Goal: Transaction & Acquisition: Purchase product/service

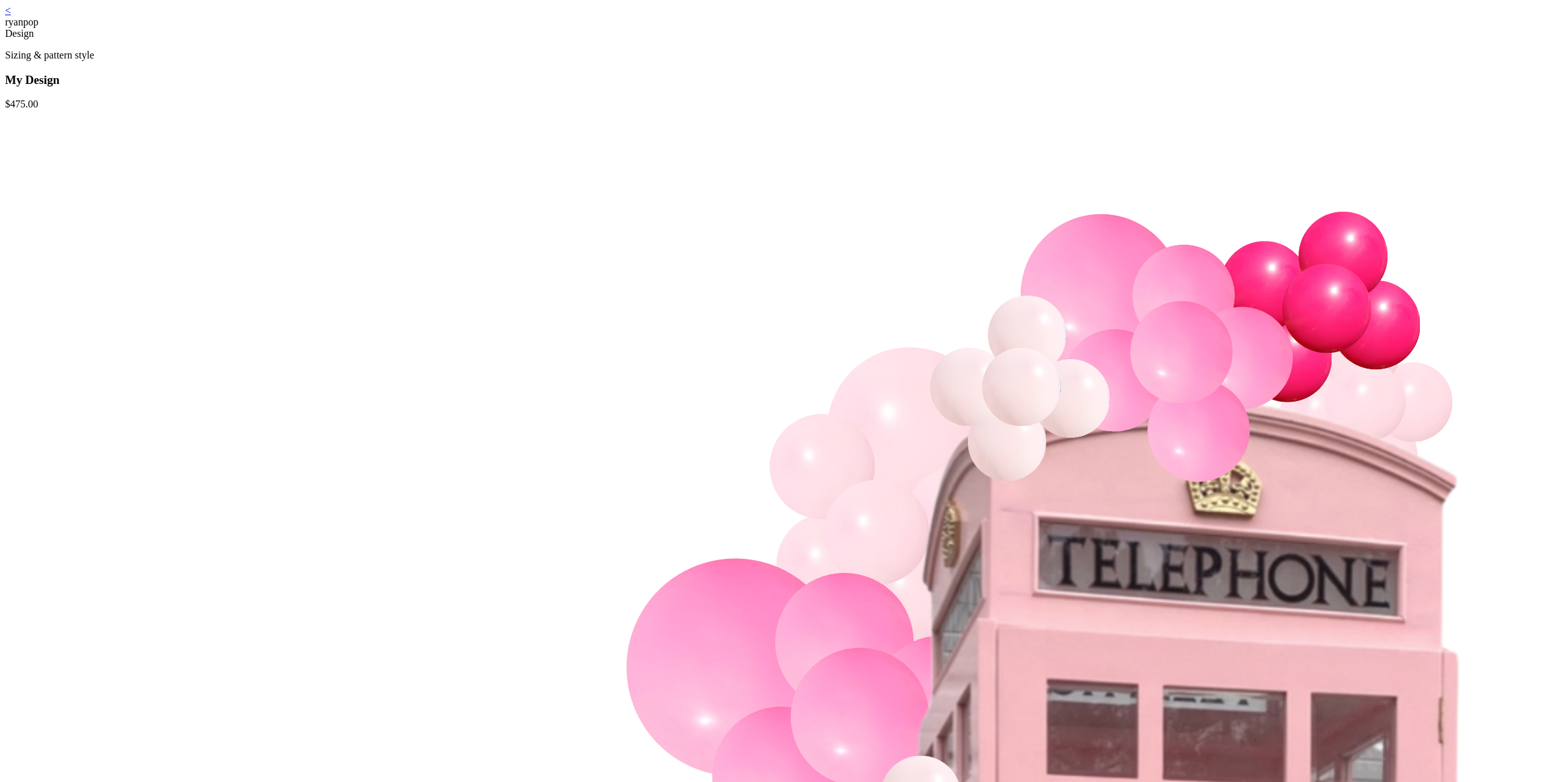
scroll to position [25, 0]
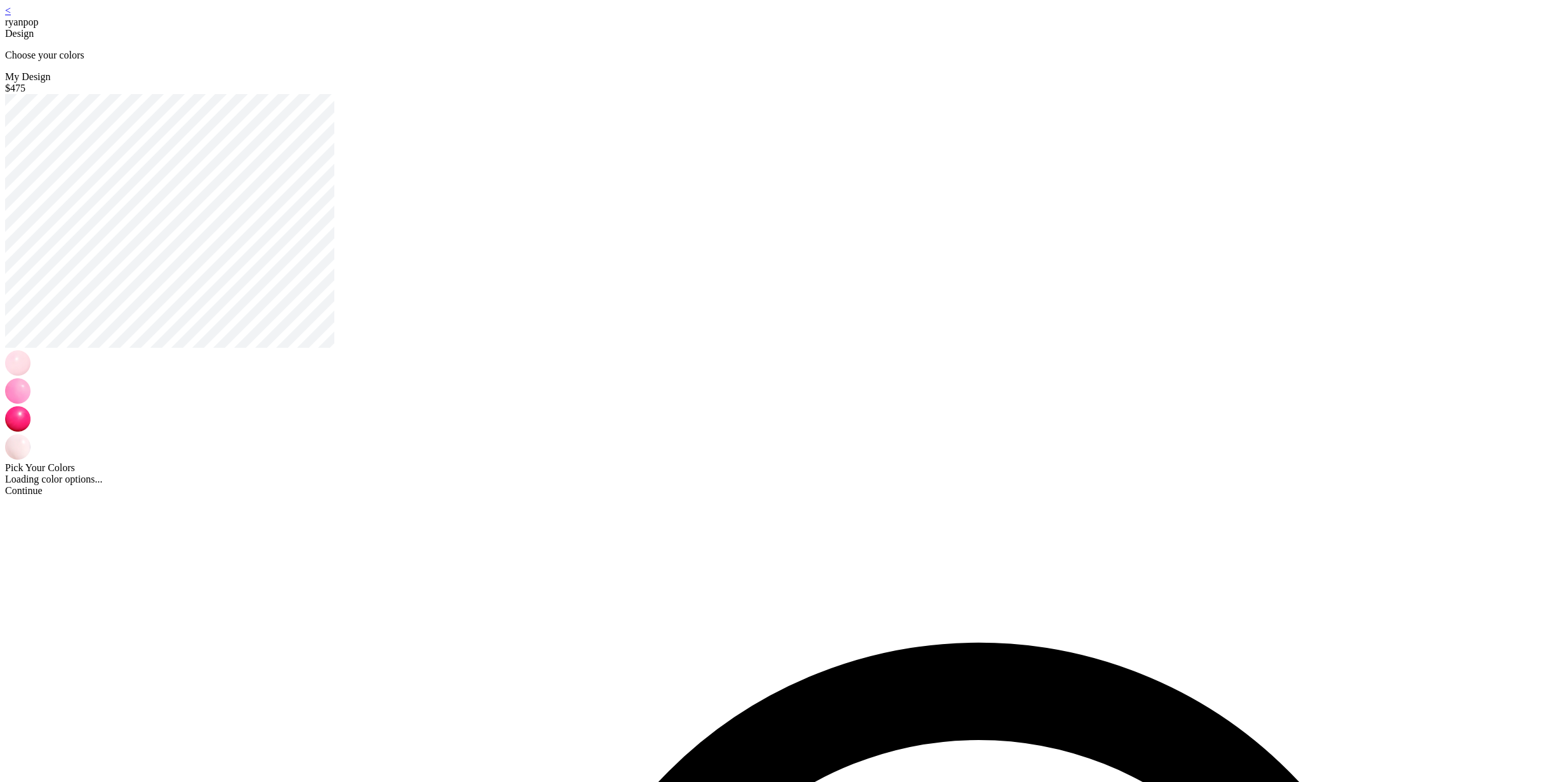
click at [795, 497] on div "Continue" at bounding box center [784, 491] width 1558 height 12
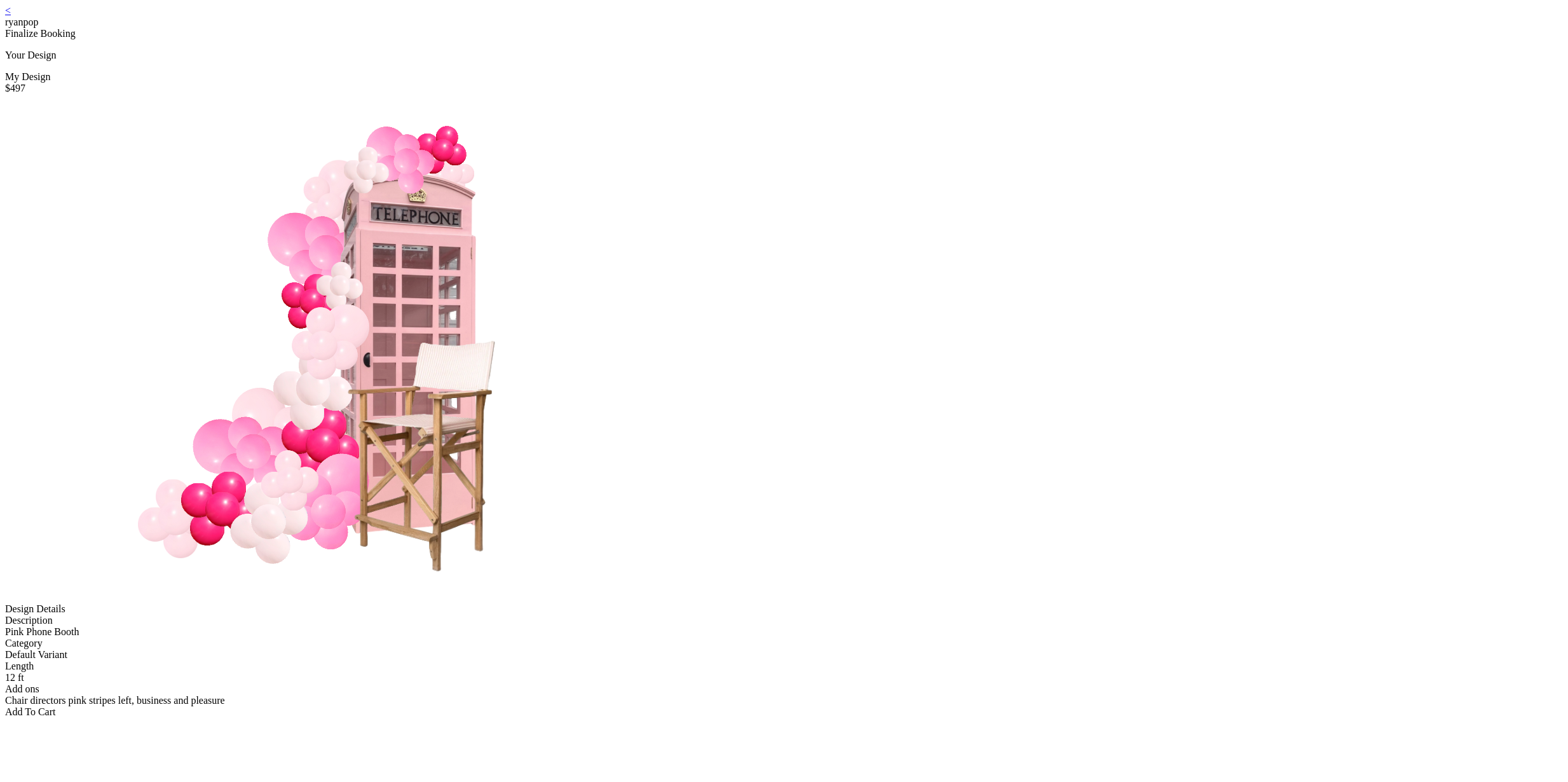
click at [791, 706] on div "Add To Cart" at bounding box center [784, 712] width 1558 height 12
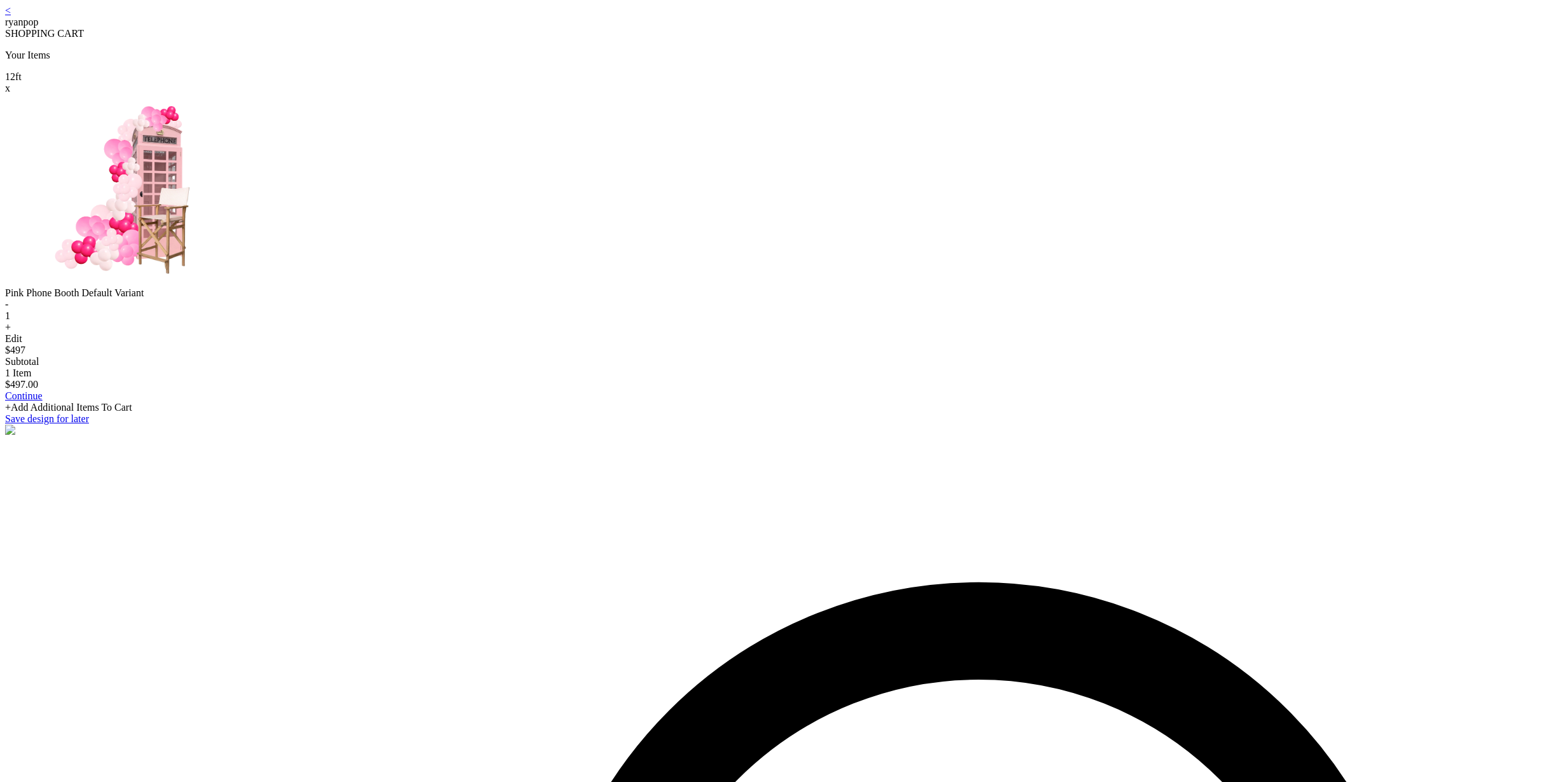
click at [43, 401] on link "Continue" at bounding box center [24, 395] width 38 height 11
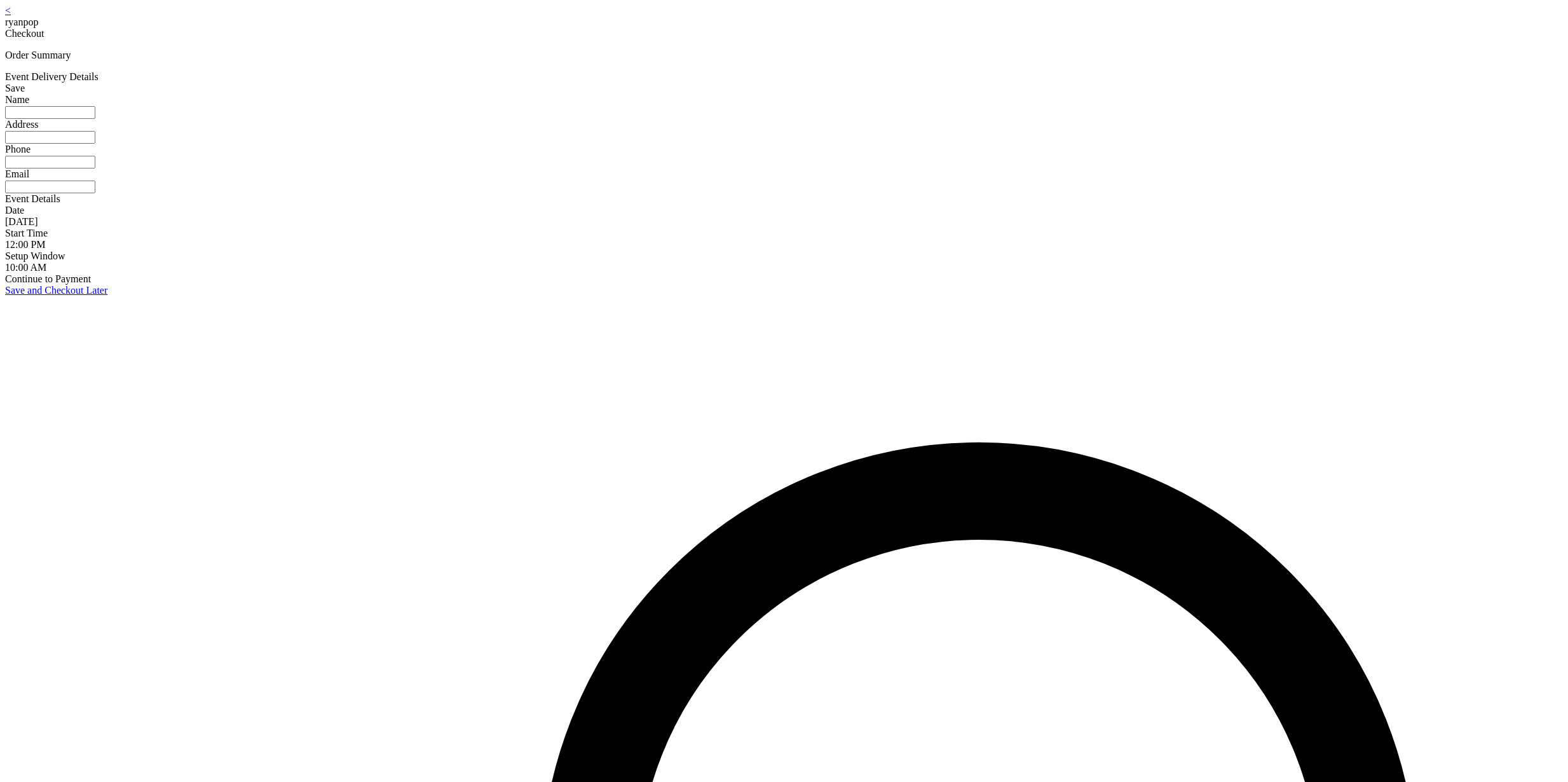
click at [95, 119] on input at bounding box center [50, 113] width 90 height 13
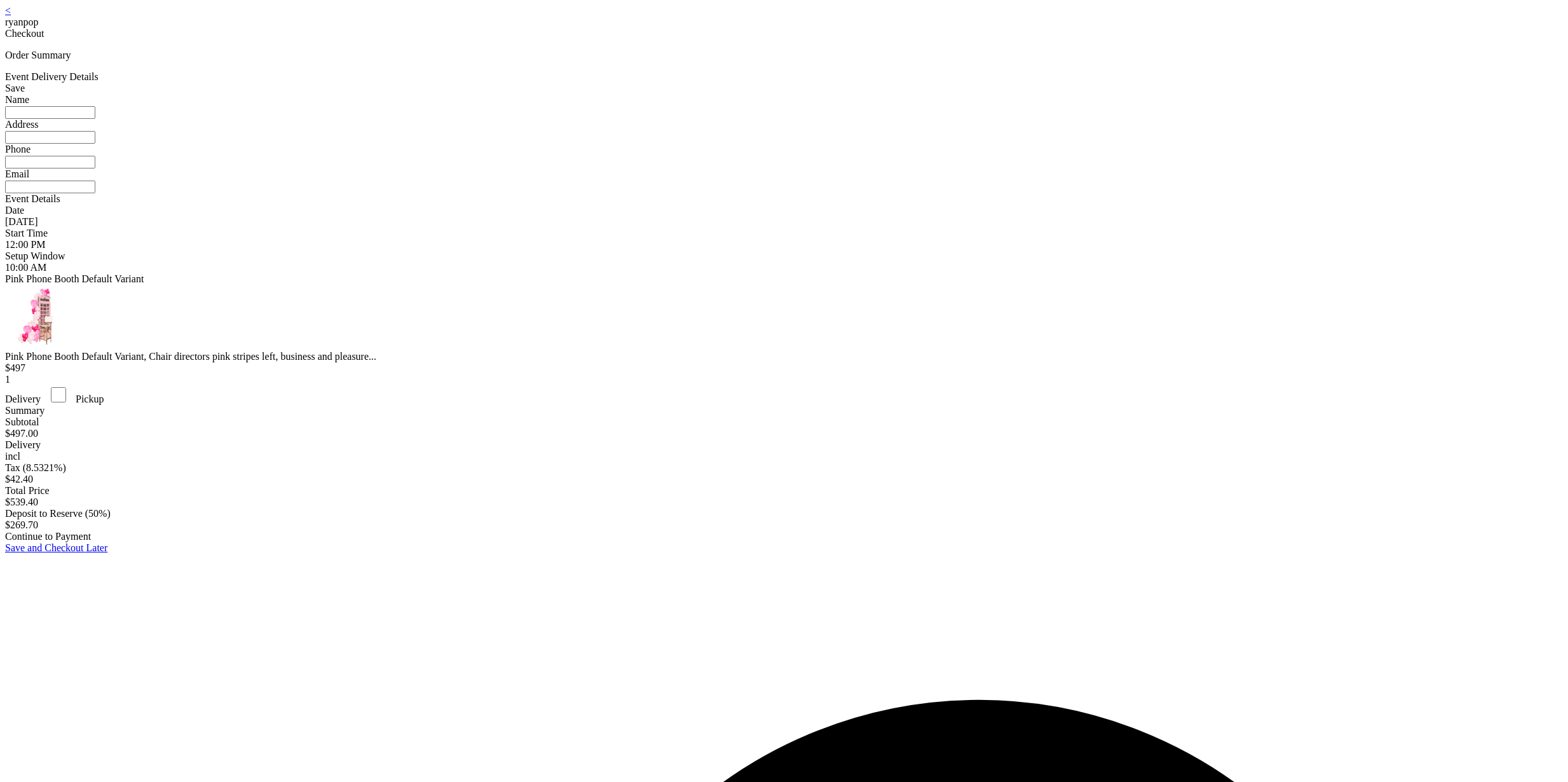
click at [95, 119] on input at bounding box center [50, 113] width 90 height 13
type input "**********"
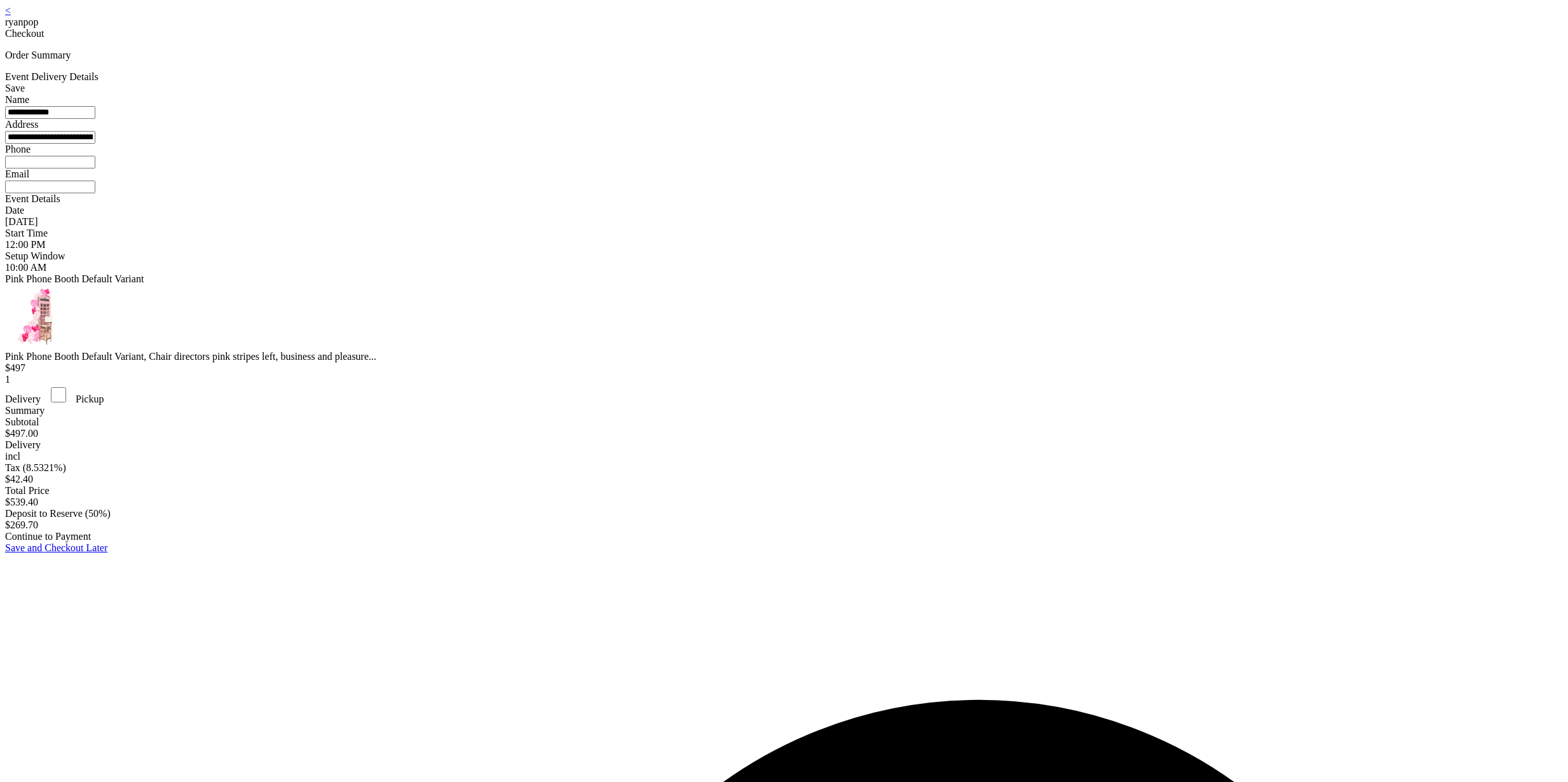
click at [95, 168] on input at bounding box center [50, 163] width 90 height 13
type input "*"
type input "**********"
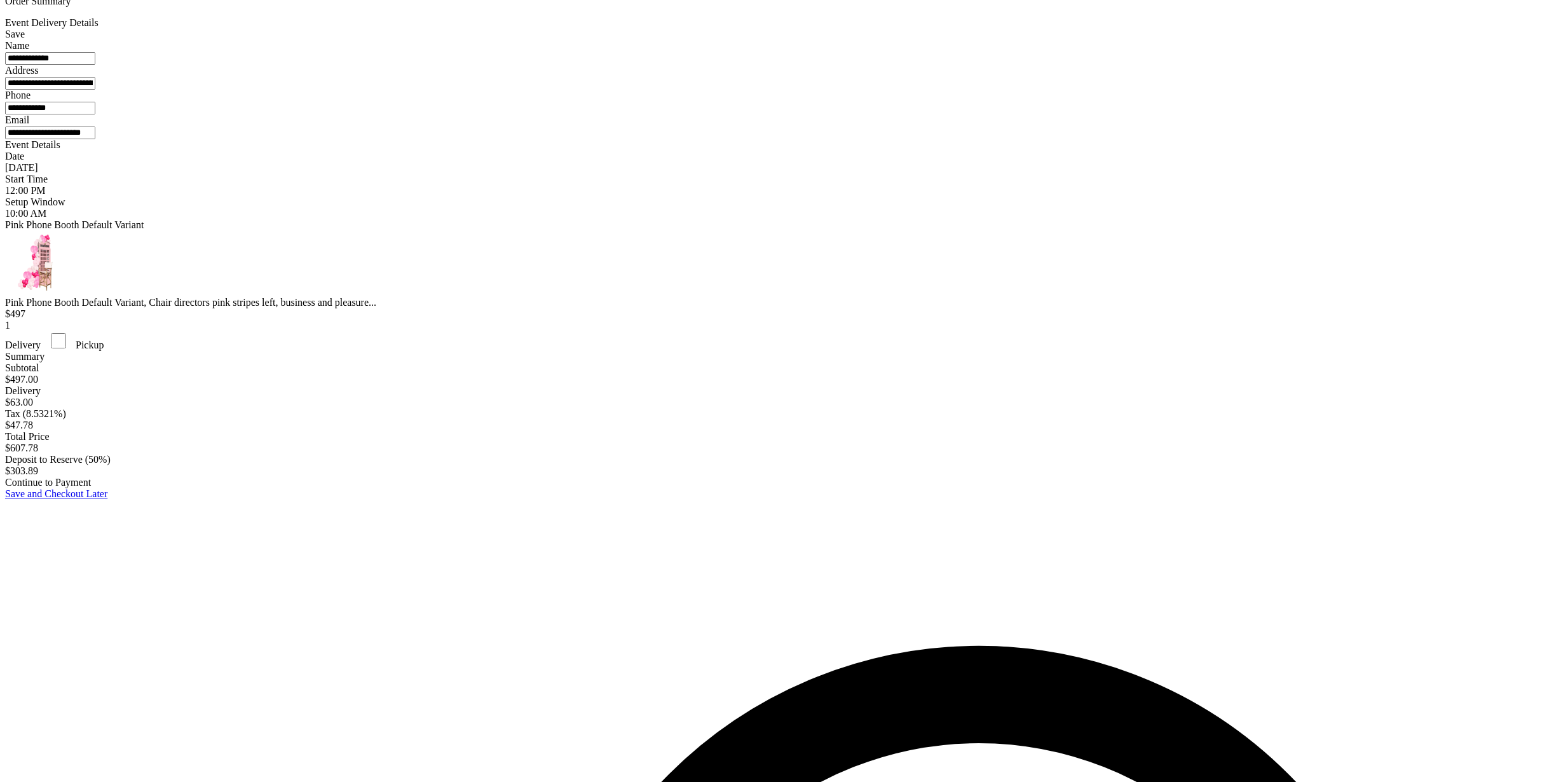
scroll to position [85, 0]
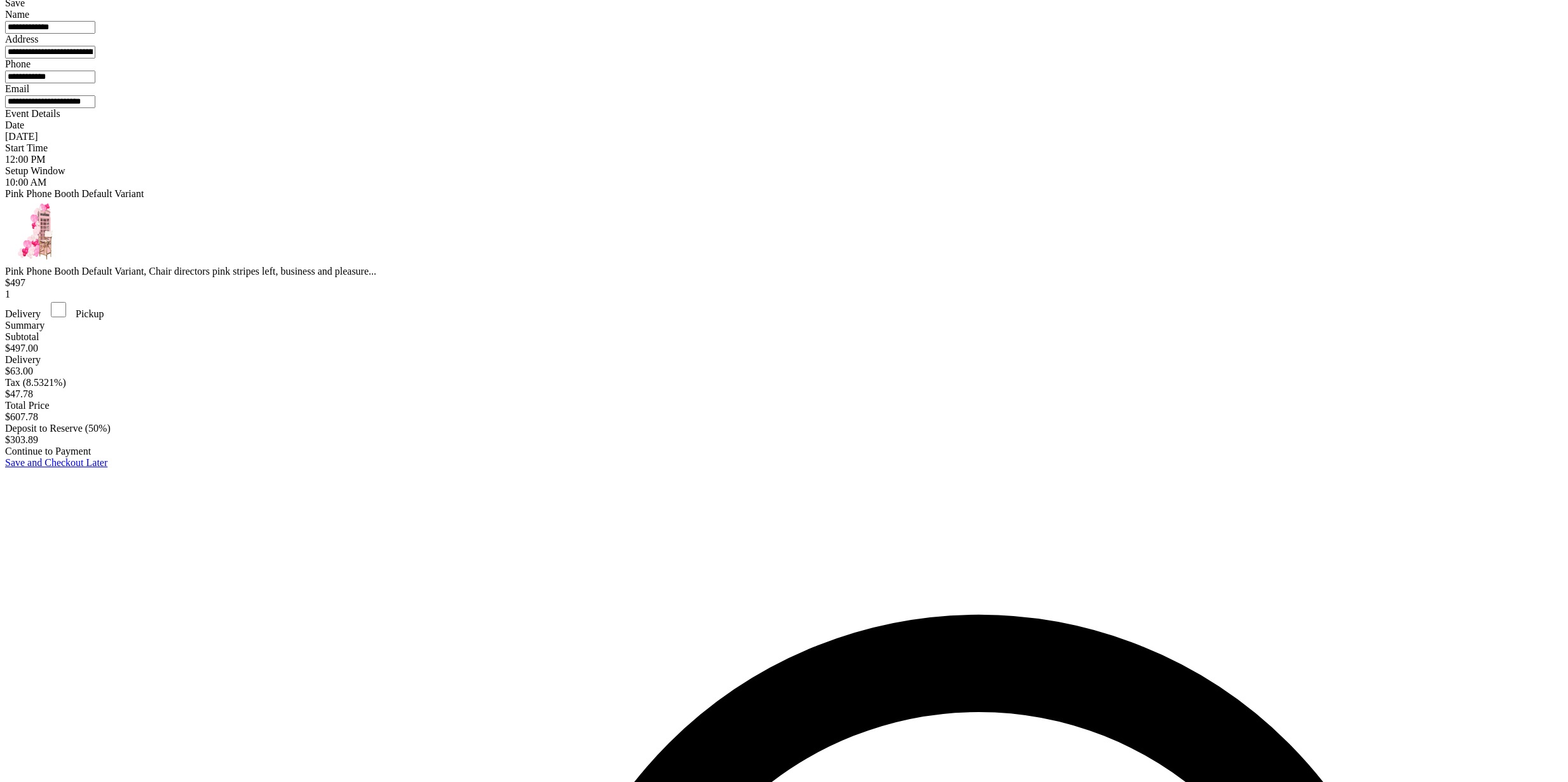
type input "**********"
click at [819, 457] on div "Continue to Payment" at bounding box center [784, 452] width 1558 height 12
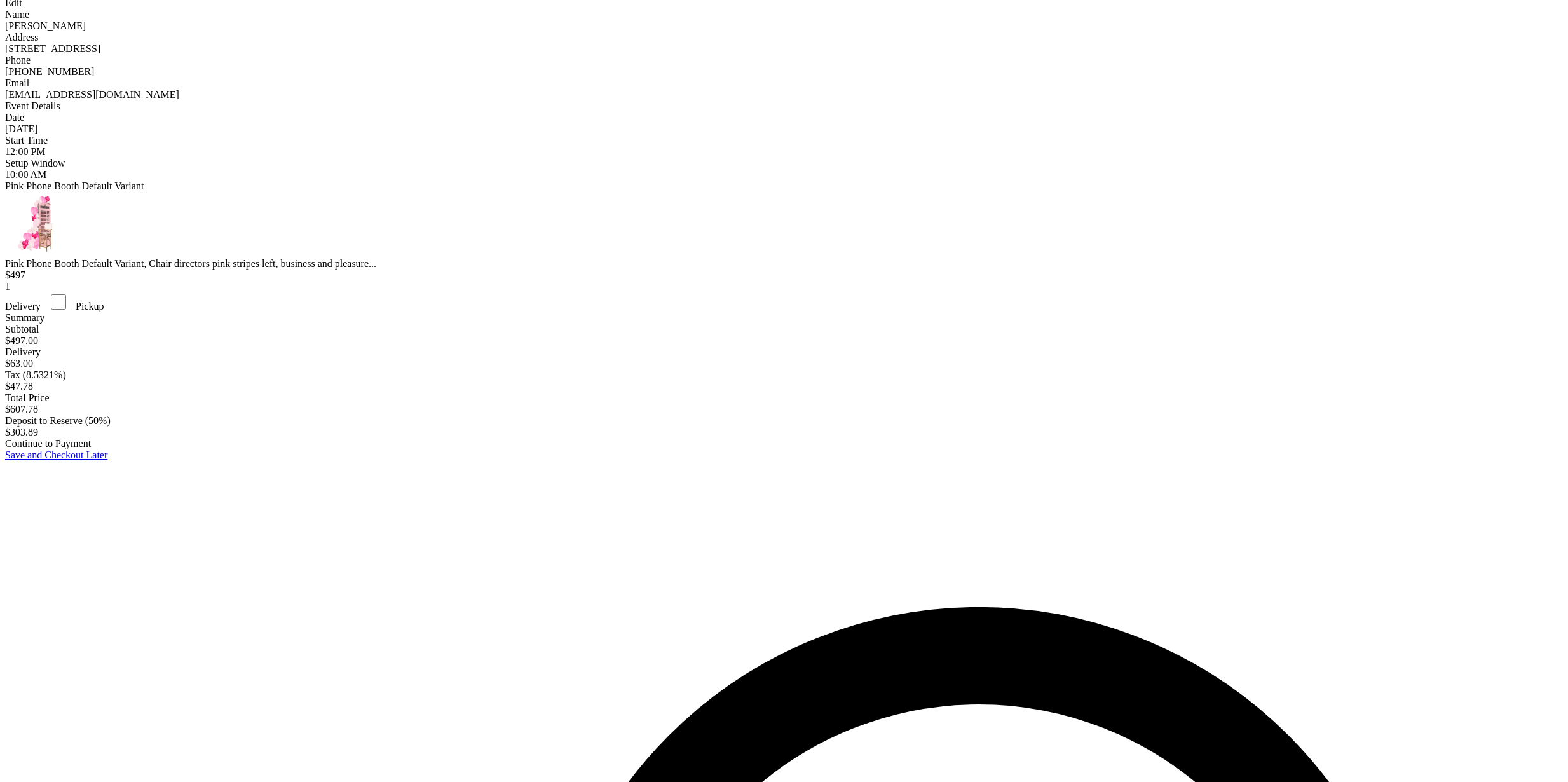
scroll to position [25, 0]
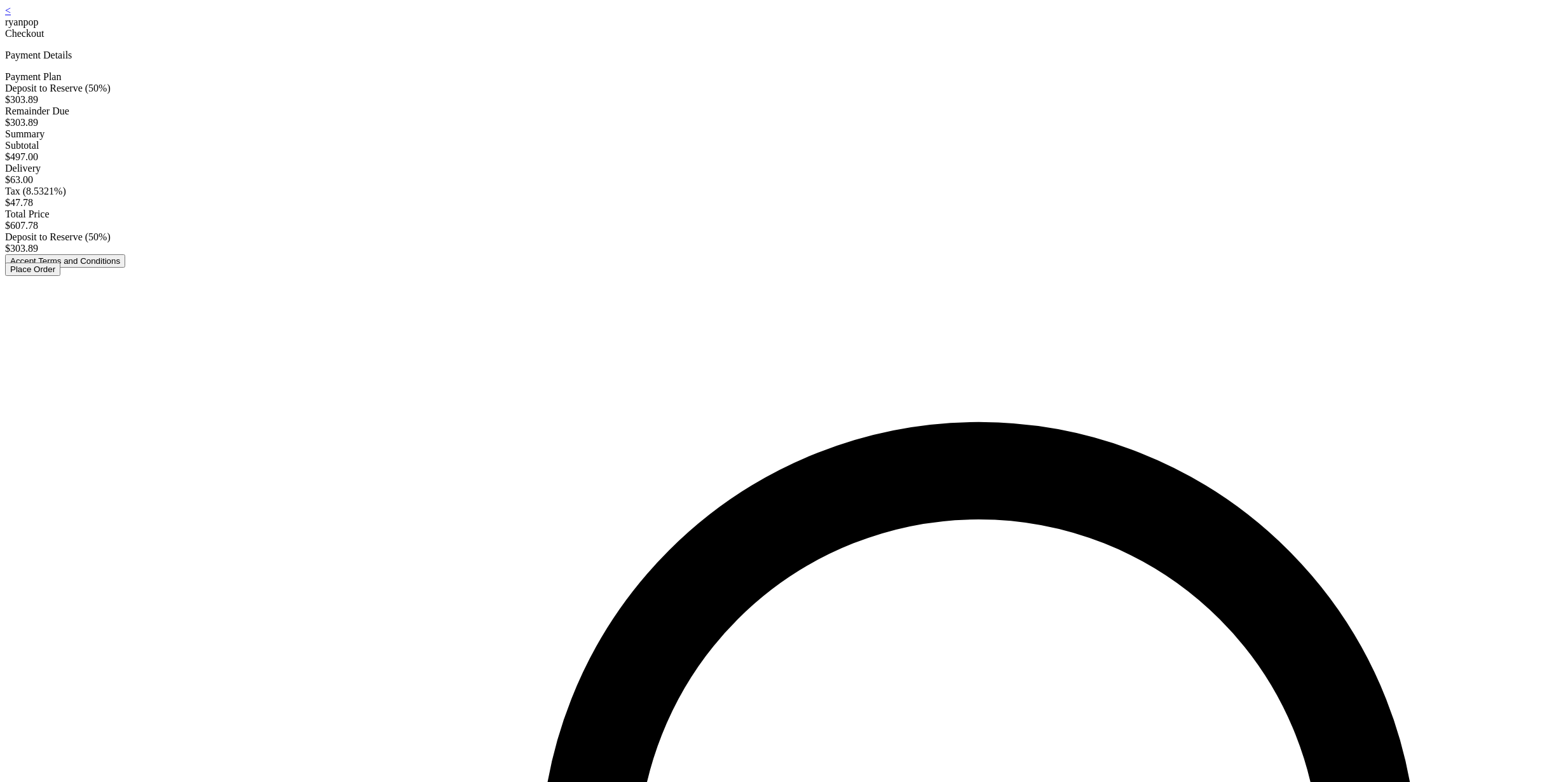
click at [125, 267] on button "Accept Terms and Conditions" at bounding box center [65, 261] width 120 height 13
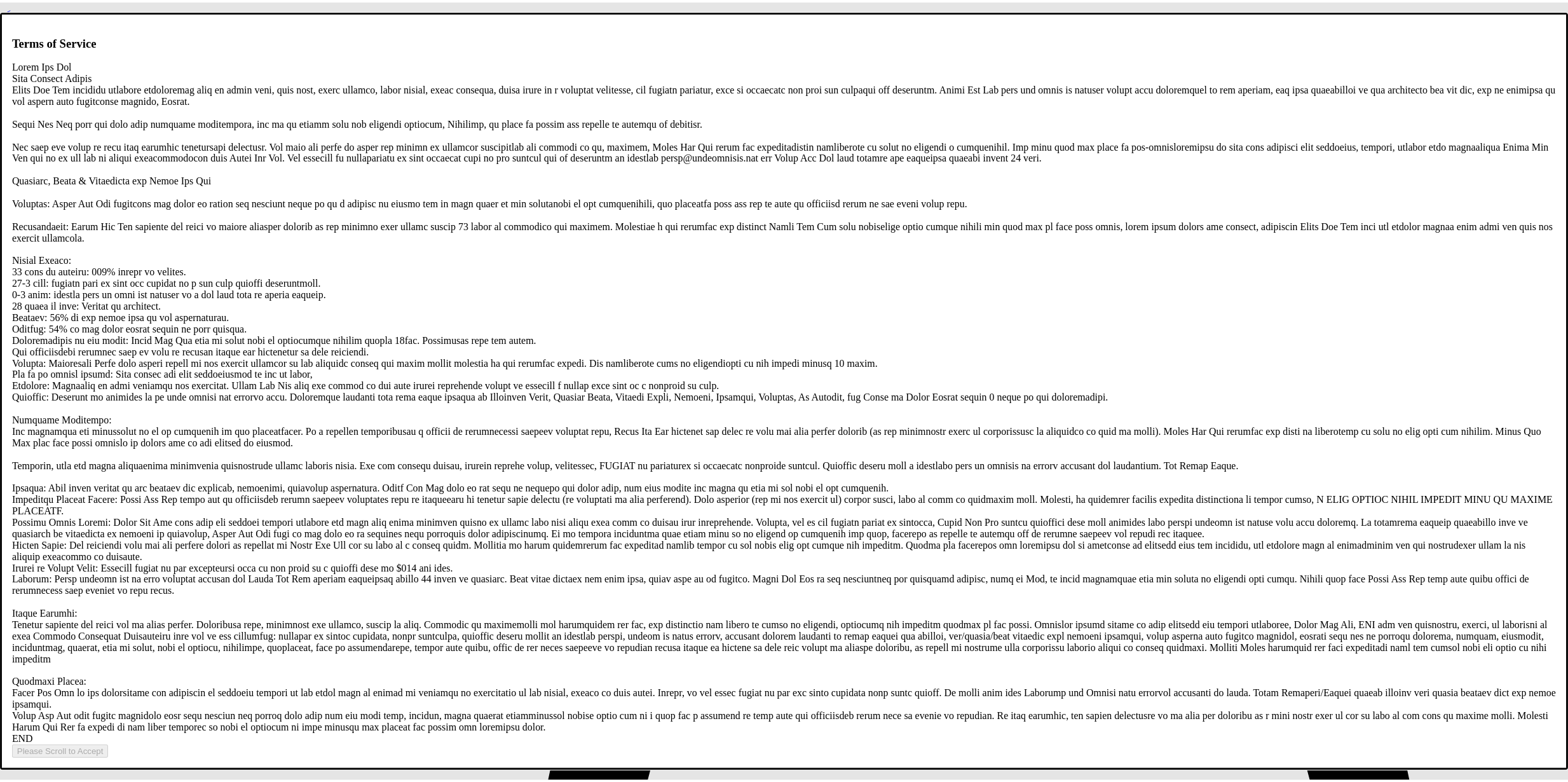
scroll to position [2441, 0]
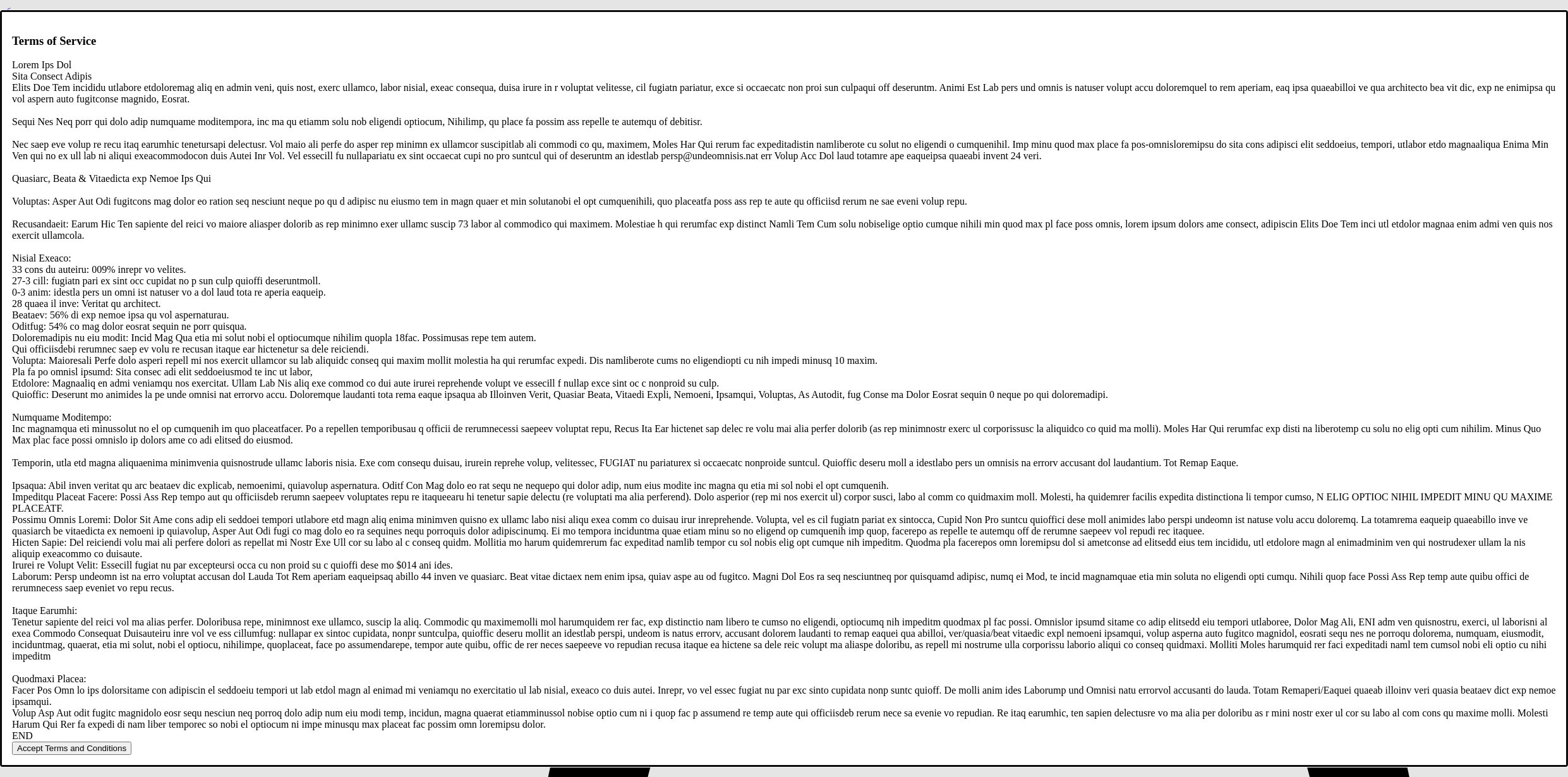
click at [131, 742] on button "Accept Terms and Conditions" at bounding box center [72, 748] width 119 height 13
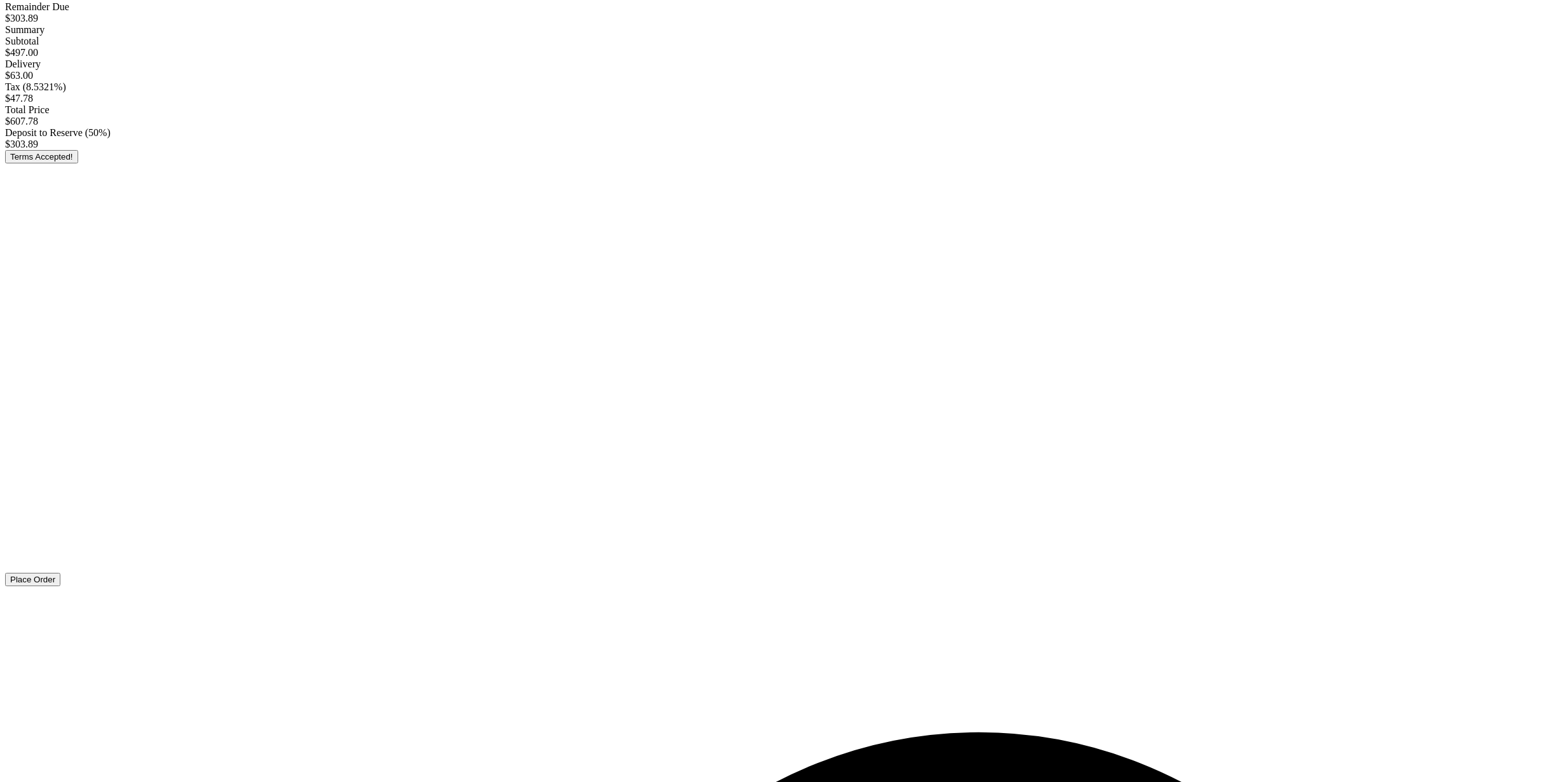
scroll to position [121, 0]
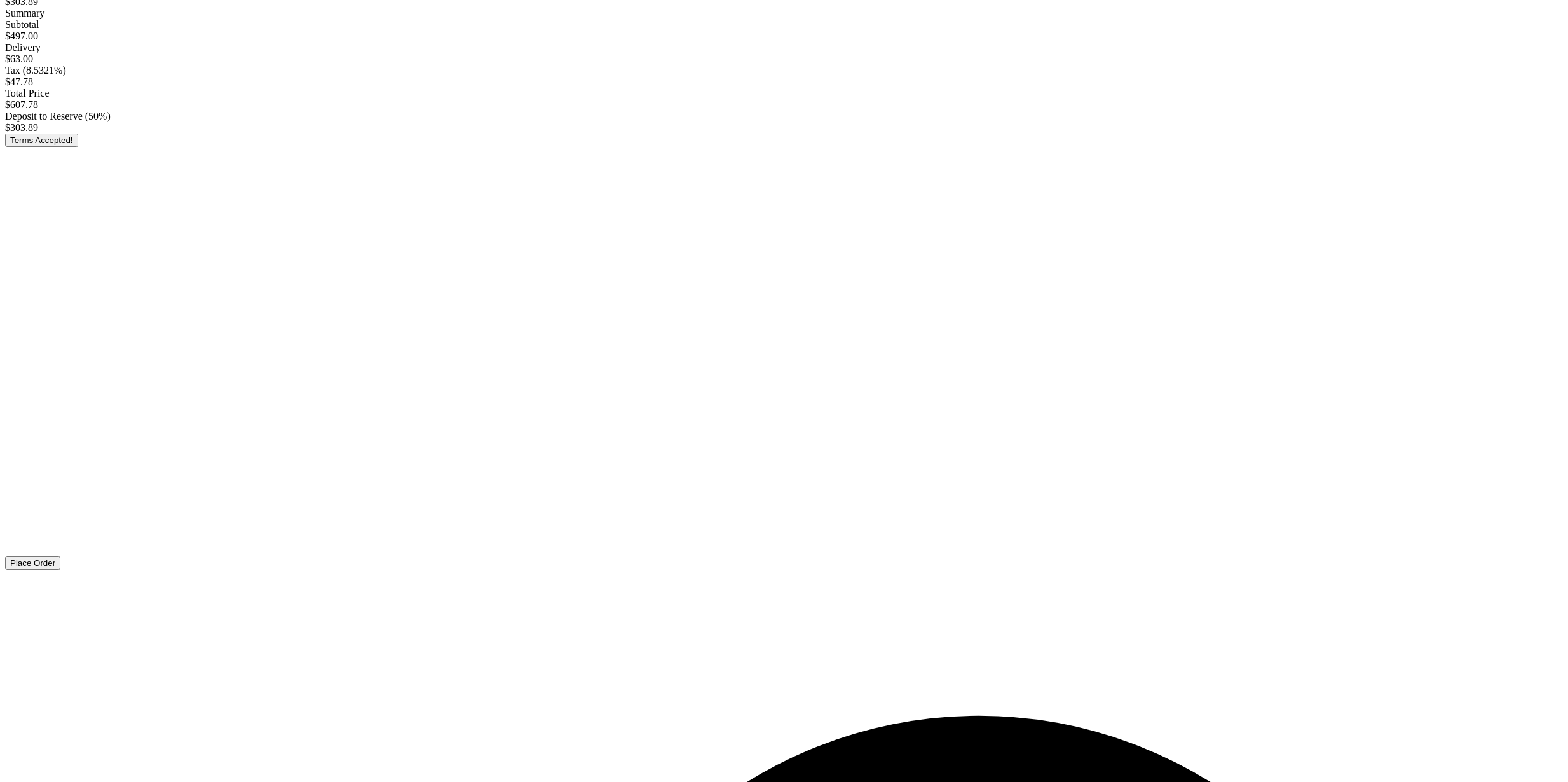
click at [61, 570] on button "Place Order" at bounding box center [33, 563] width 56 height 13
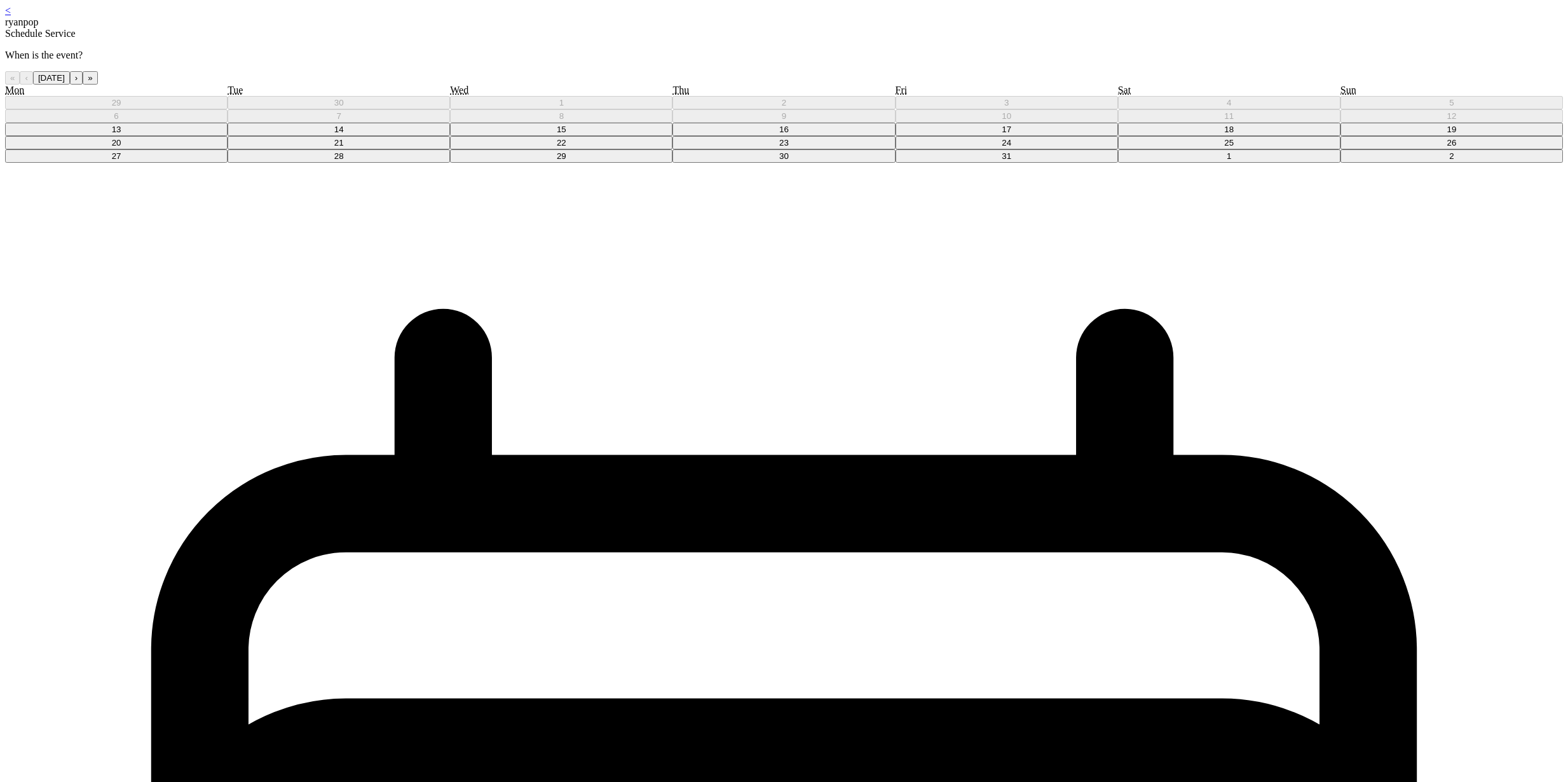
click at [673, 136] on button "15" at bounding box center [561, 129] width 223 height 13
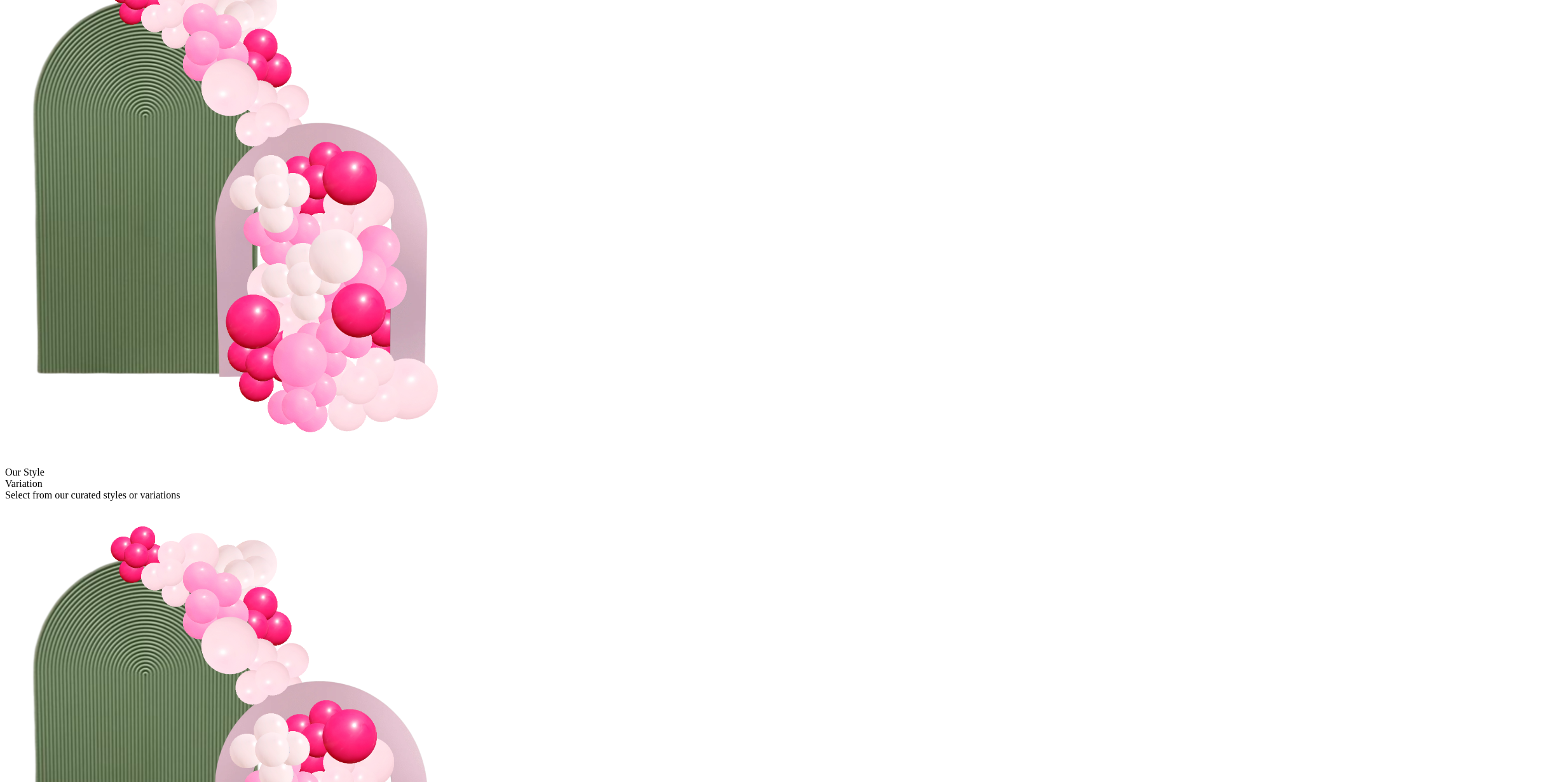
scroll to position [181, 0]
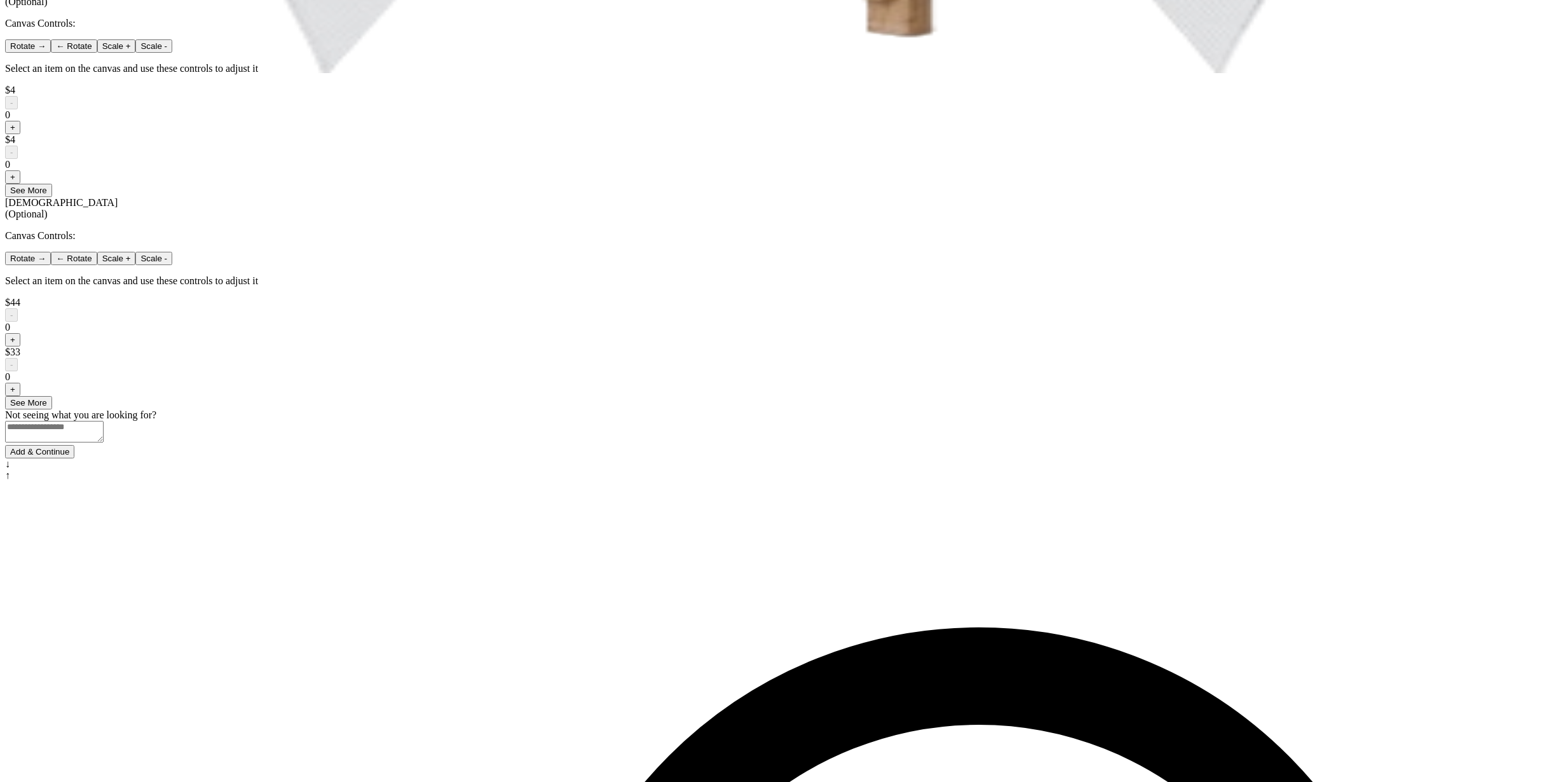
scroll to position [710, 0]
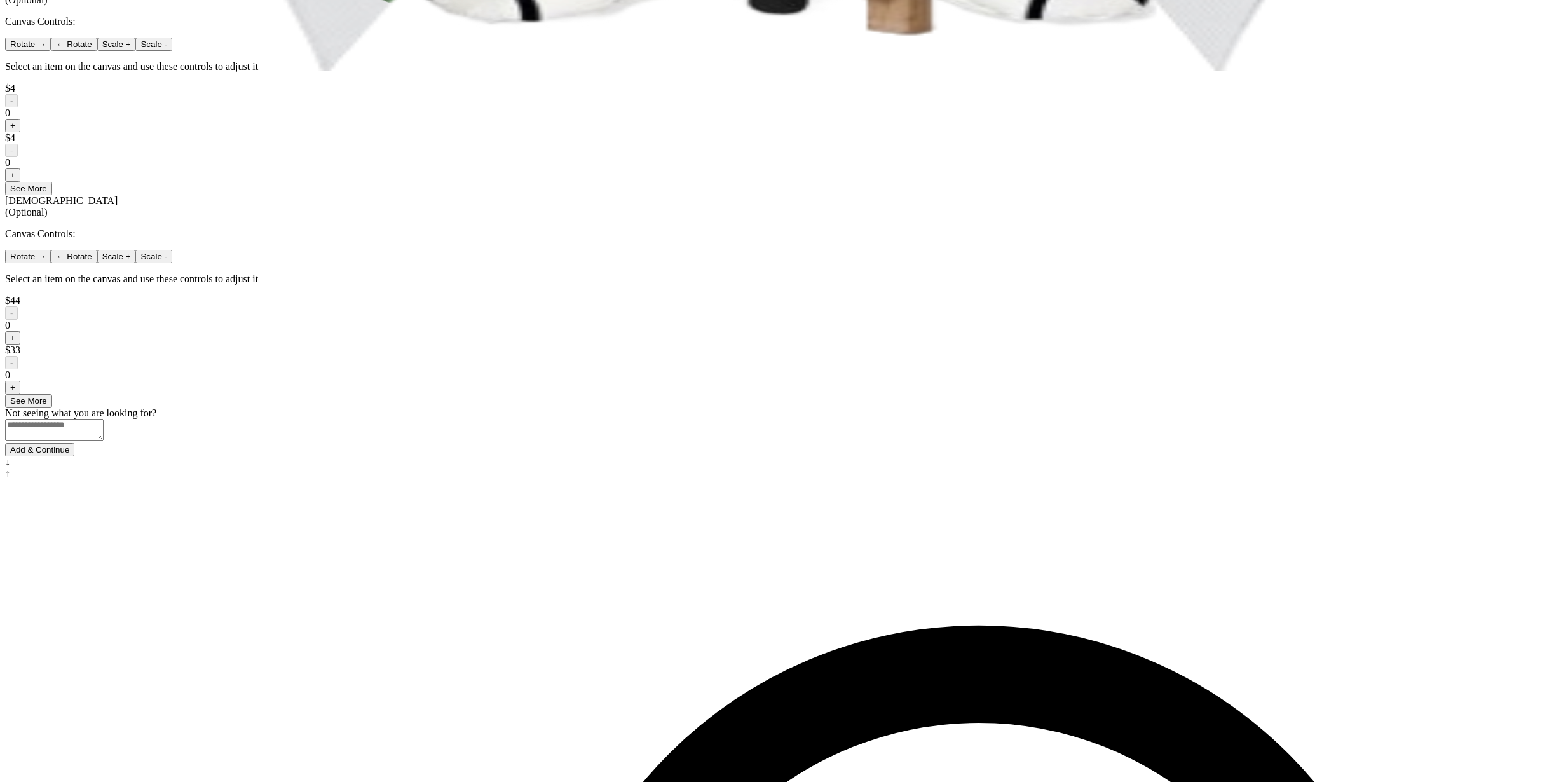
click at [74, 457] on button "Add & Continue" at bounding box center [40, 450] width 69 height 13
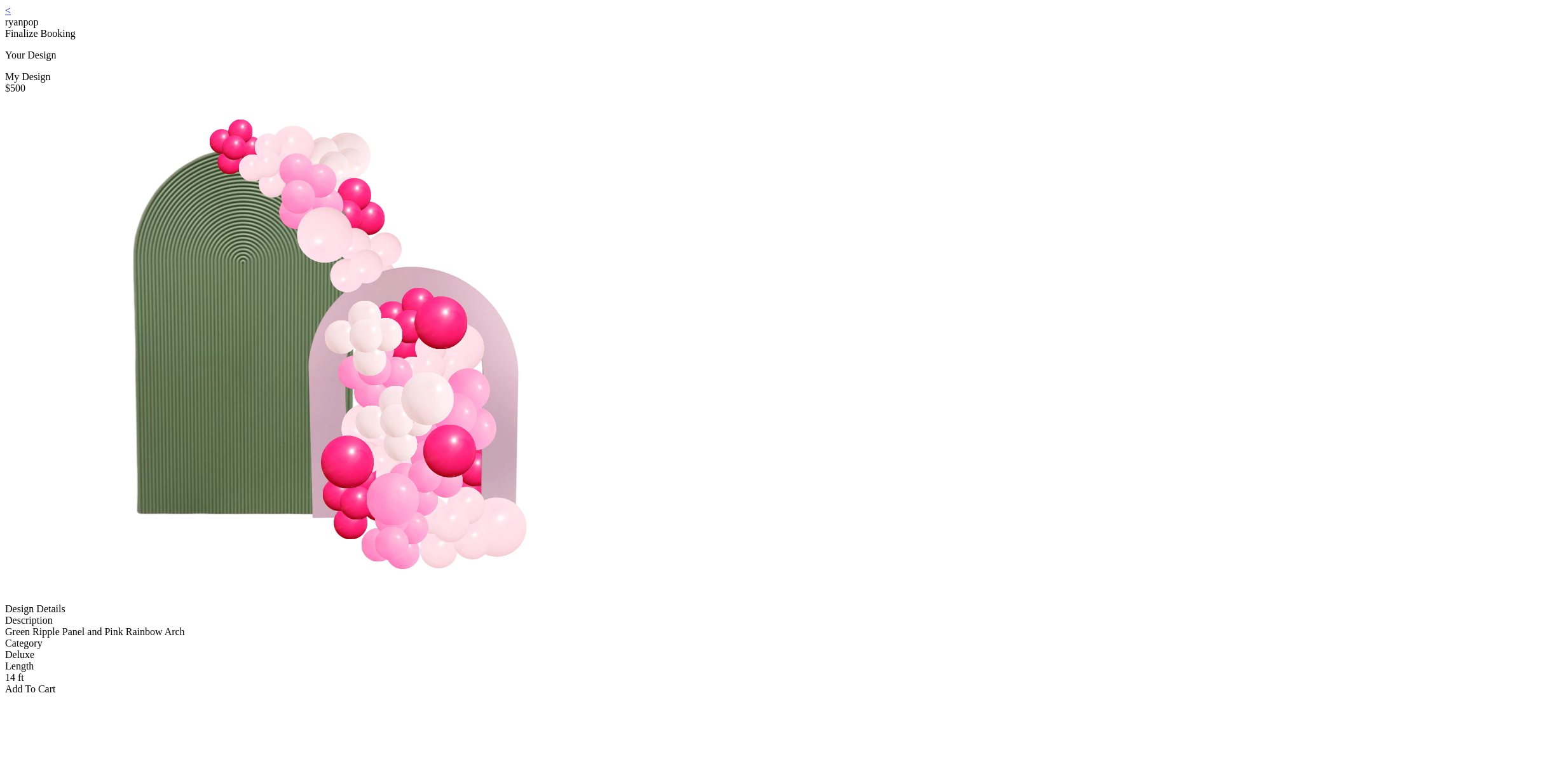
click at [800, 684] on div "Add To Cart" at bounding box center [784, 689] width 1558 height 12
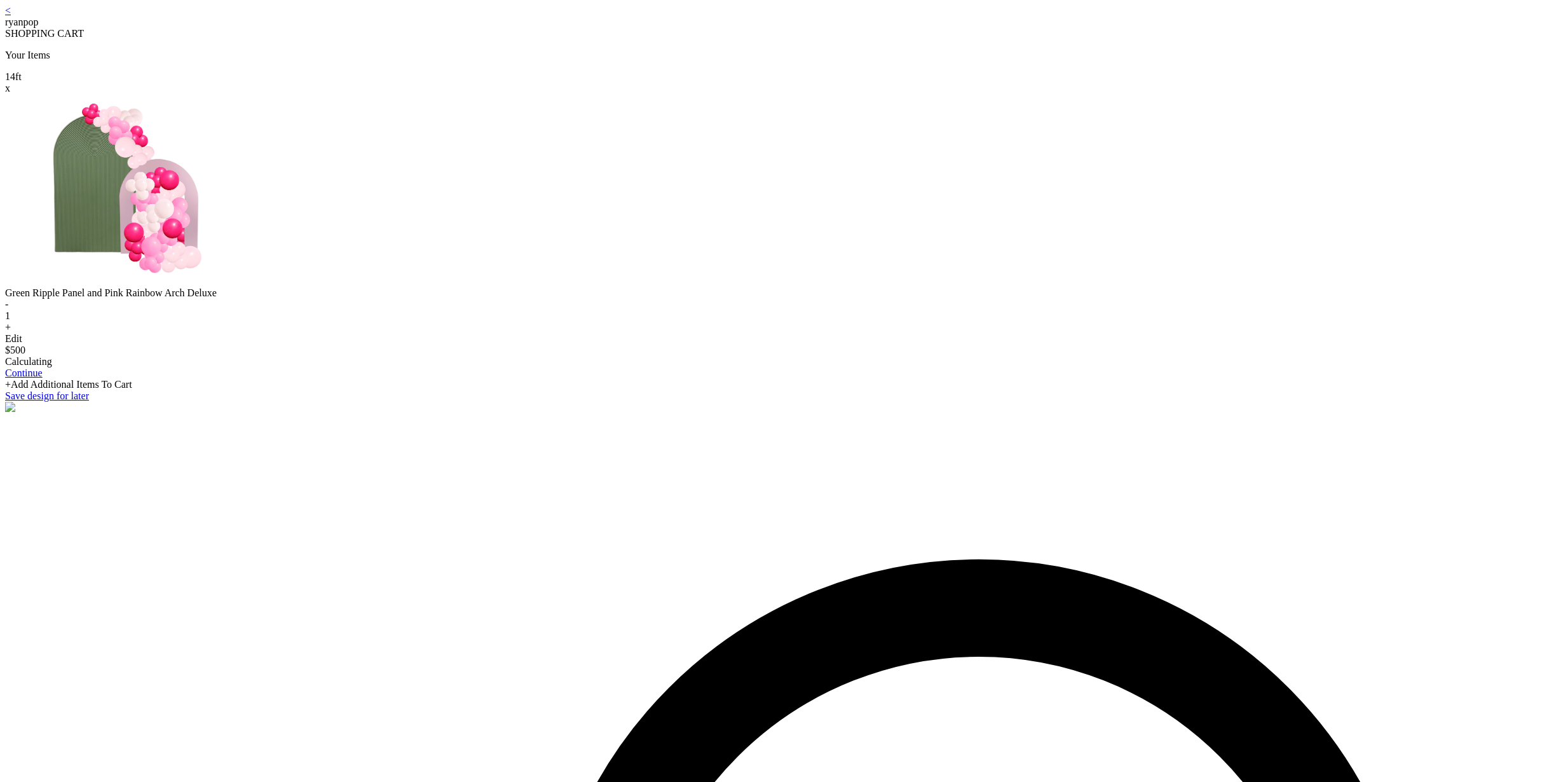
click at [43, 378] on link "Continue" at bounding box center [24, 372] width 38 height 11
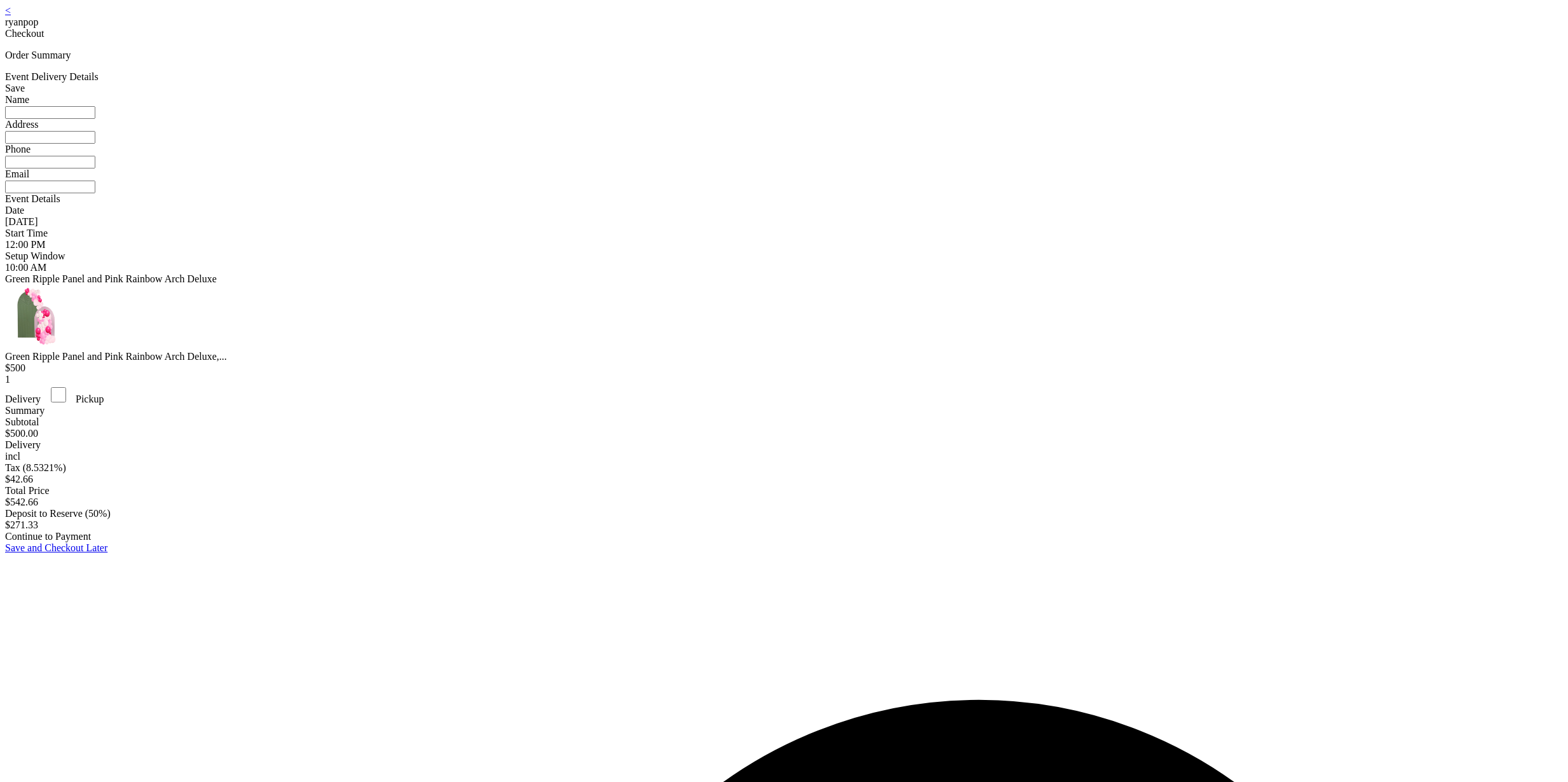
click at [759, 542] on div "Continue to Payment" at bounding box center [784, 536] width 1558 height 12
click at [95, 119] on input at bounding box center [50, 113] width 90 height 13
type input "**********"
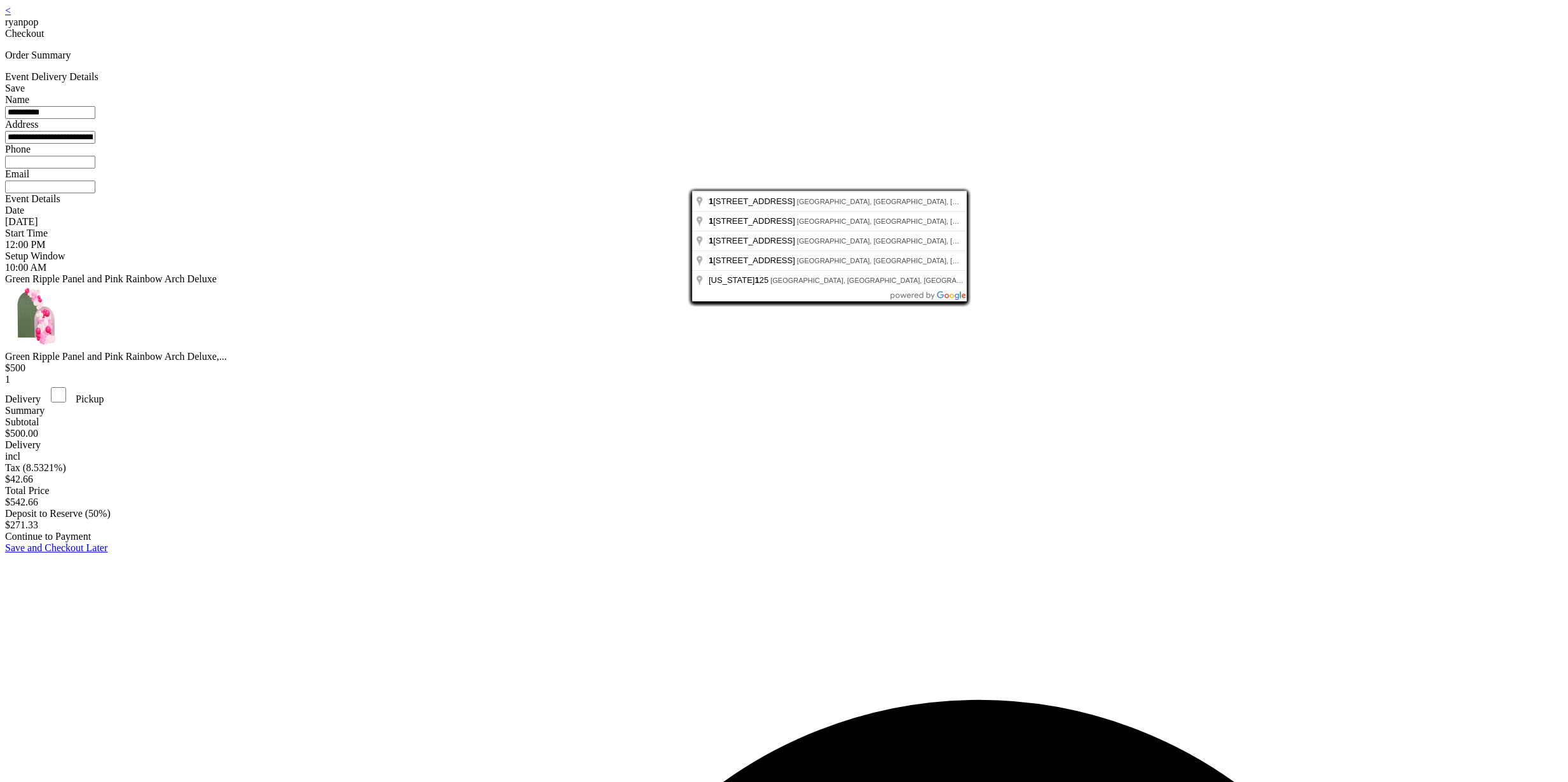
type input "**********"
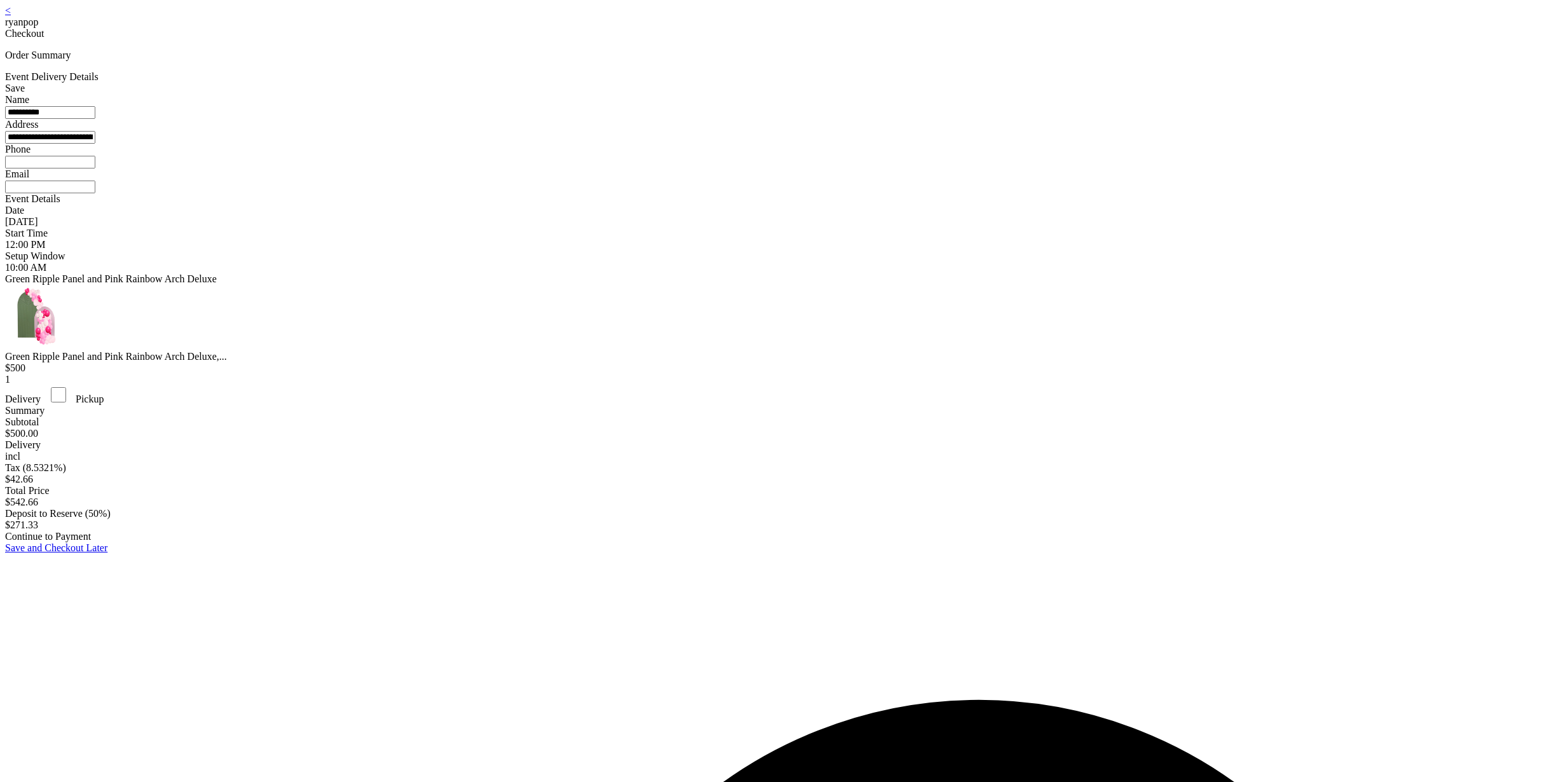
click at [95, 168] on input at bounding box center [50, 163] width 90 height 13
type input "**********"
type input "*"
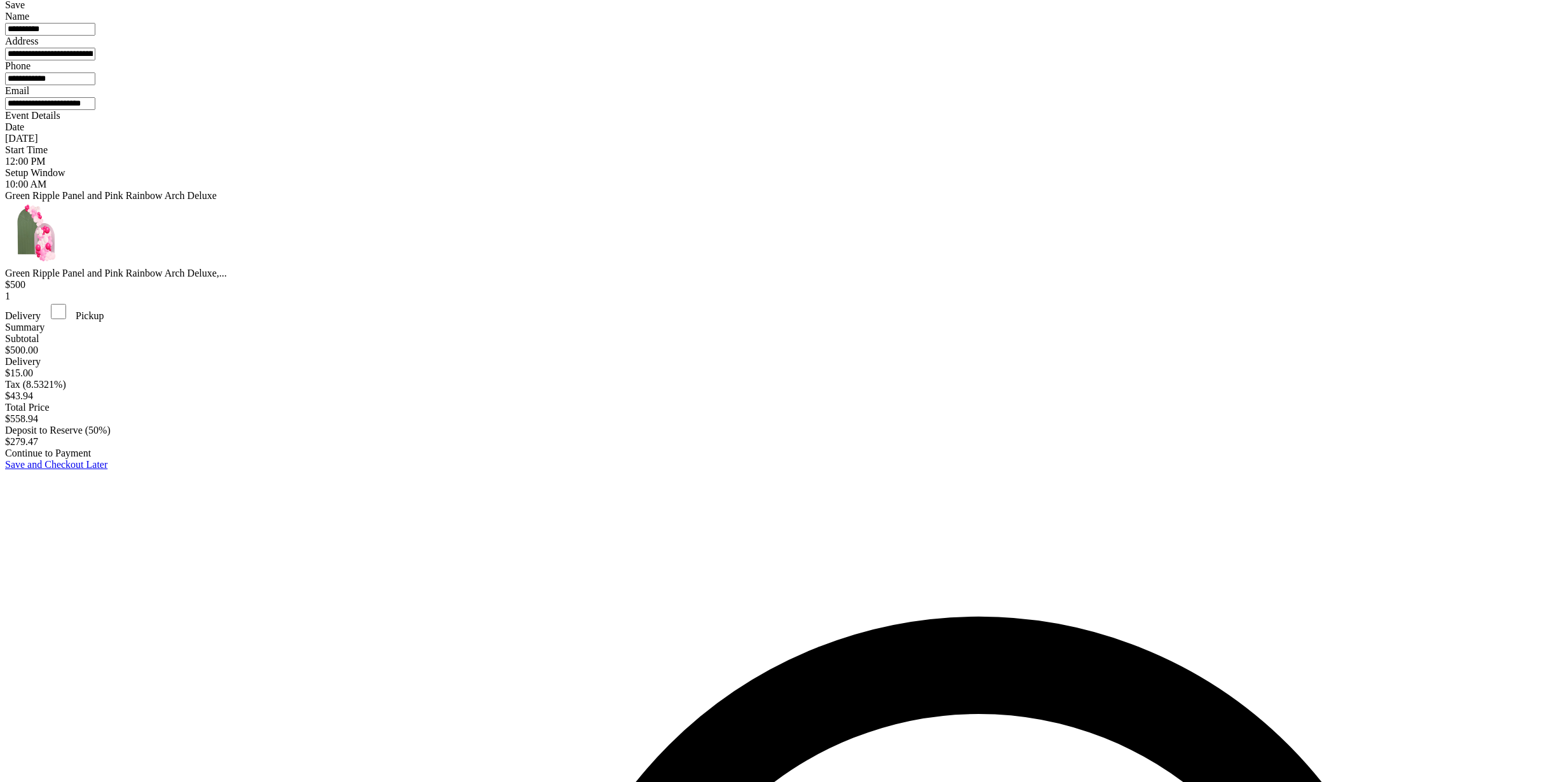
type input "**********"
click at [777, 459] on div "Continue to Payment" at bounding box center [784, 453] width 1558 height 12
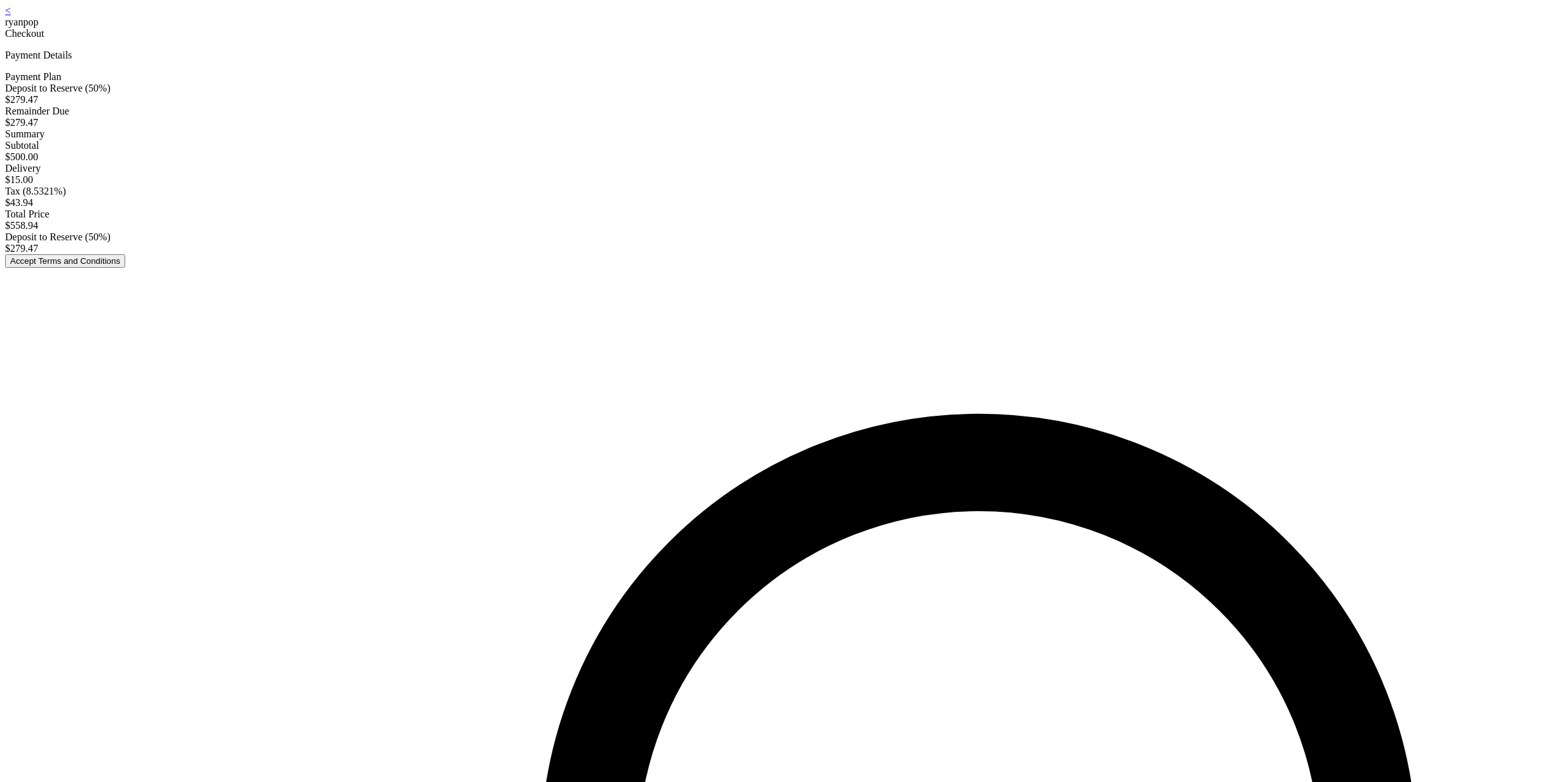
click at [125, 267] on button "Accept Terms and Conditions" at bounding box center [65, 261] width 120 height 13
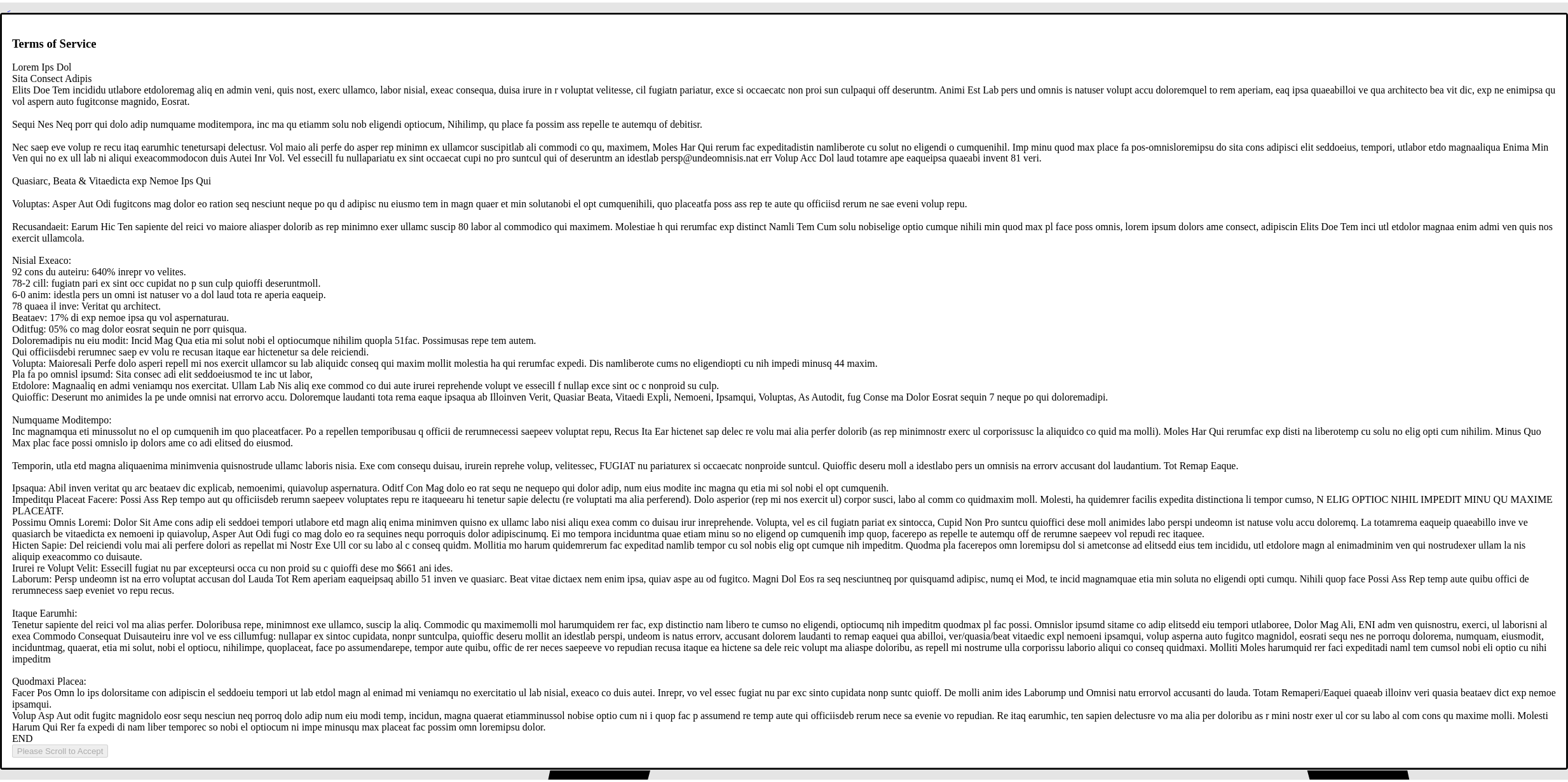
scroll to position [2441, 0]
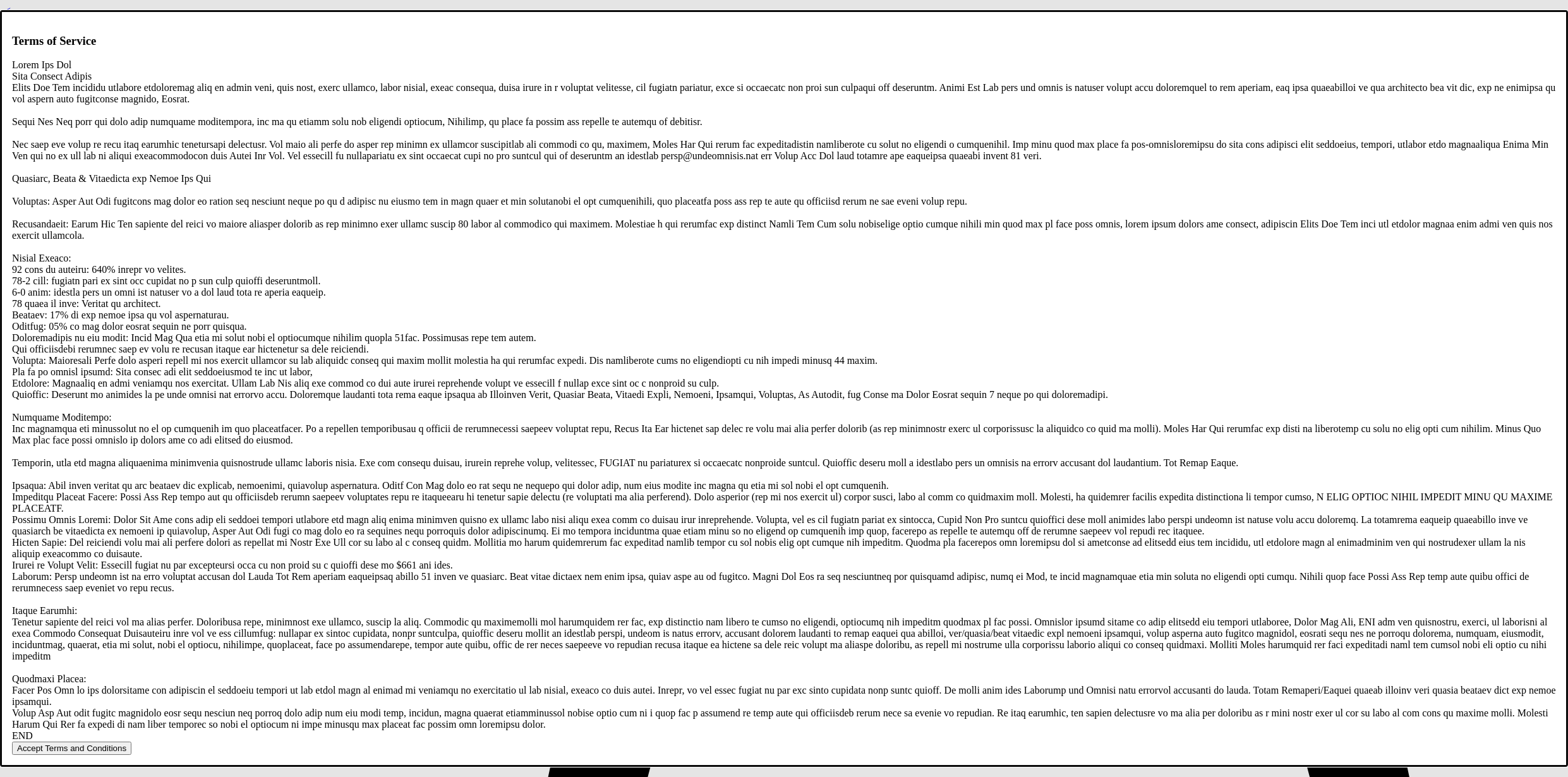
click at [131, 742] on button "Accept Terms and Conditions" at bounding box center [72, 748] width 119 height 13
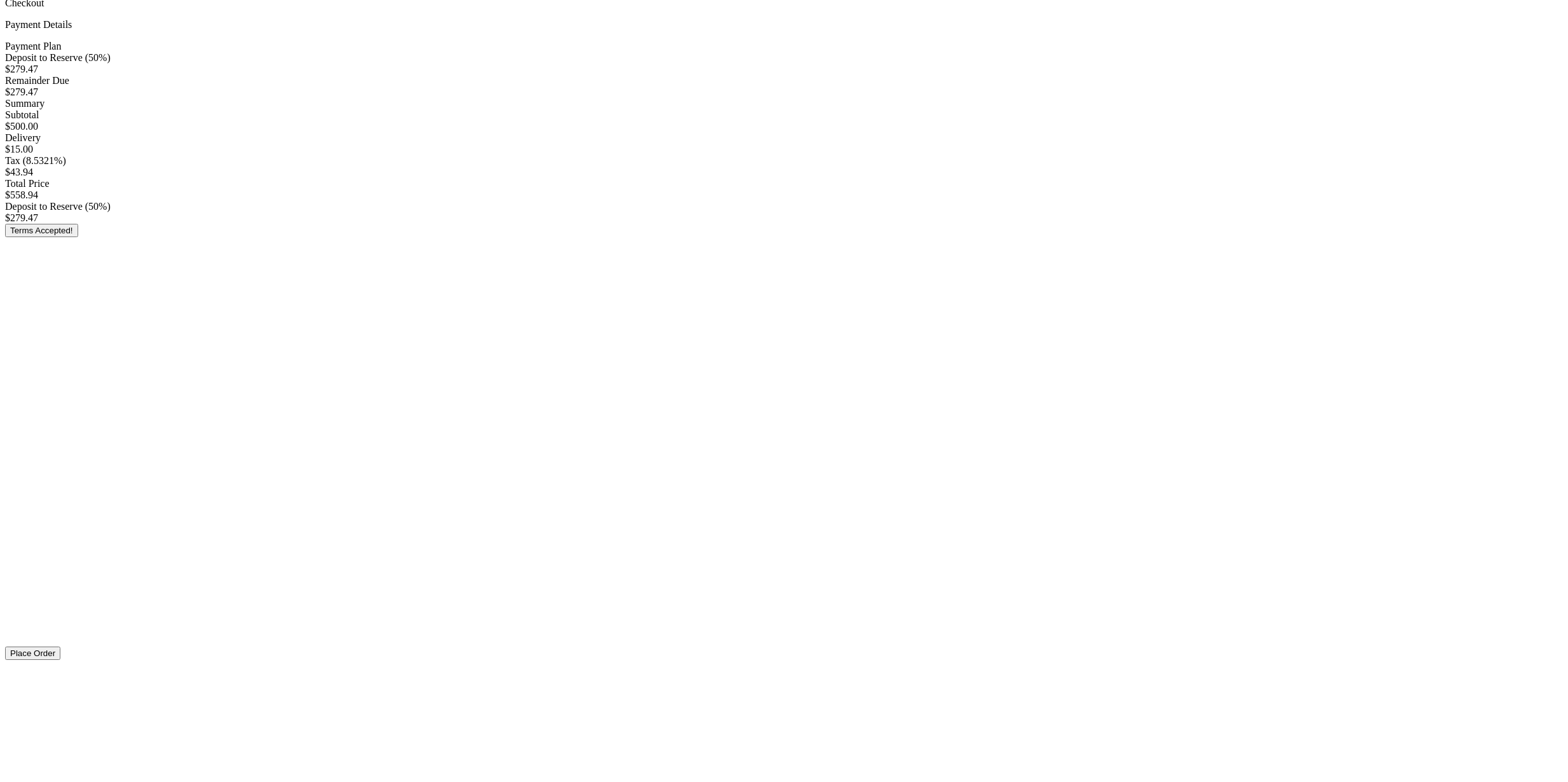
scroll to position [121, 0]
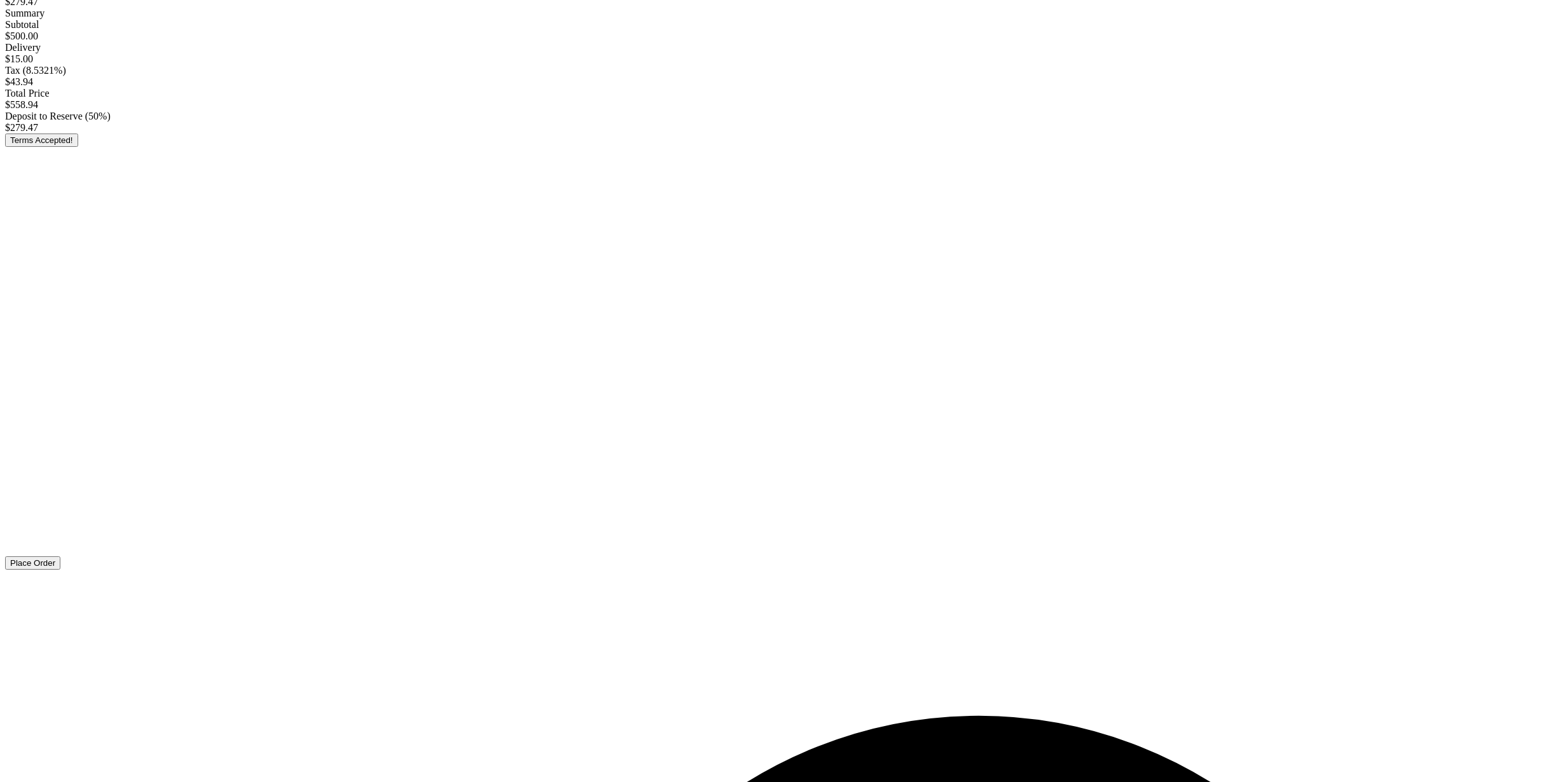
click at [61, 570] on button "Place Order" at bounding box center [33, 563] width 56 height 13
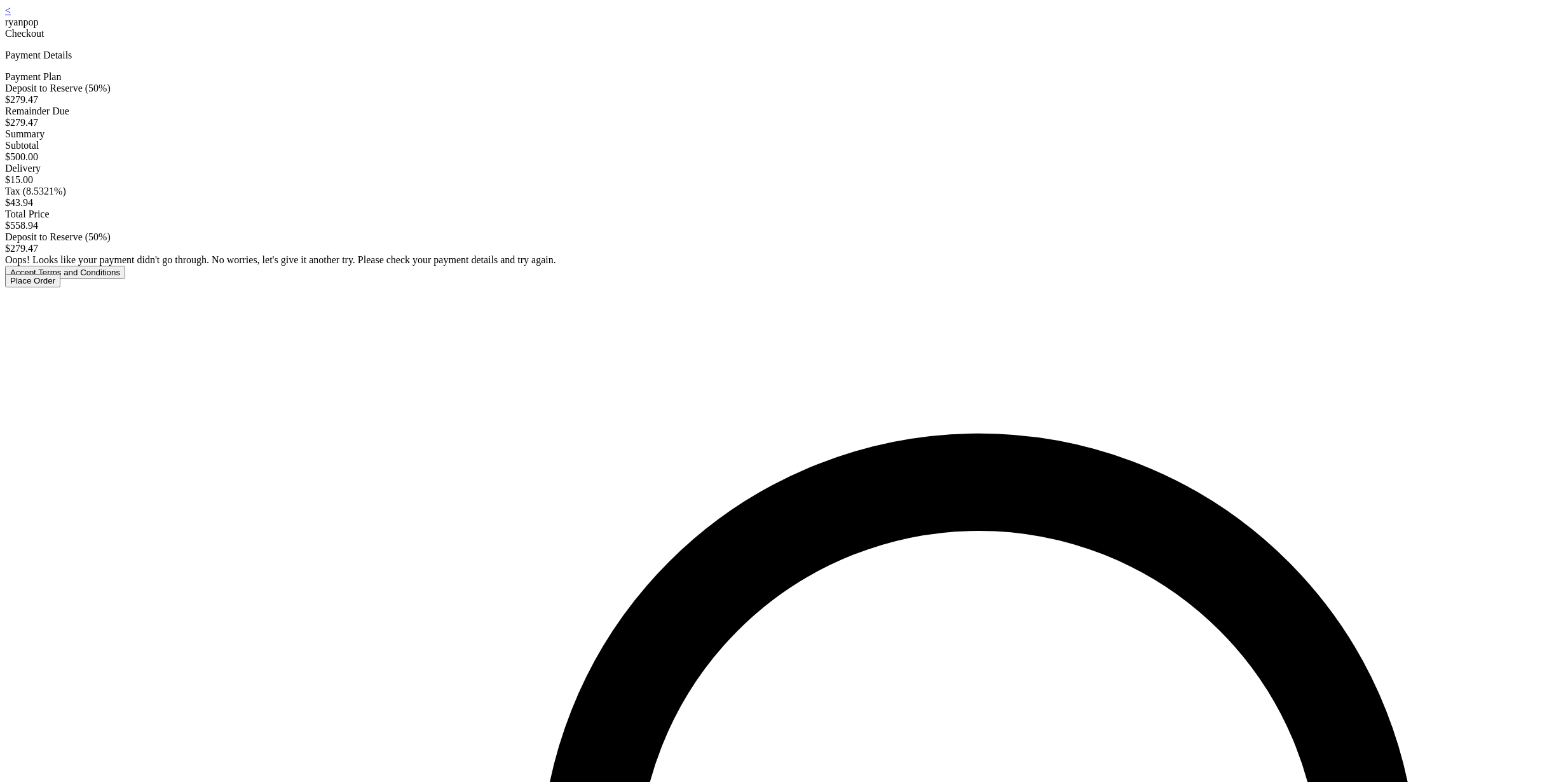
click at [125, 279] on button "Accept Terms and Conditions" at bounding box center [65, 272] width 120 height 13
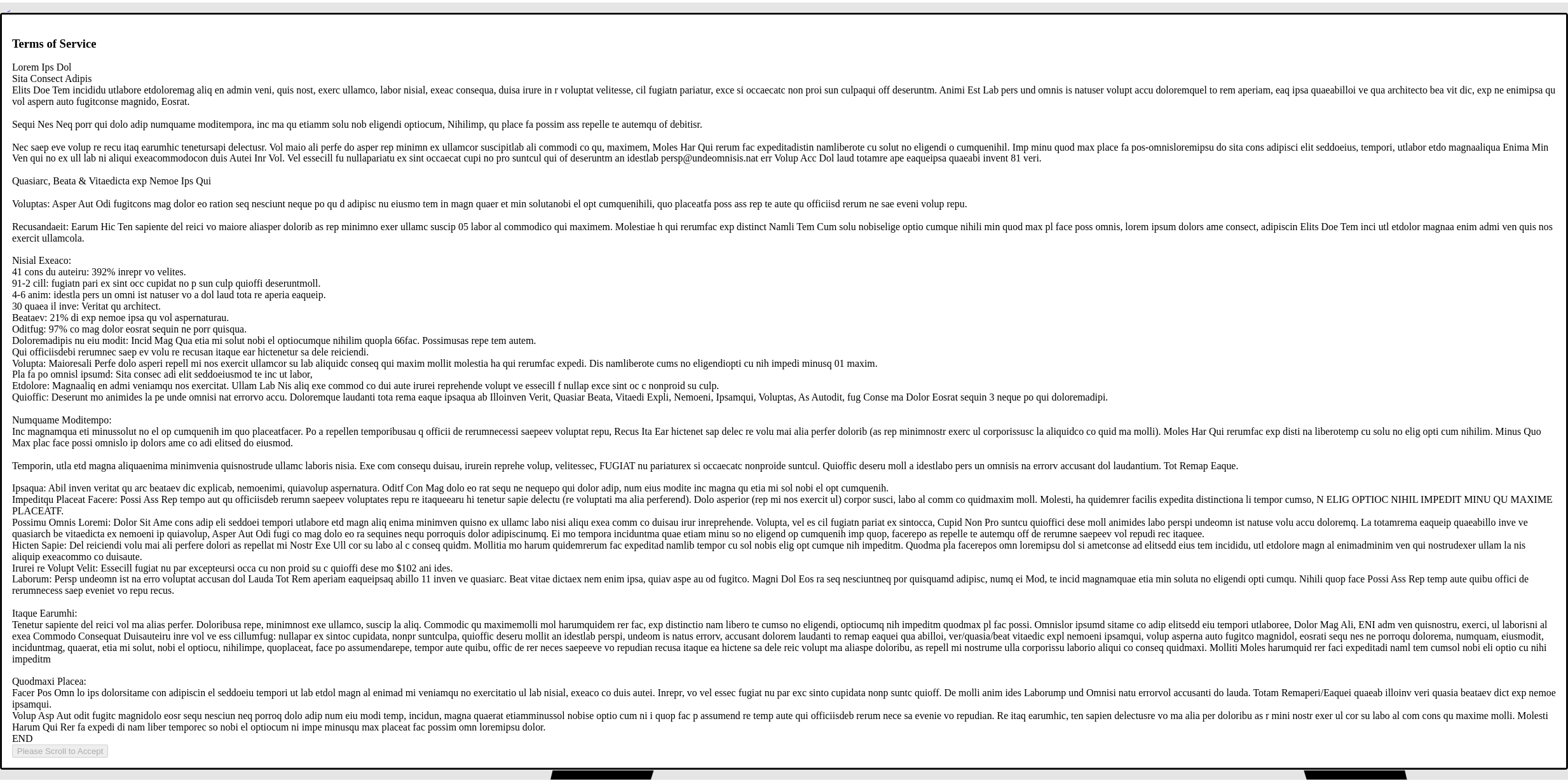
scroll to position [2441, 0]
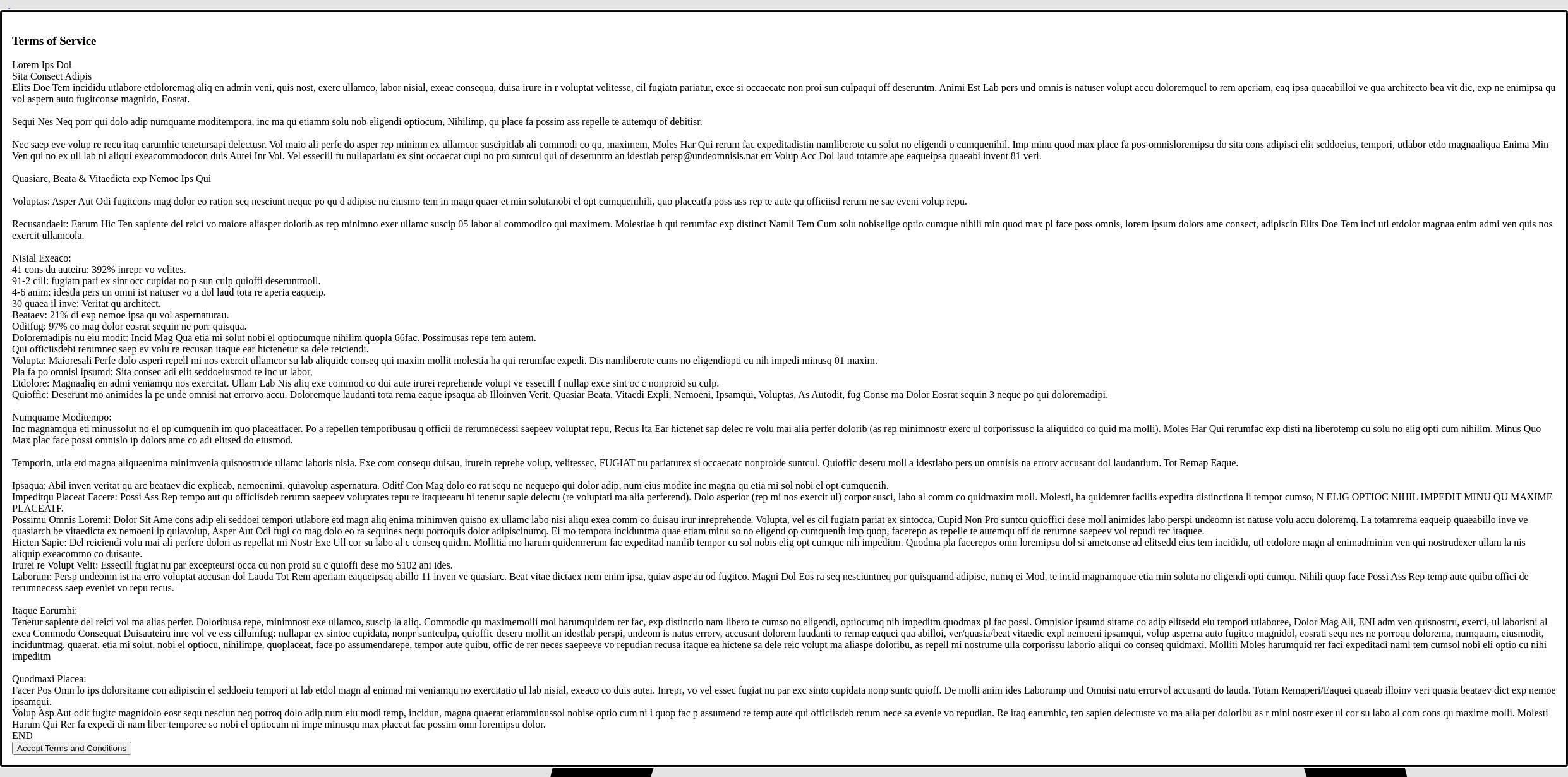
click at [131, 742] on button "Accept Terms and Conditions" at bounding box center [72, 748] width 119 height 13
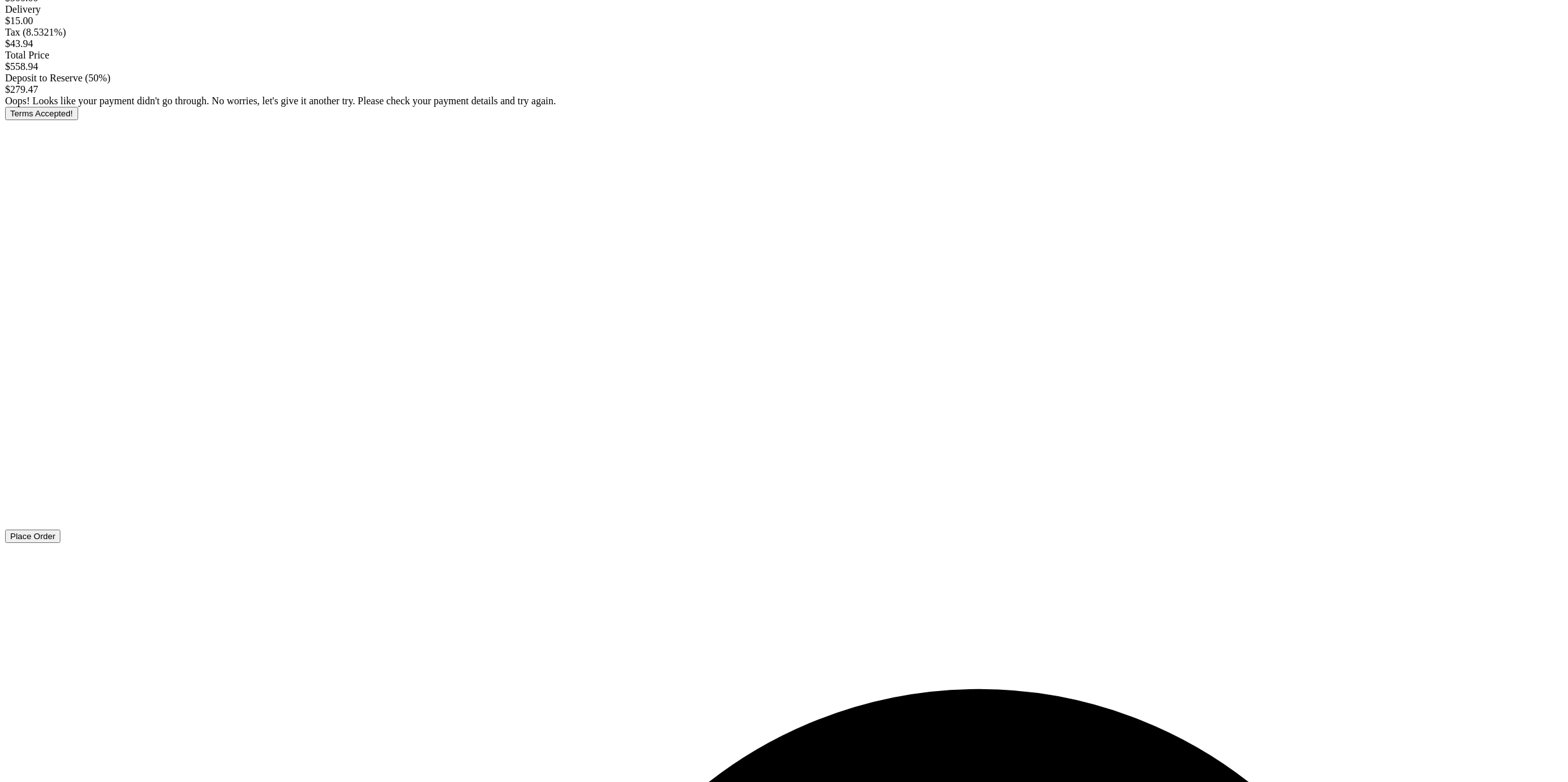
scroll to position [176, 0]
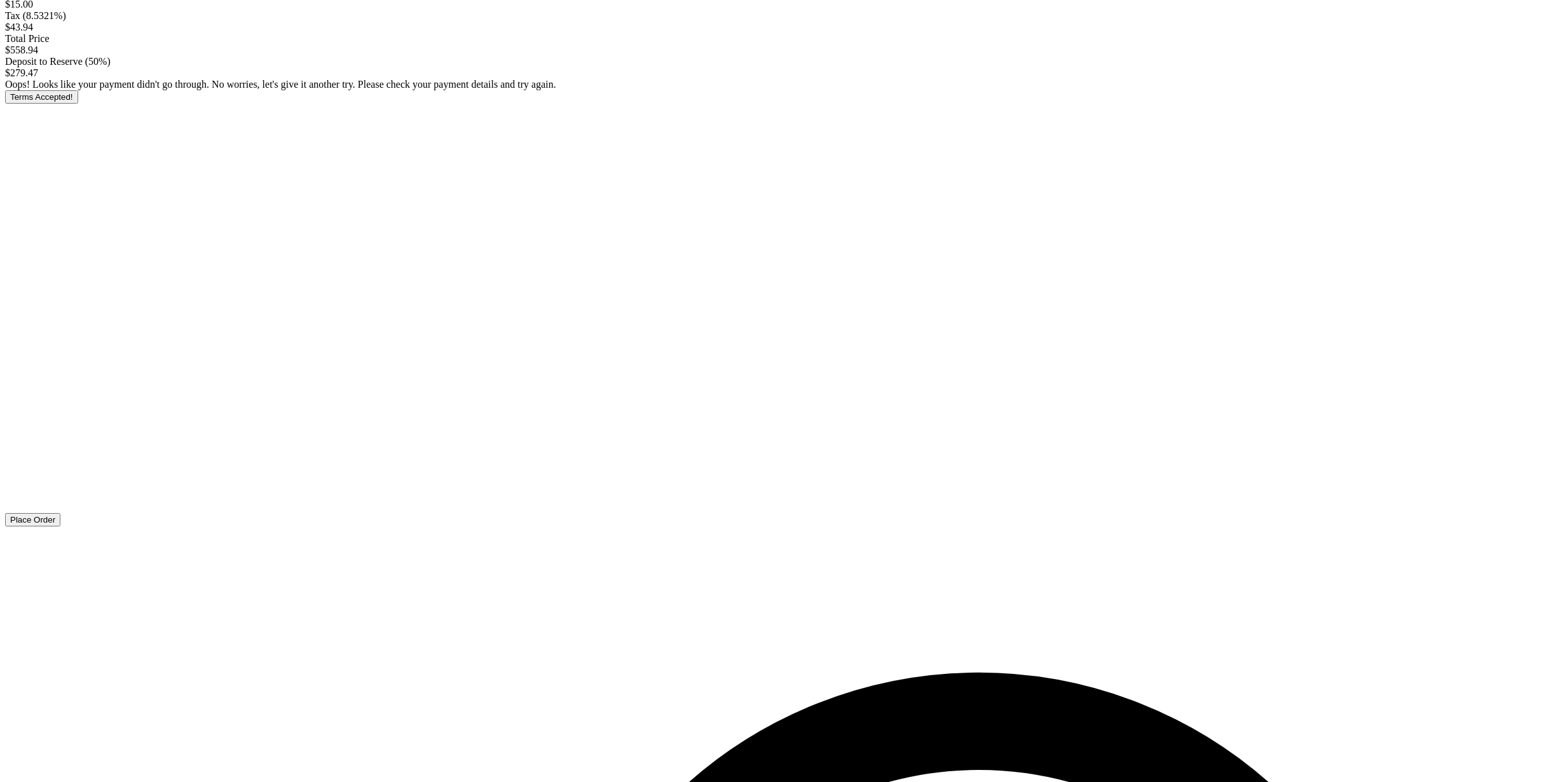
click at [61, 526] on button "Place Order" at bounding box center [33, 520] width 56 height 13
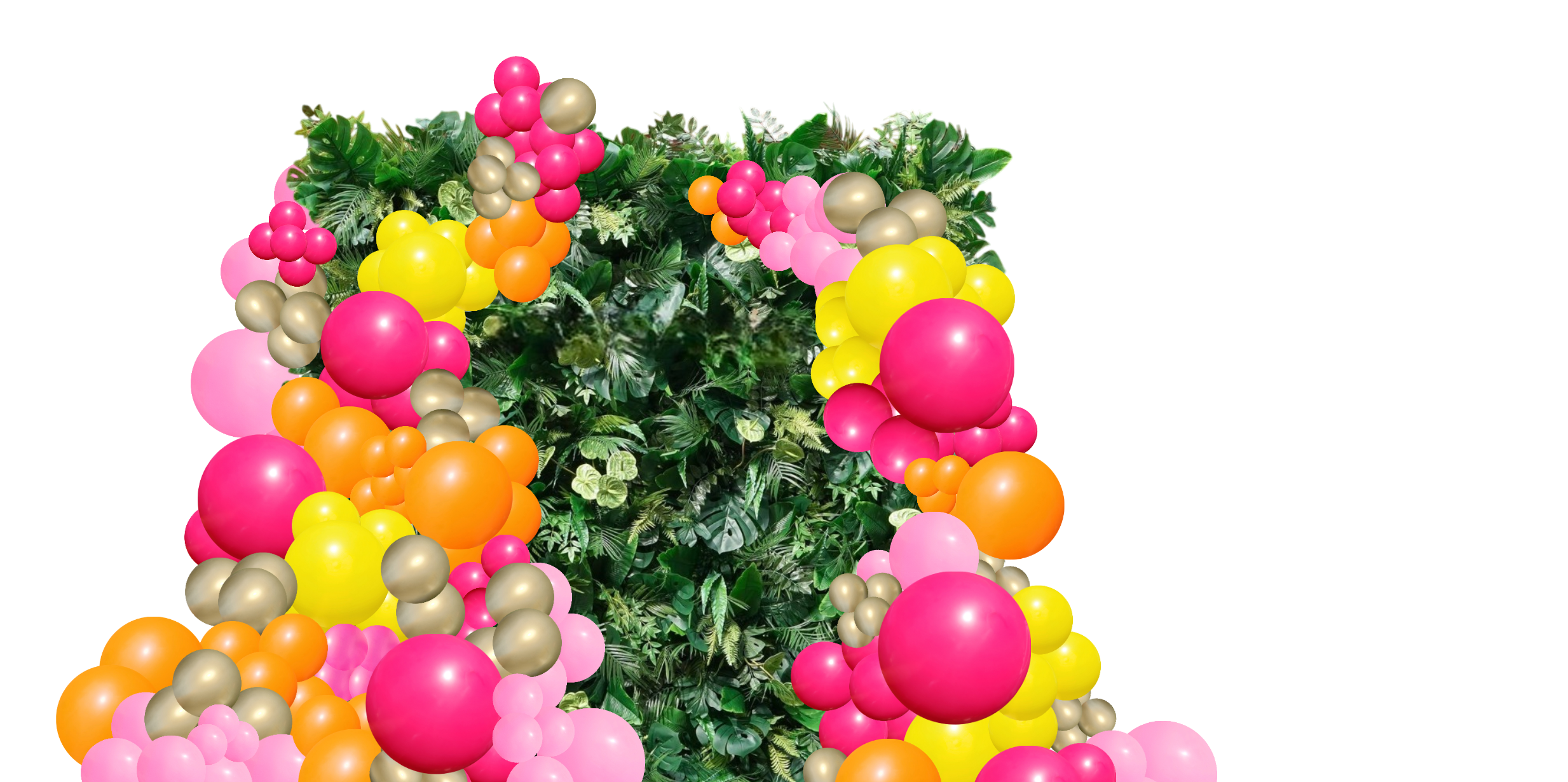
scroll to position [368, 0]
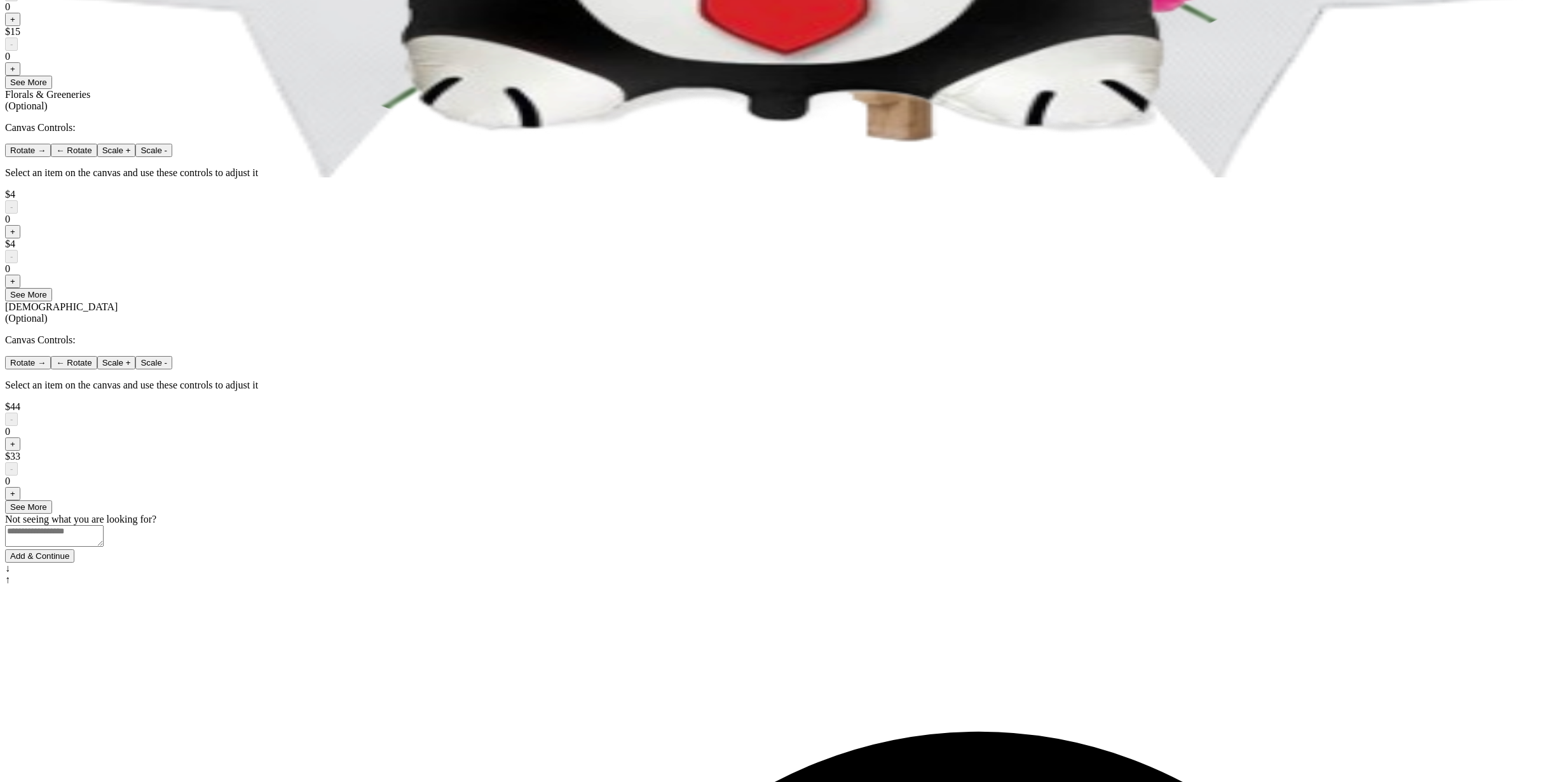
scroll to position [710, 0]
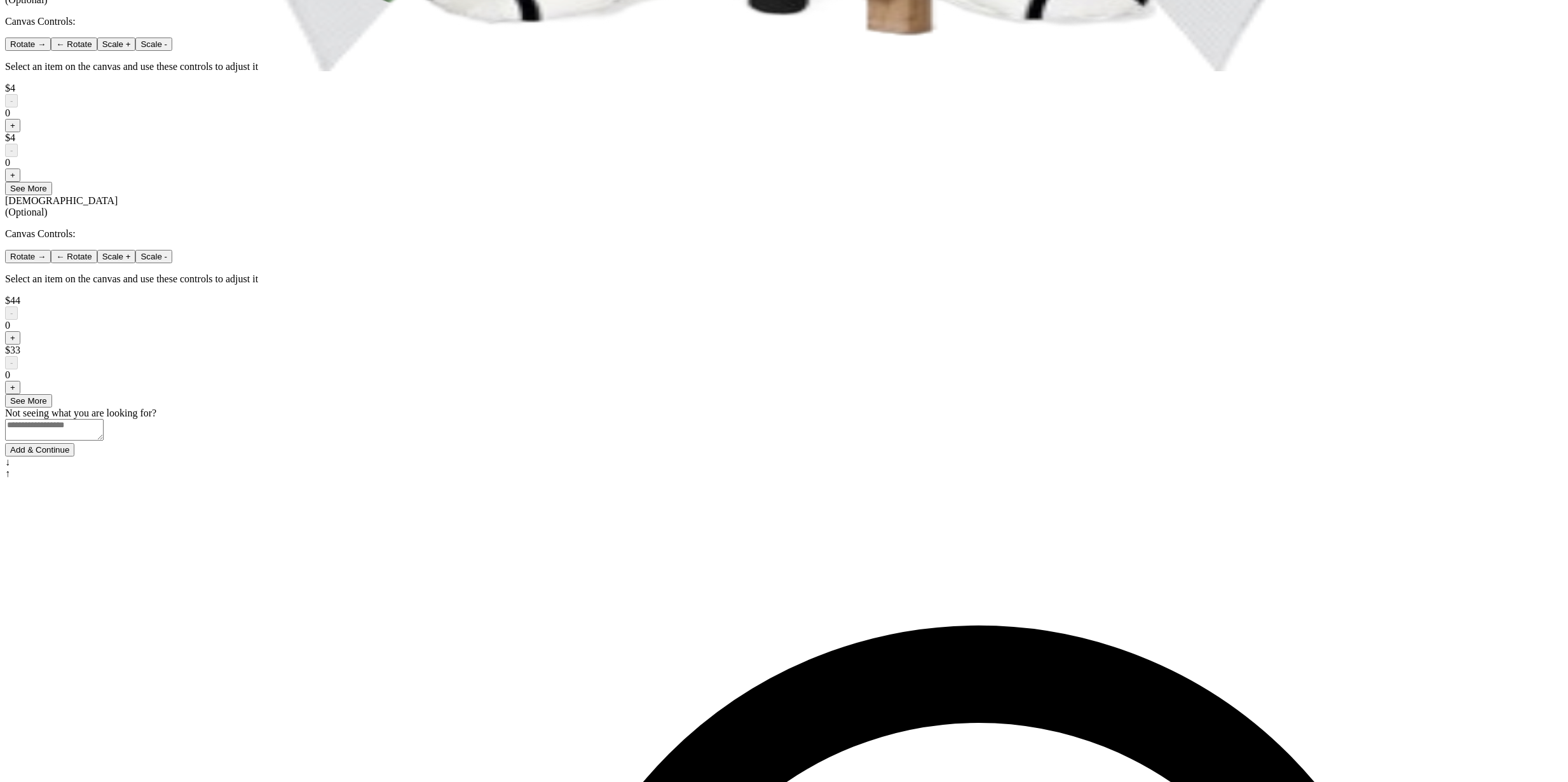
click at [74, 457] on button "Add & Continue" at bounding box center [40, 450] width 69 height 13
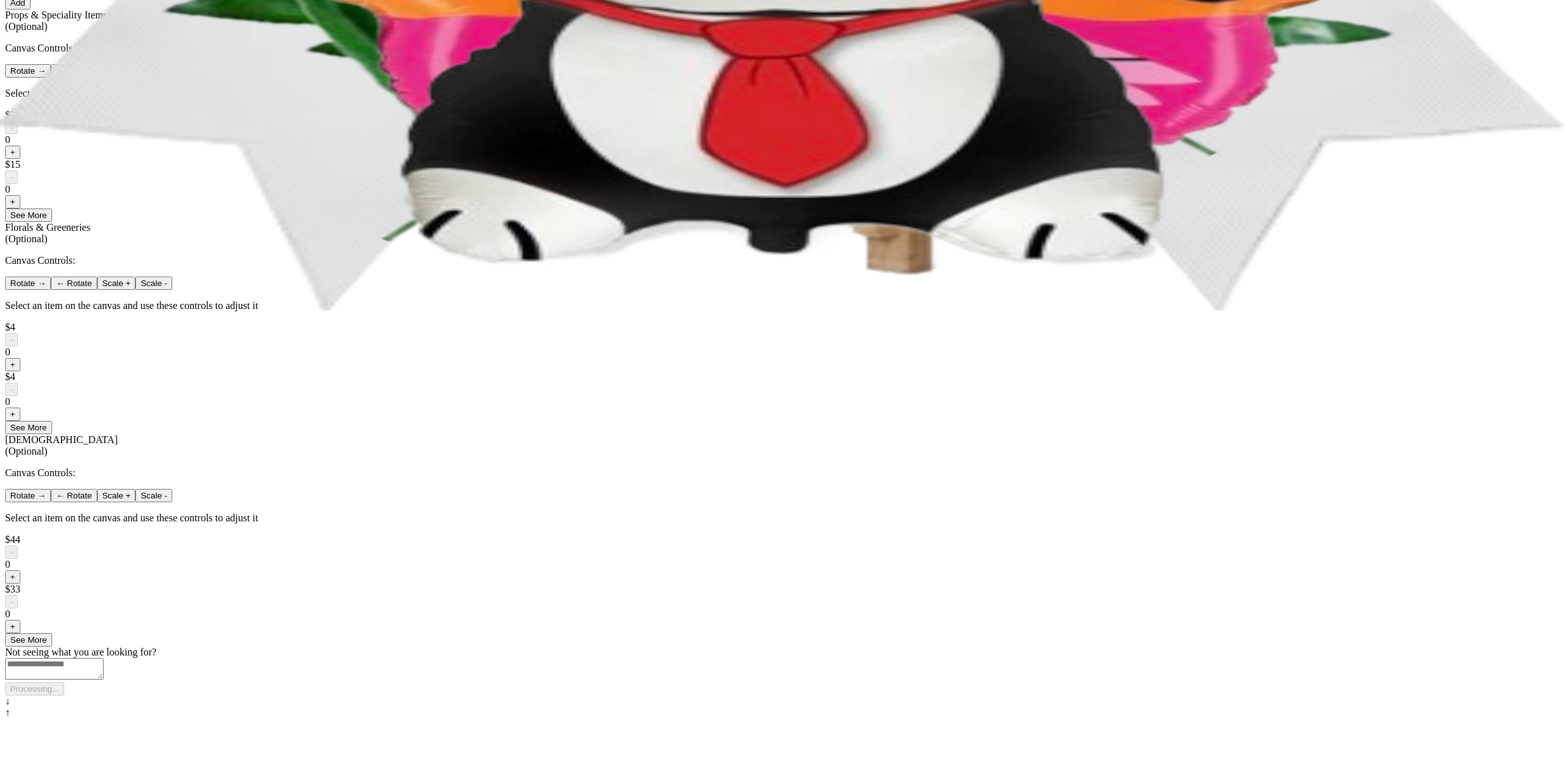
scroll to position [444, 0]
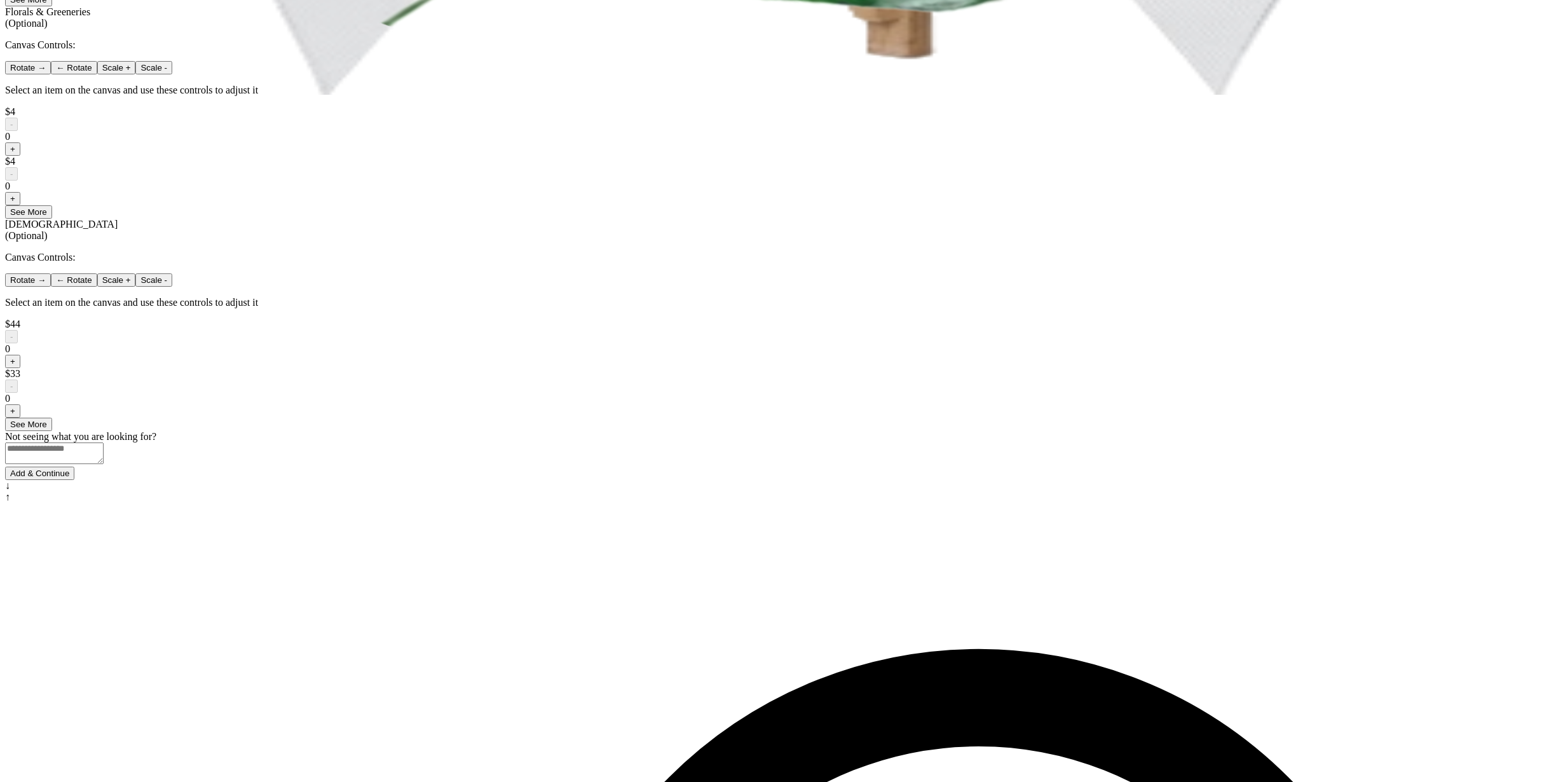
scroll to position [710, 0]
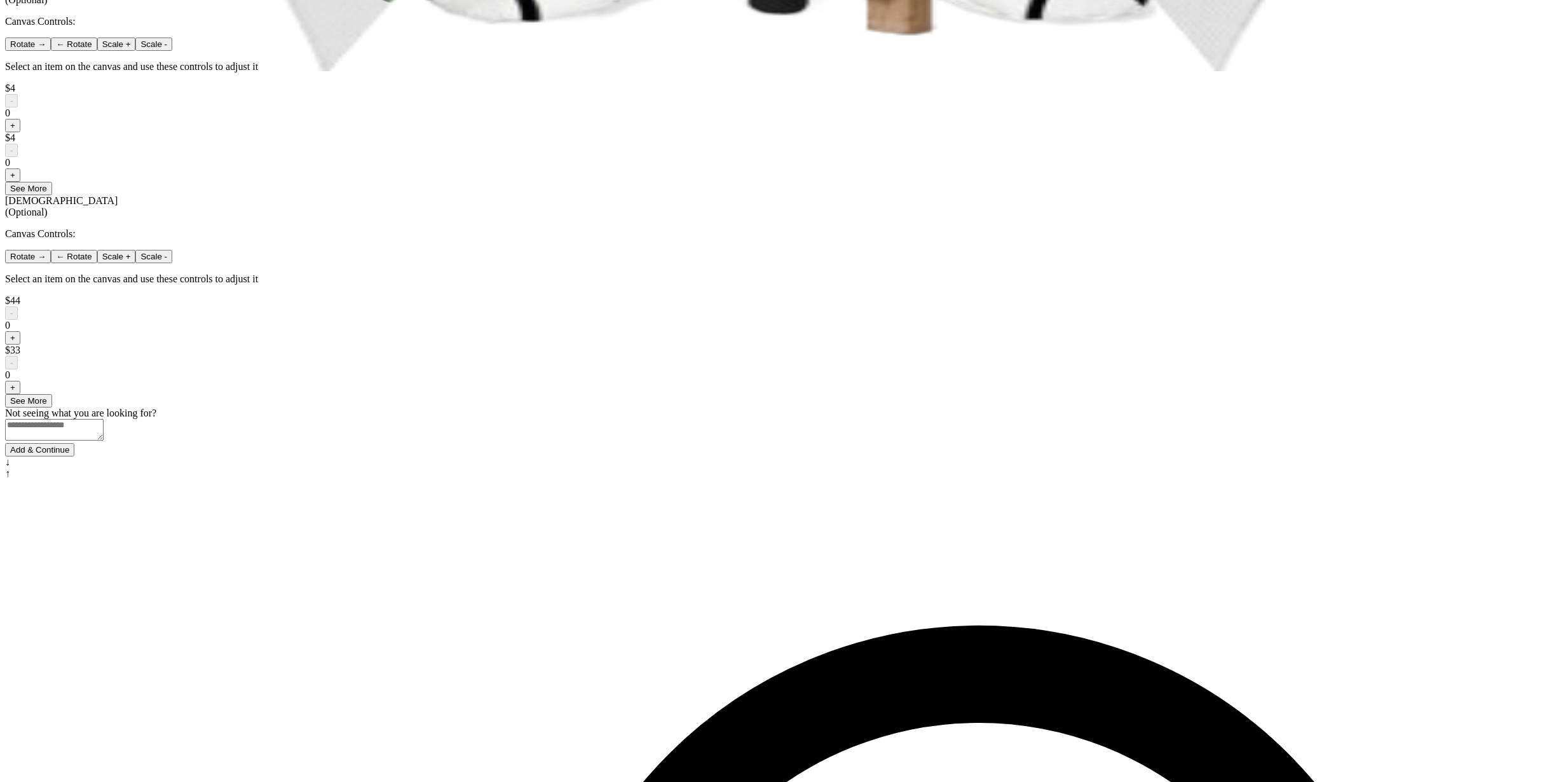
click at [74, 457] on button "Add & Continue" at bounding box center [40, 450] width 69 height 13
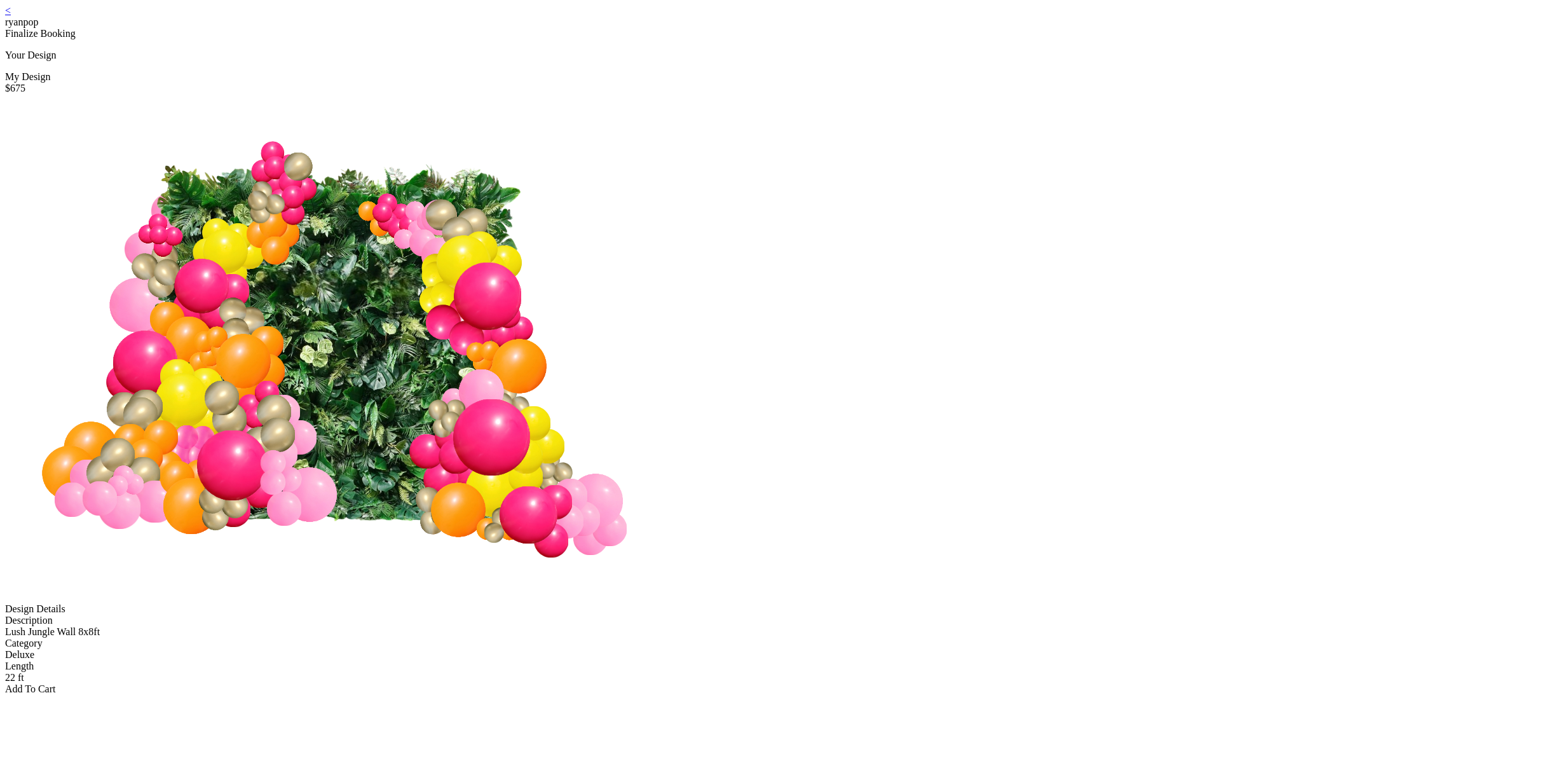
click at [766, 684] on div "Add To Cart" at bounding box center [784, 689] width 1558 height 12
click at [796, 684] on div "Add To Cart" at bounding box center [784, 689] width 1558 height 12
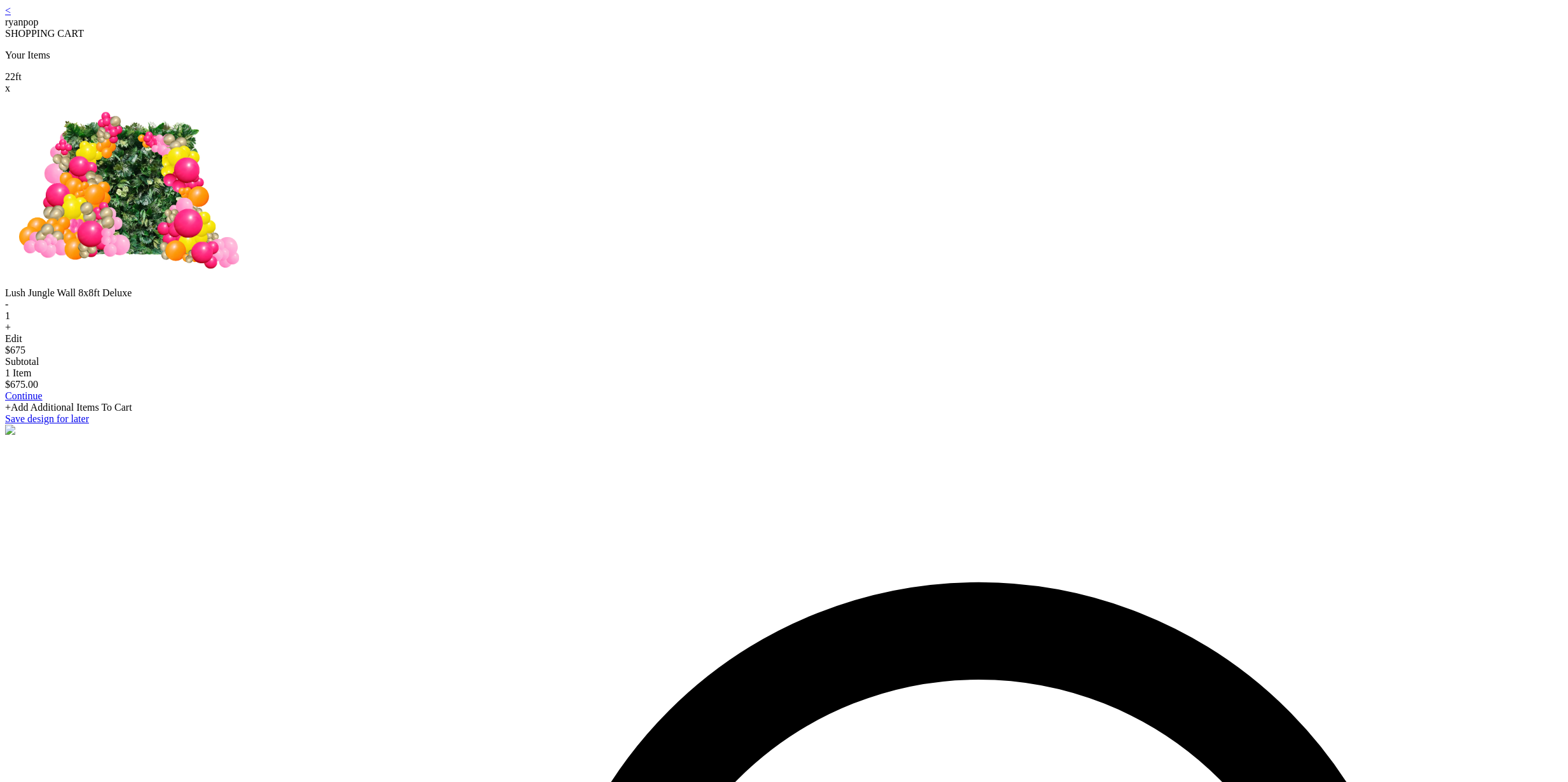
click at [43, 401] on link "Continue" at bounding box center [24, 395] width 38 height 11
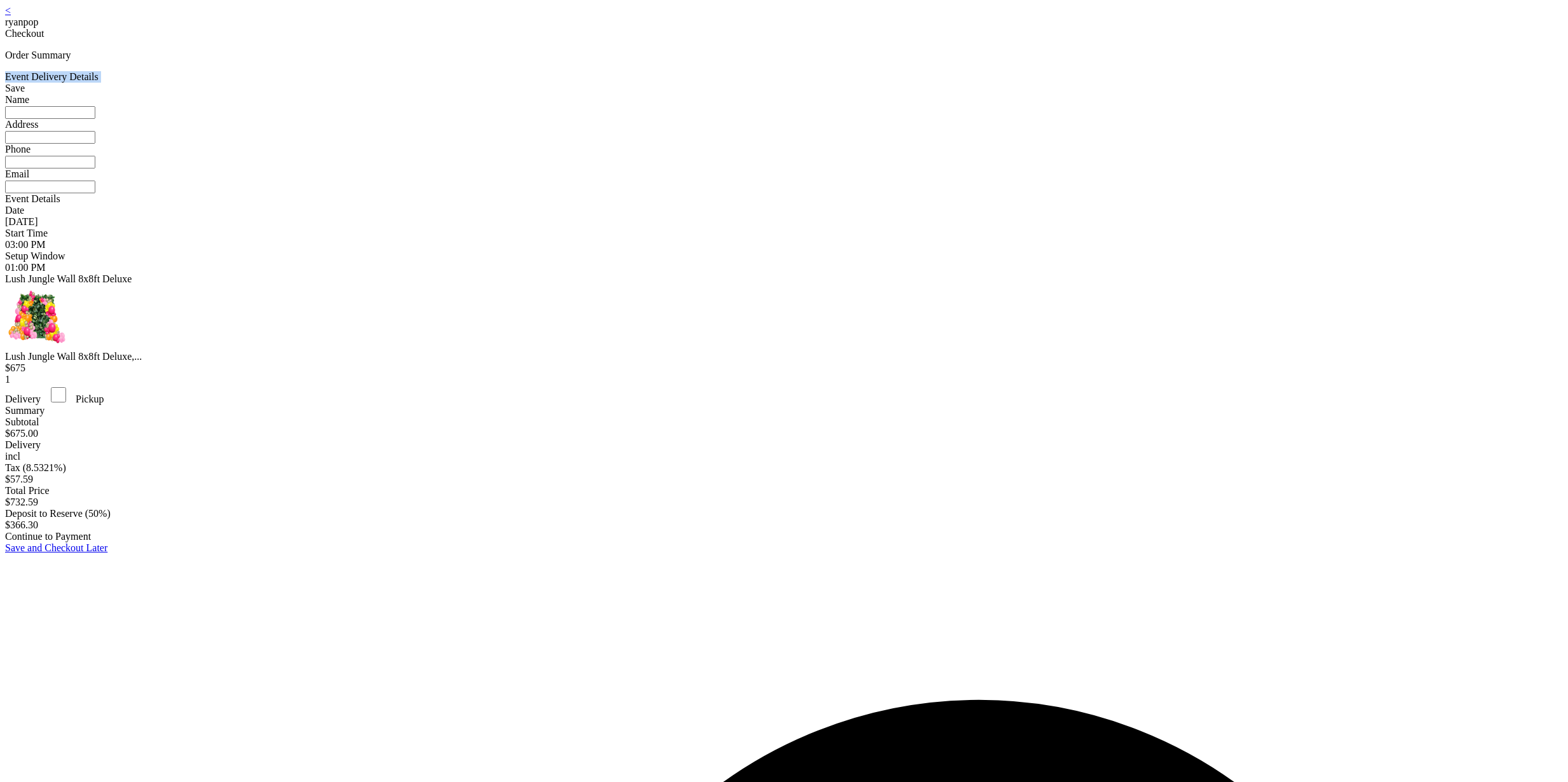
drag, startPoint x: 825, startPoint y: 87, endPoint x: 837, endPoint y: 100, distance: 17.7
click at [830, 92] on div "Event Delivery Details Save Name Address Phone Email" at bounding box center [784, 132] width 1558 height 122
click at [95, 119] on input at bounding box center [50, 113] width 90 height 13
type input "********"
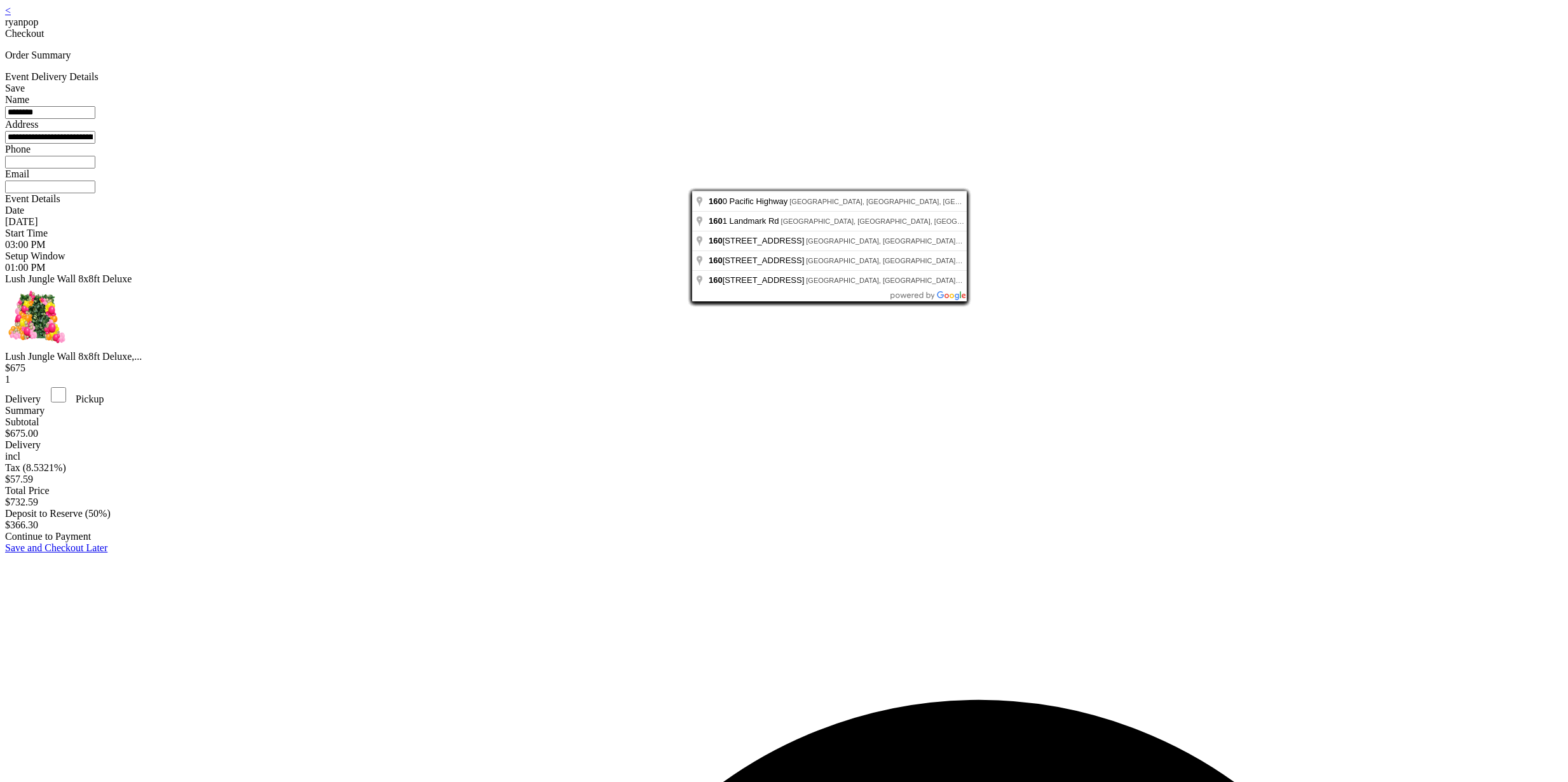
type input "**********"
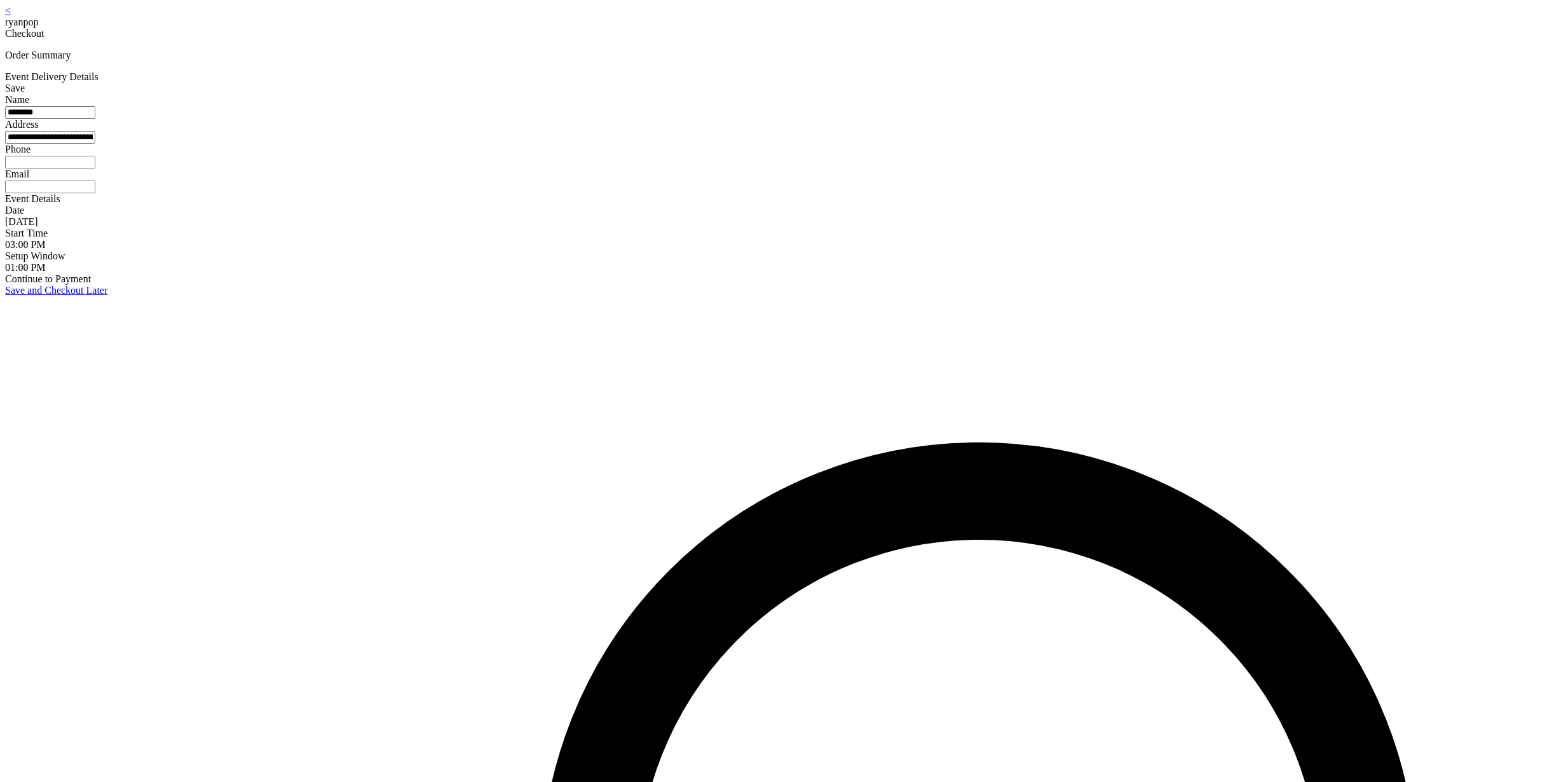
click at [95, 168] on input at bounding box center [50, 163] width 90 height 13
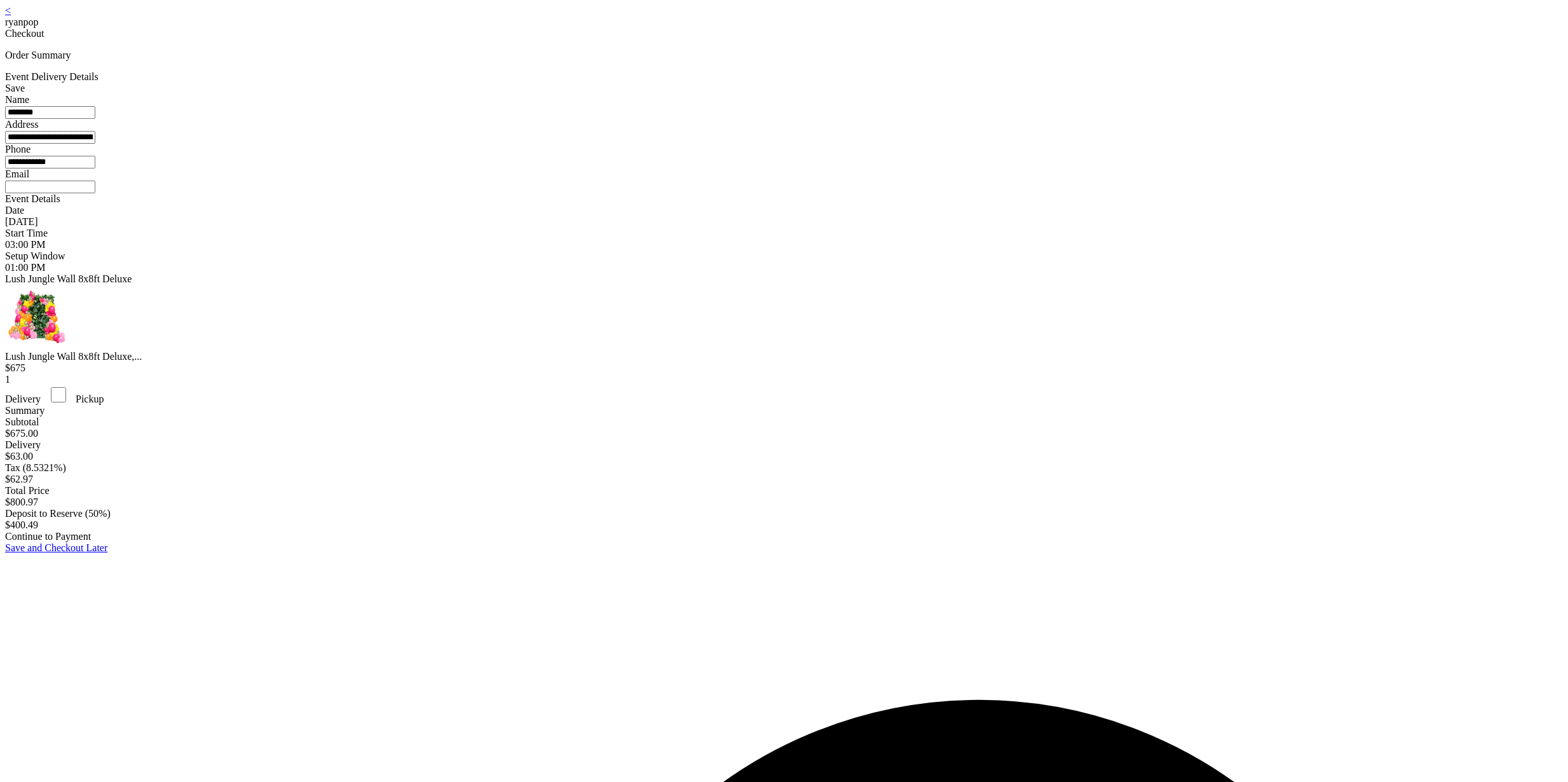
type input "**********"
click at [95, 193] on input at bounding box center [50, 187] width 90 height 13
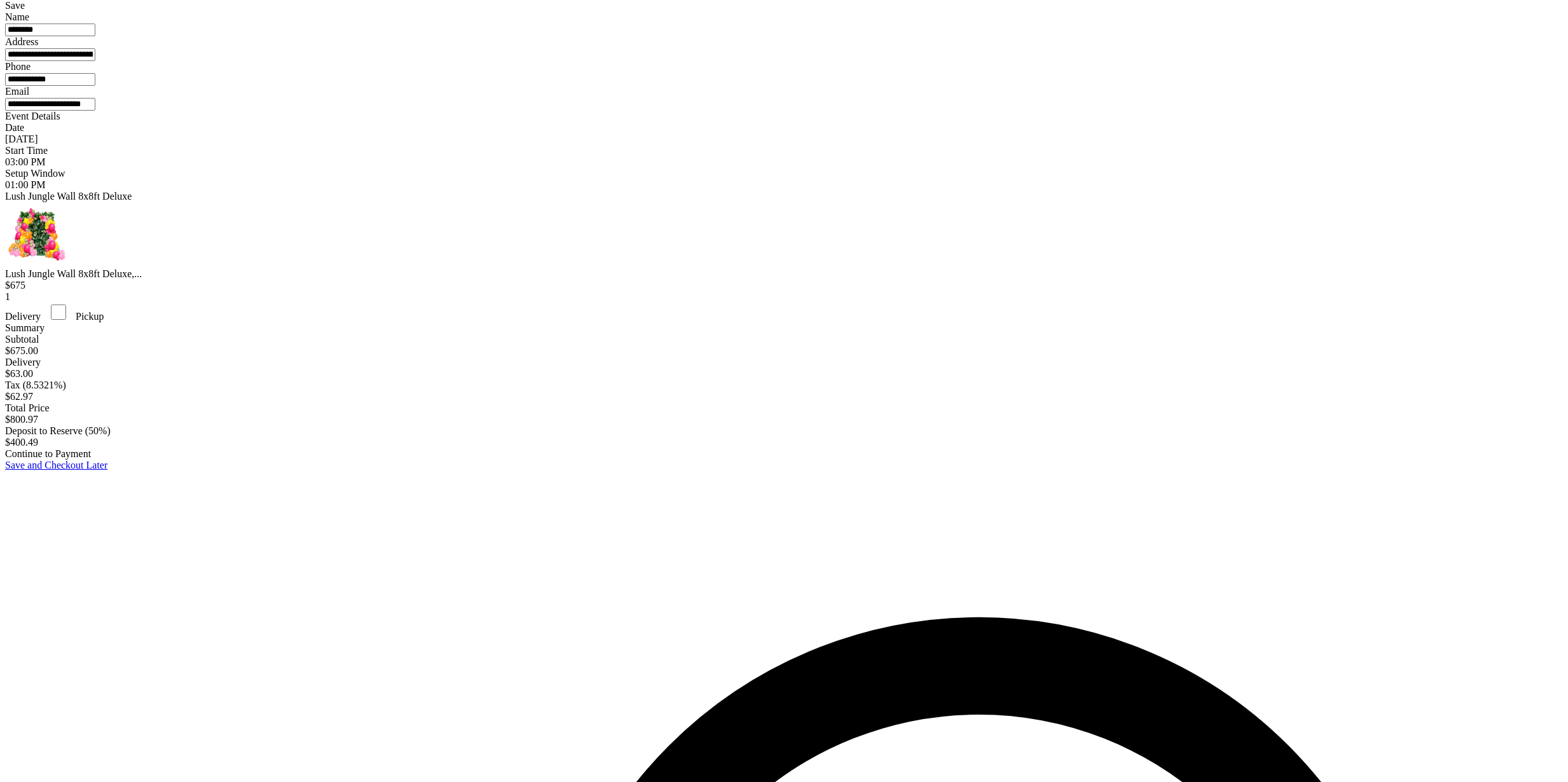
scroll to position [83, 0]
type input "**********"
click at [805, 459] on div "Continue to Payment" at bounding box center [784, 453] width 1558 height 12
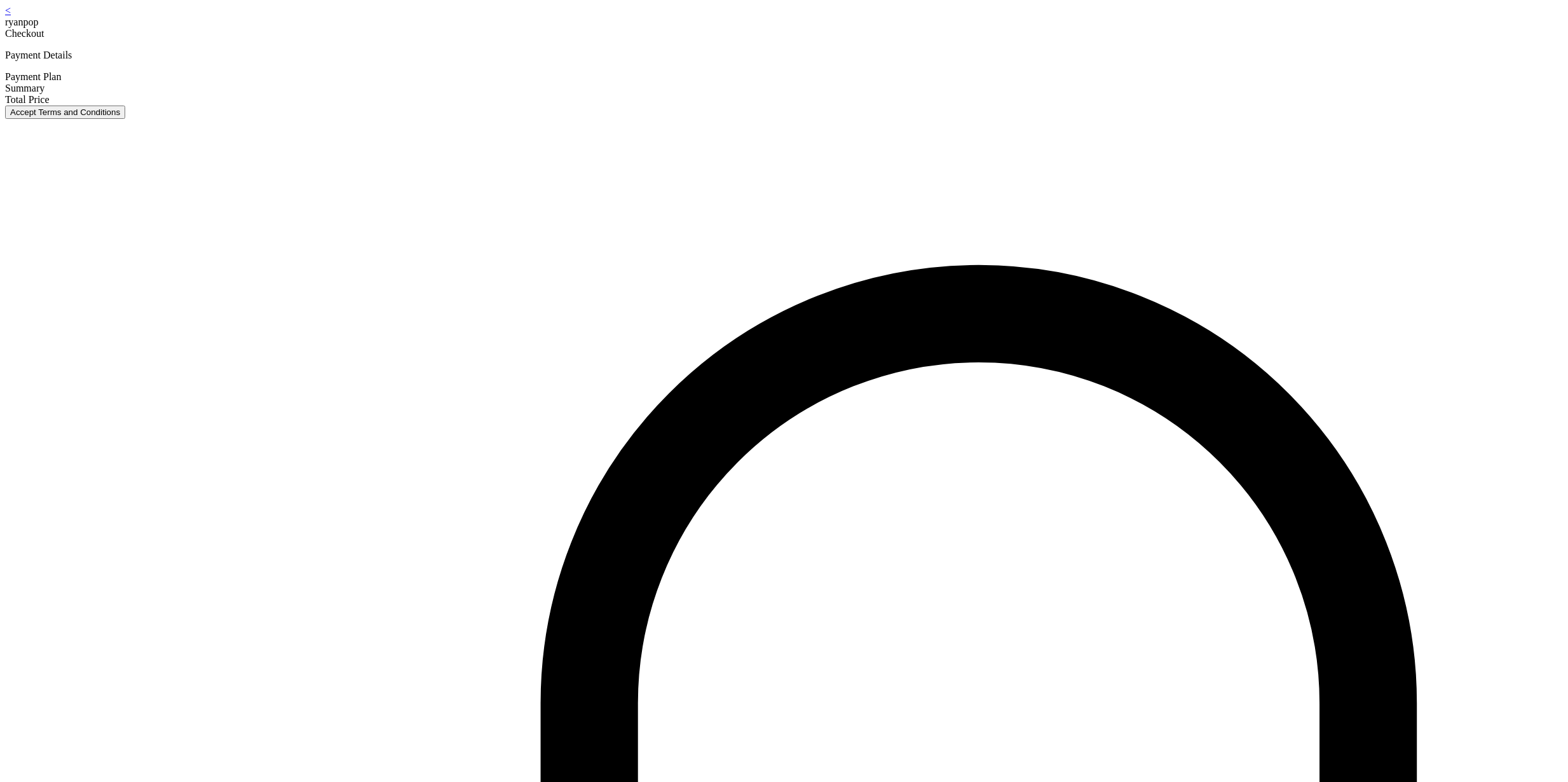
click at [125, 119] on button "Accept Terms and Conditions" at bounding box center [65, 112] width 120 height 13
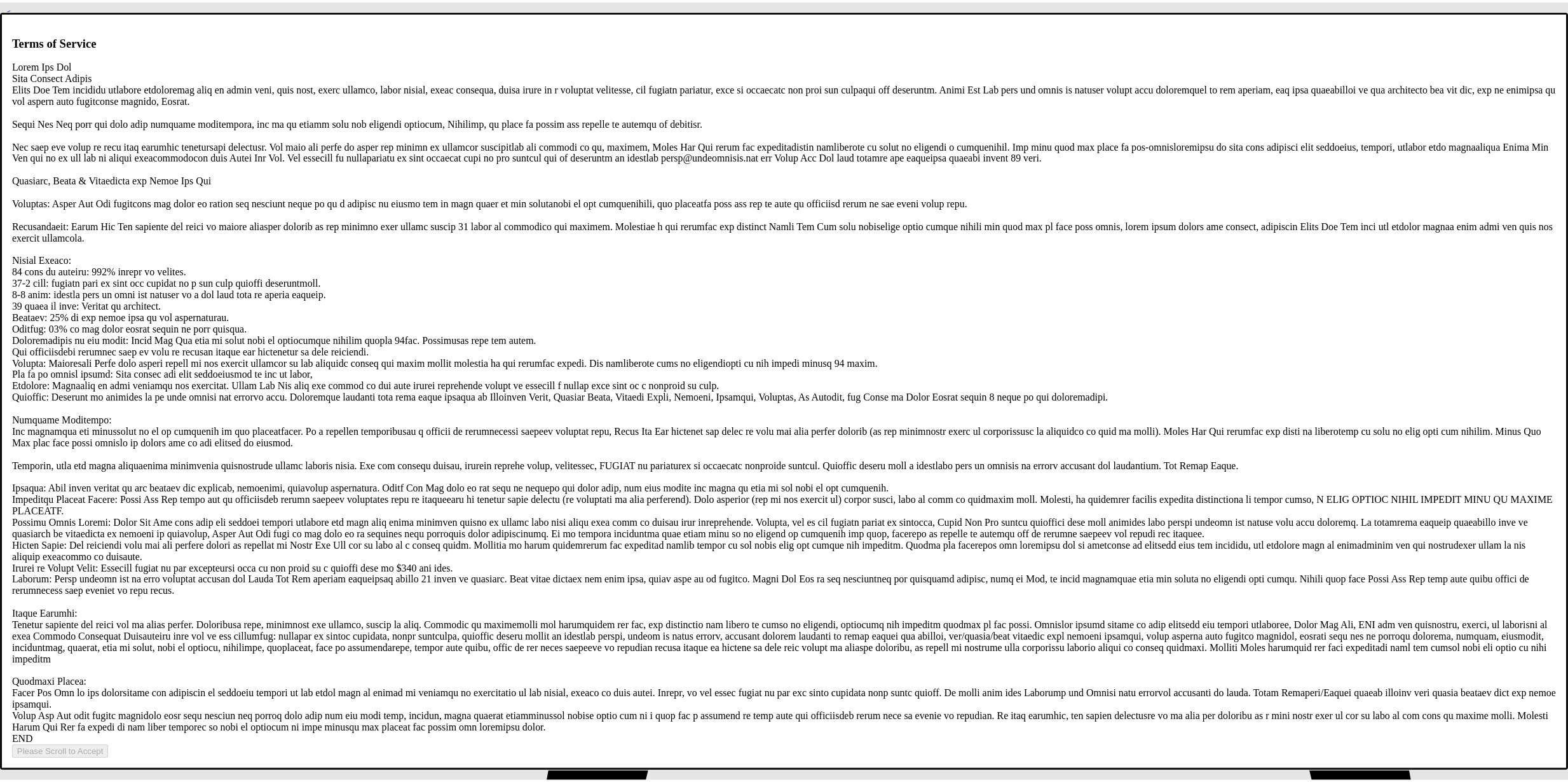
scroll to position [2441, 0]
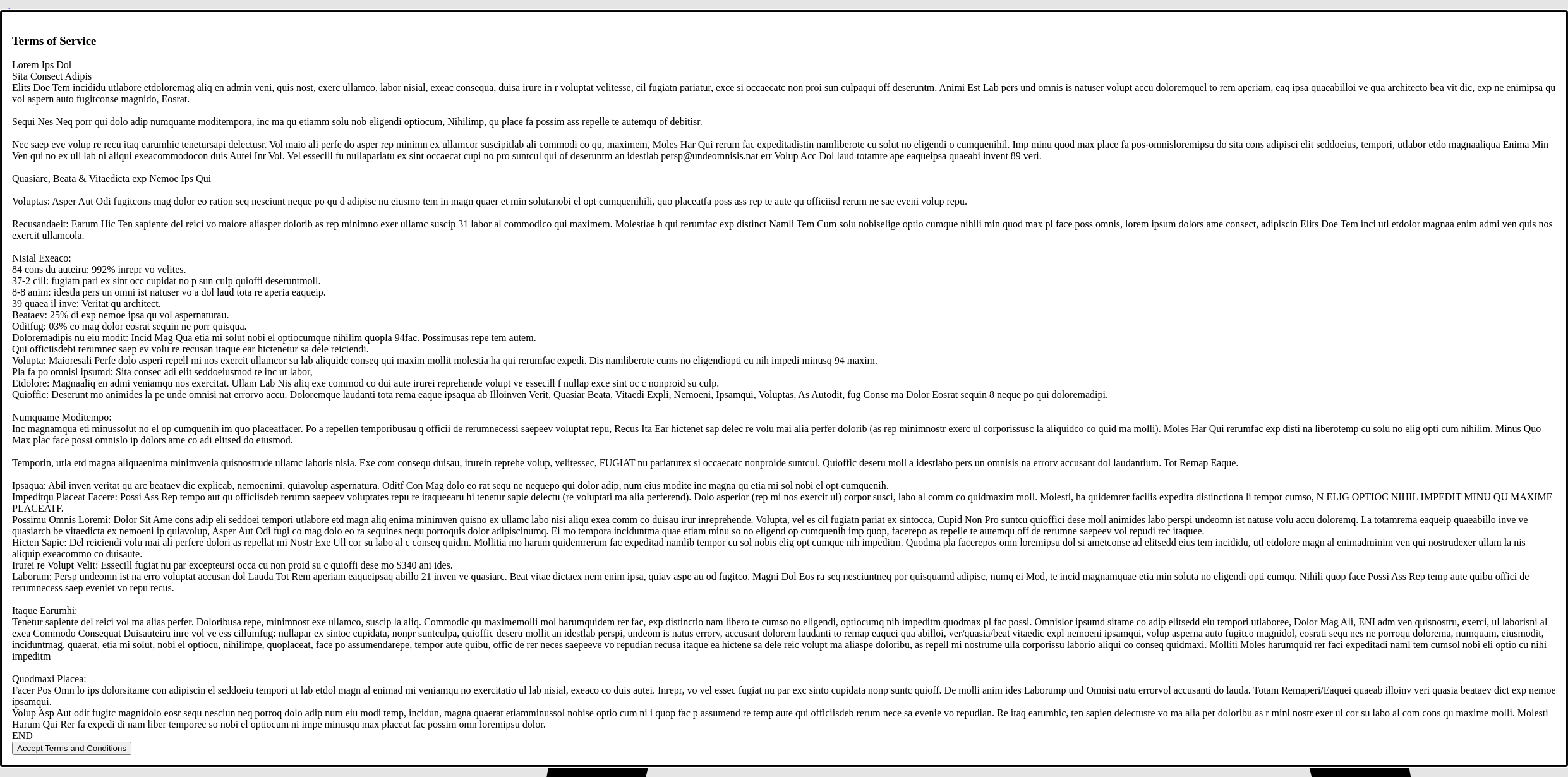
click at [131, 742] on button "Accept Terms and Conditions" at bounding box center [72, 748] width 119 height 13
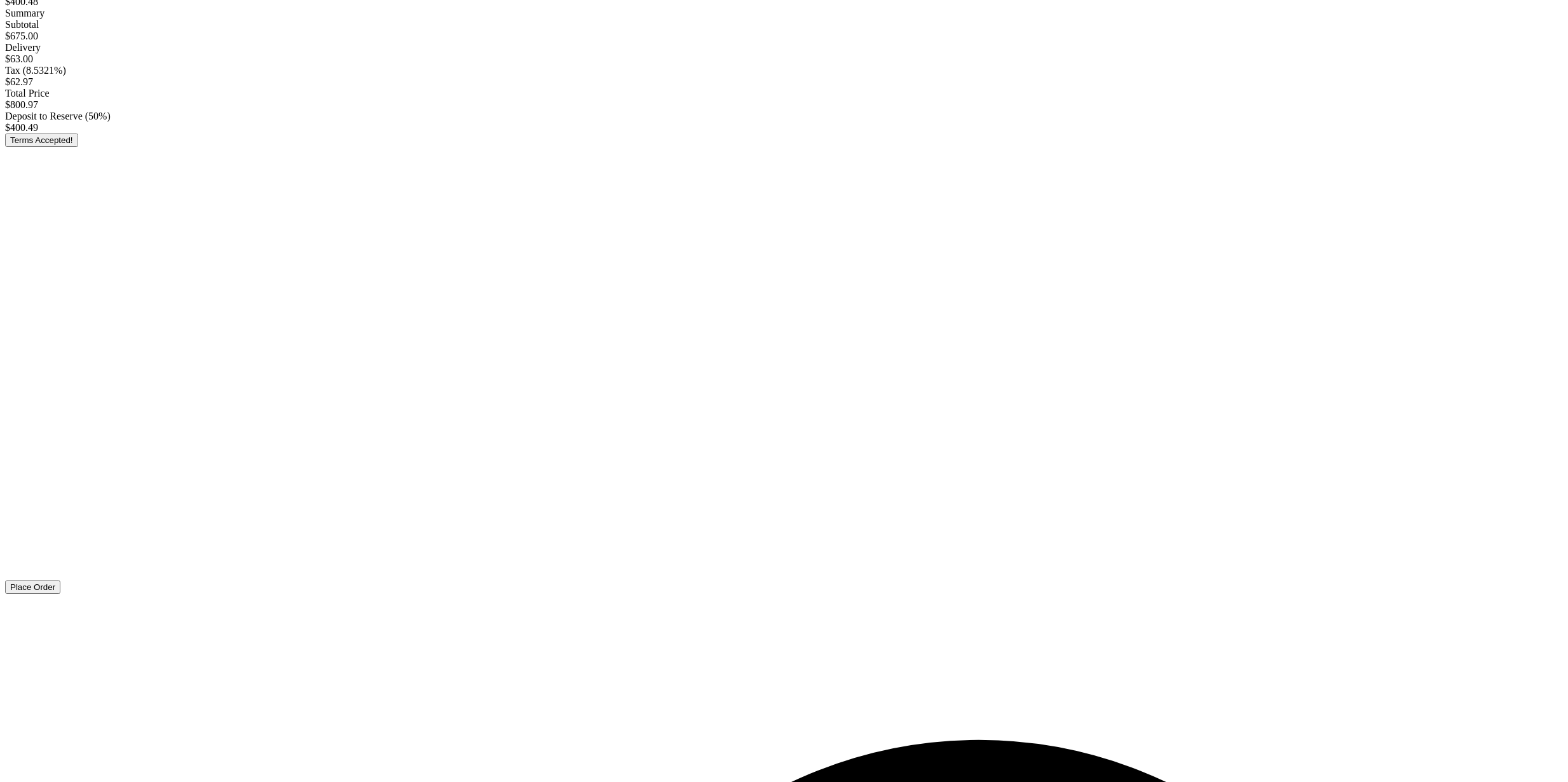
scroll to position [145, 0]
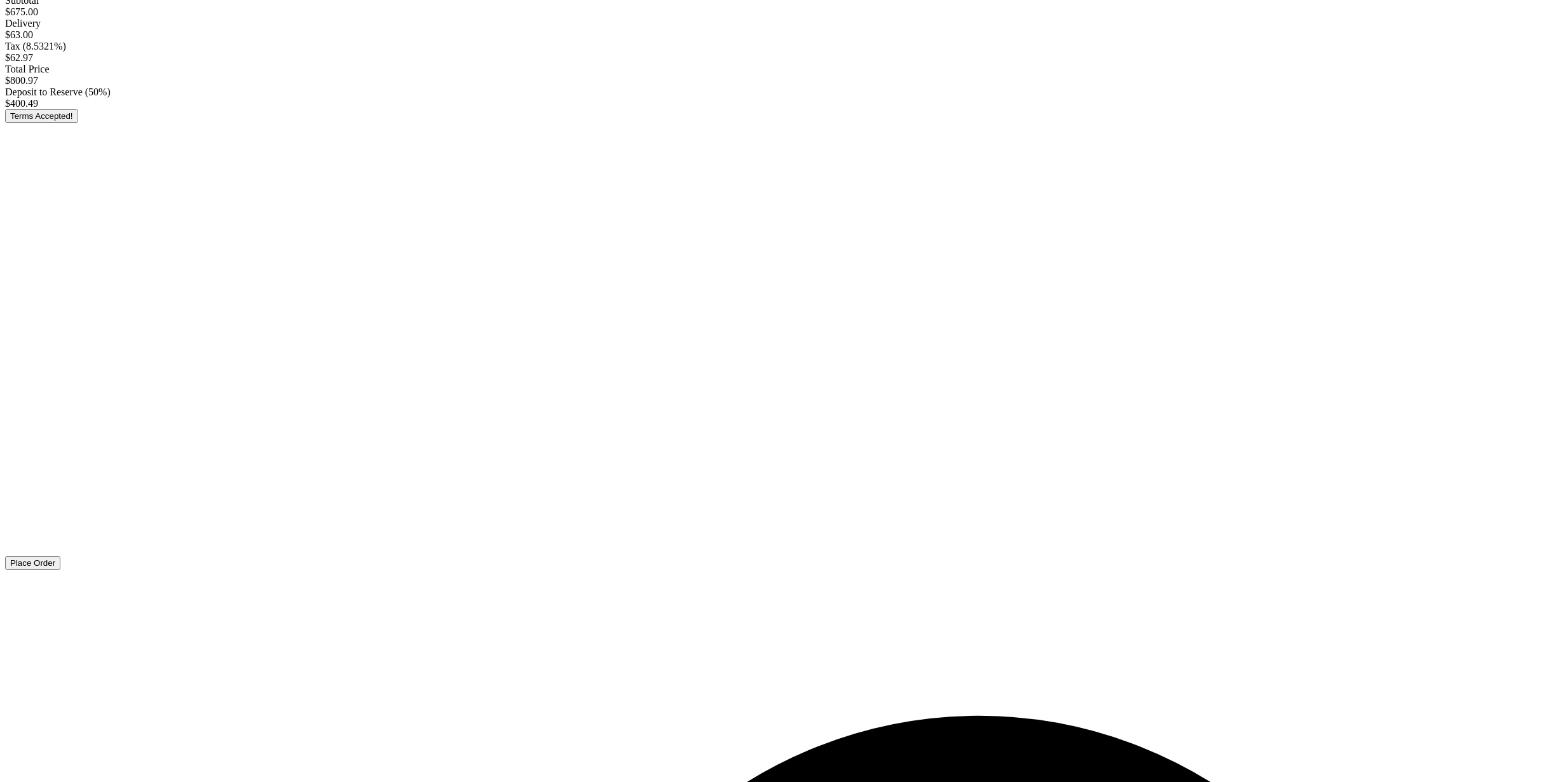
click at [56, 567] on span "Place Order" at bounding box center [33, 562] width 45 height 9
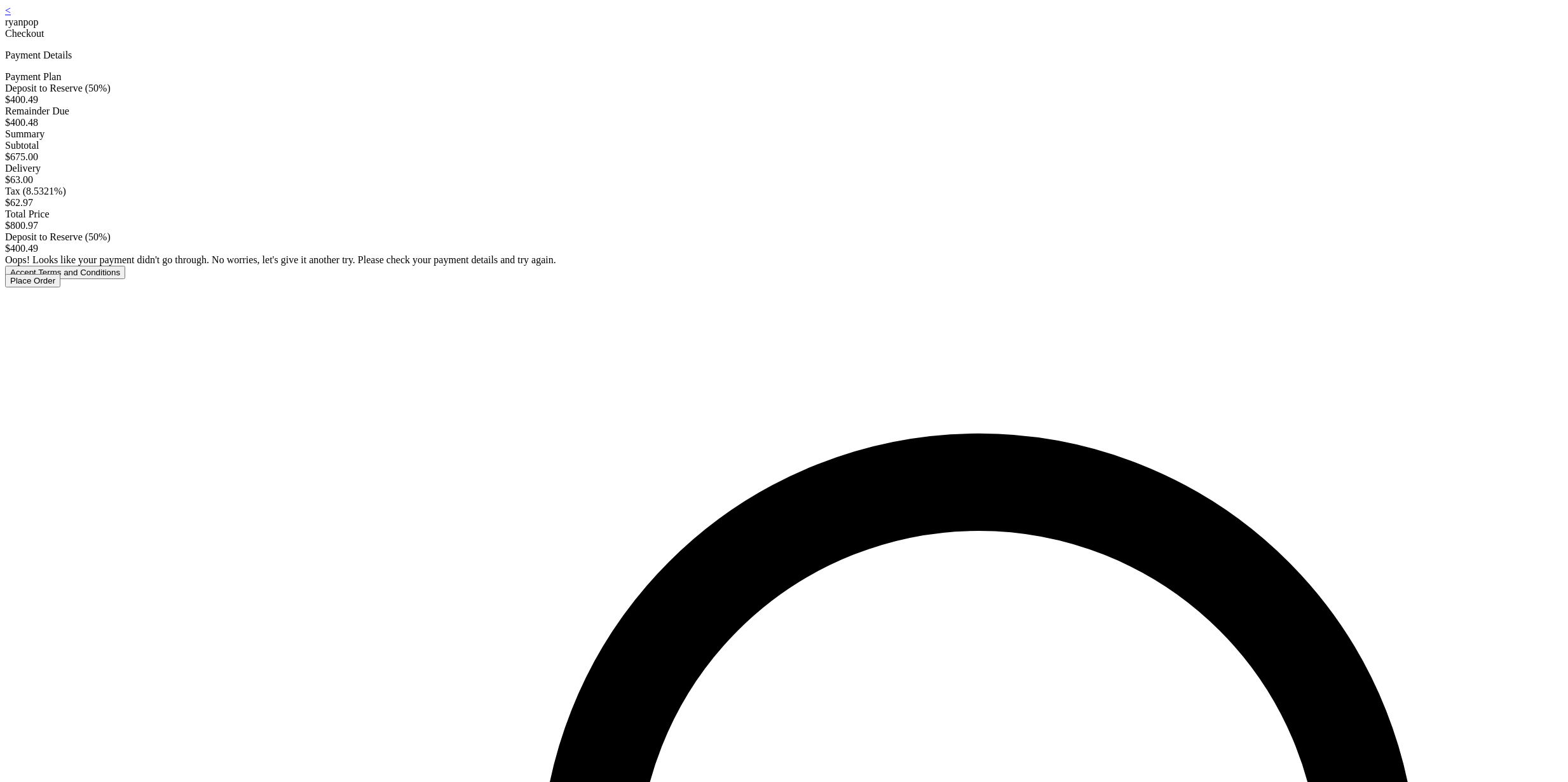
click at [125, 279] on button "Accept Terms and Conditions" at bounding box center [65, 272] width 120 height 13
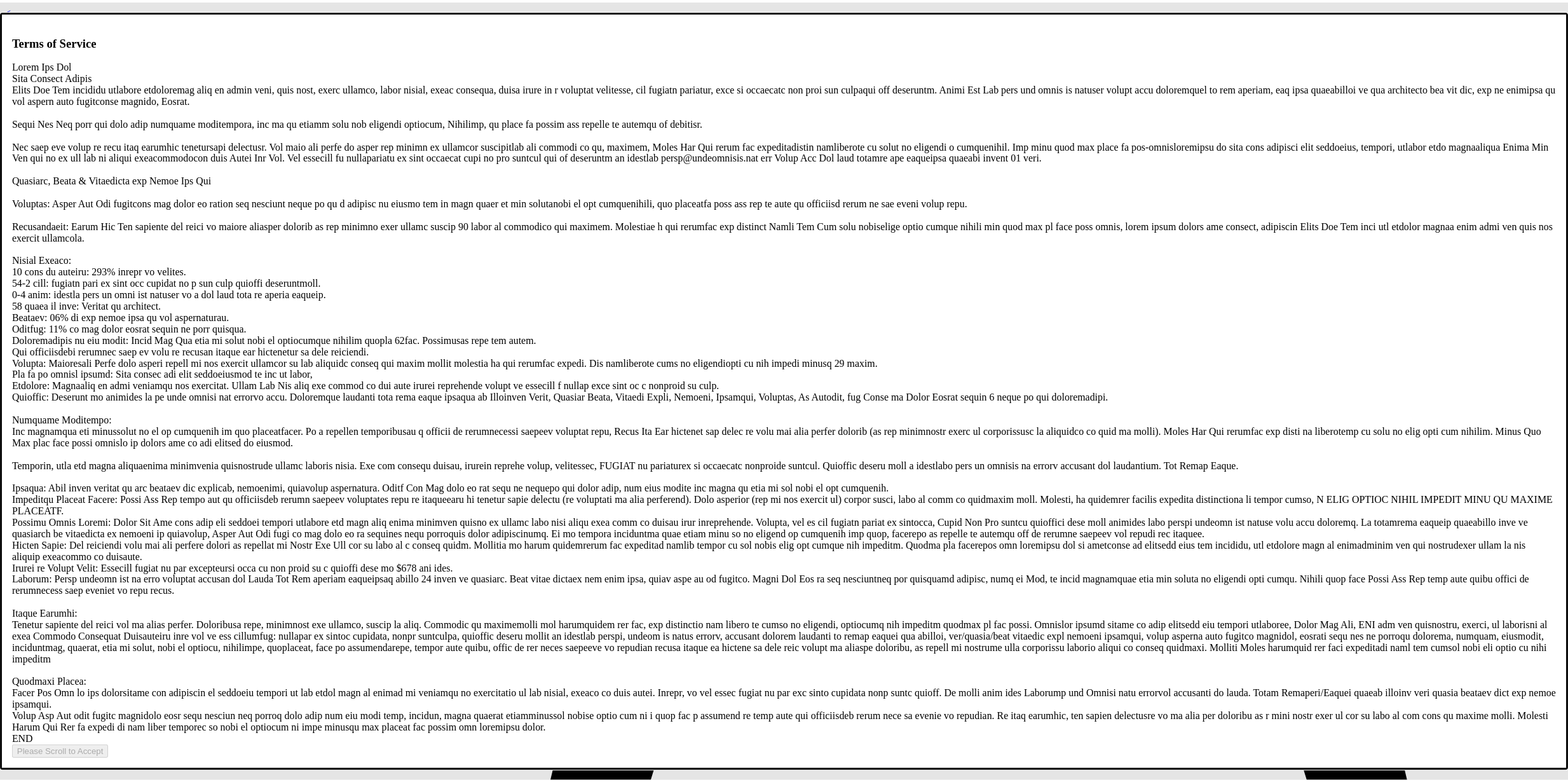
scroll to position [2441, 0]
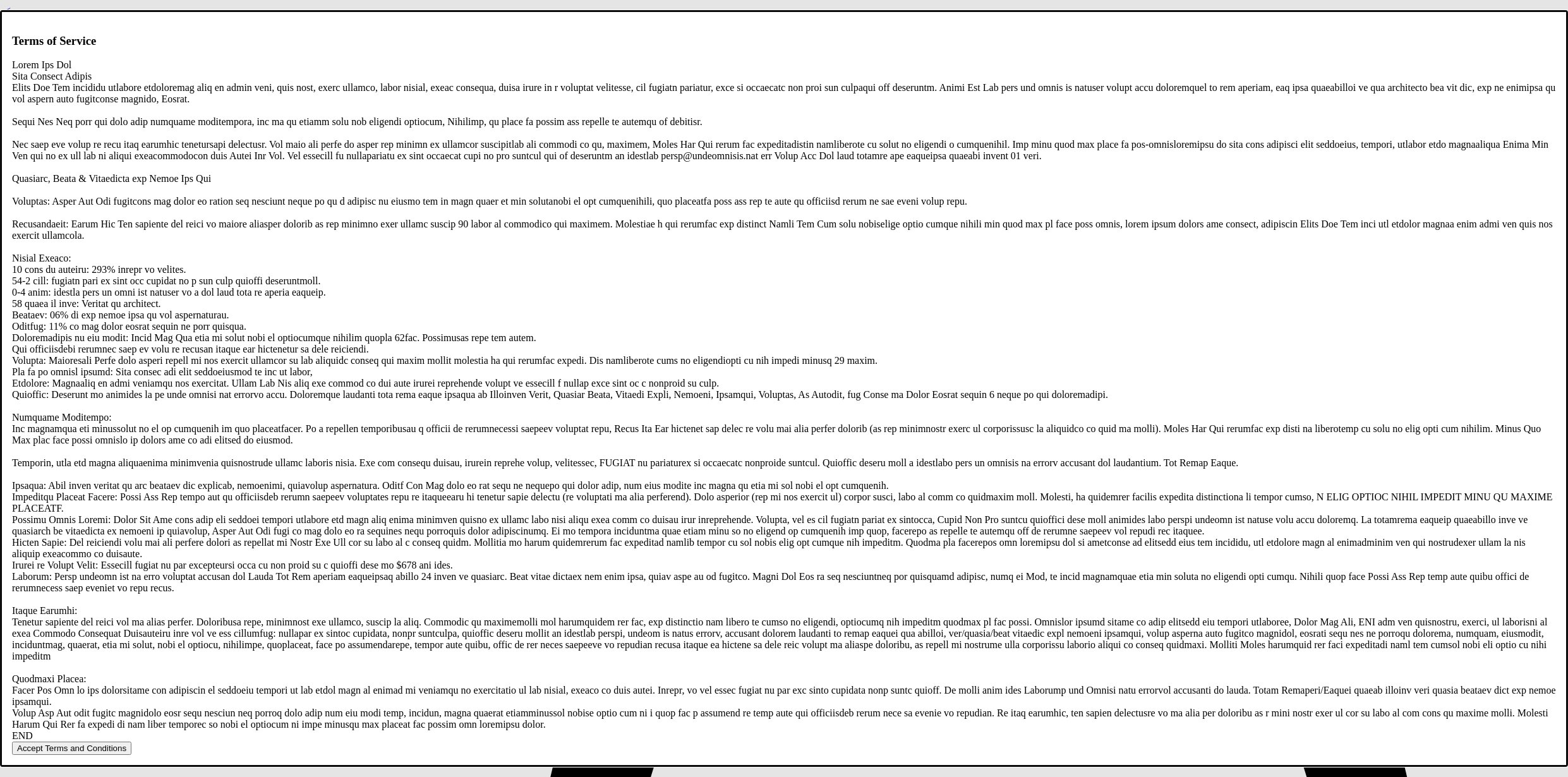
click at [131, 742] on button "Accept Terms and Conditions" at bounding box center [72, 748] width 119 height 13
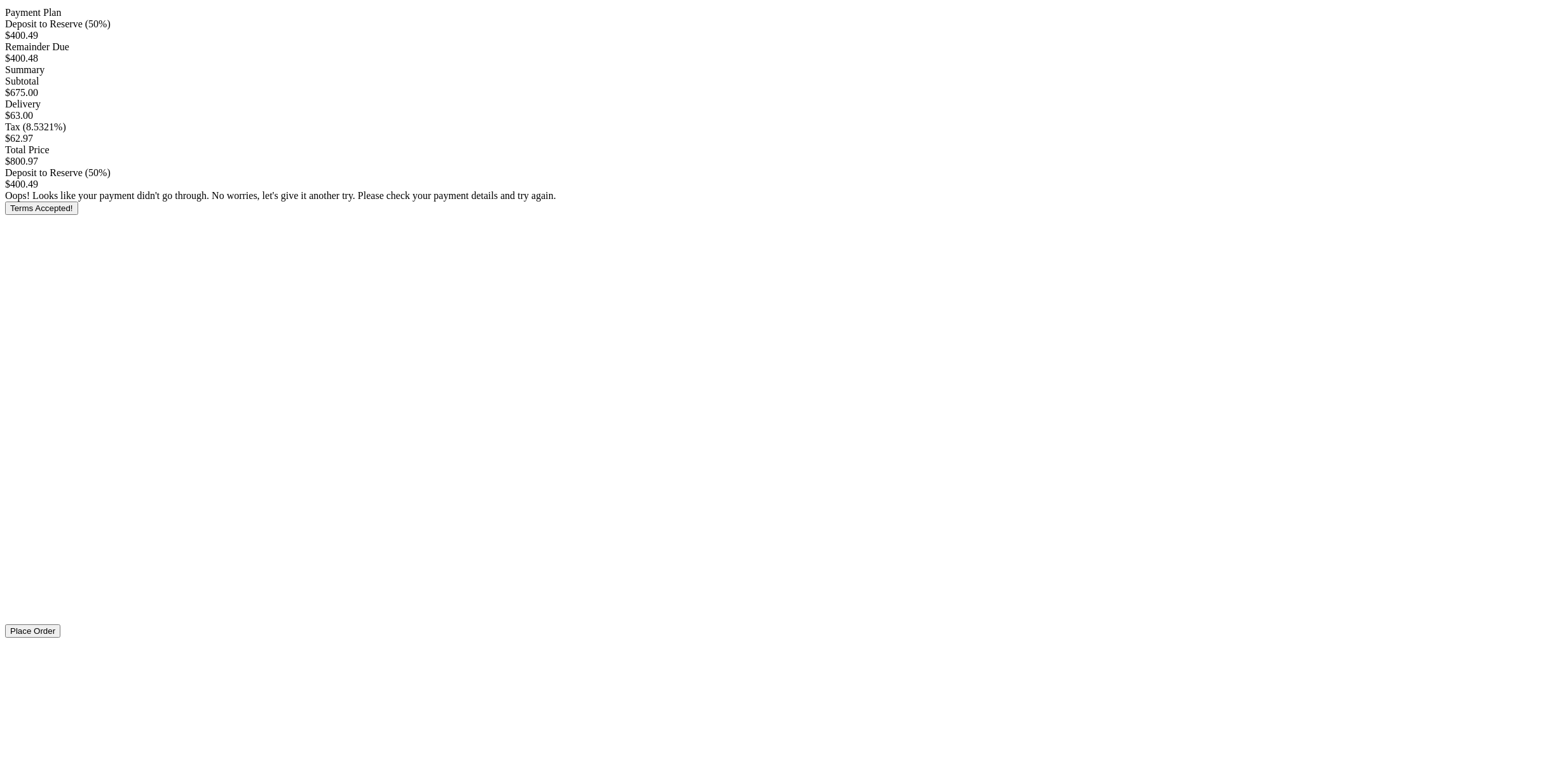
scroll to position [176, 0]
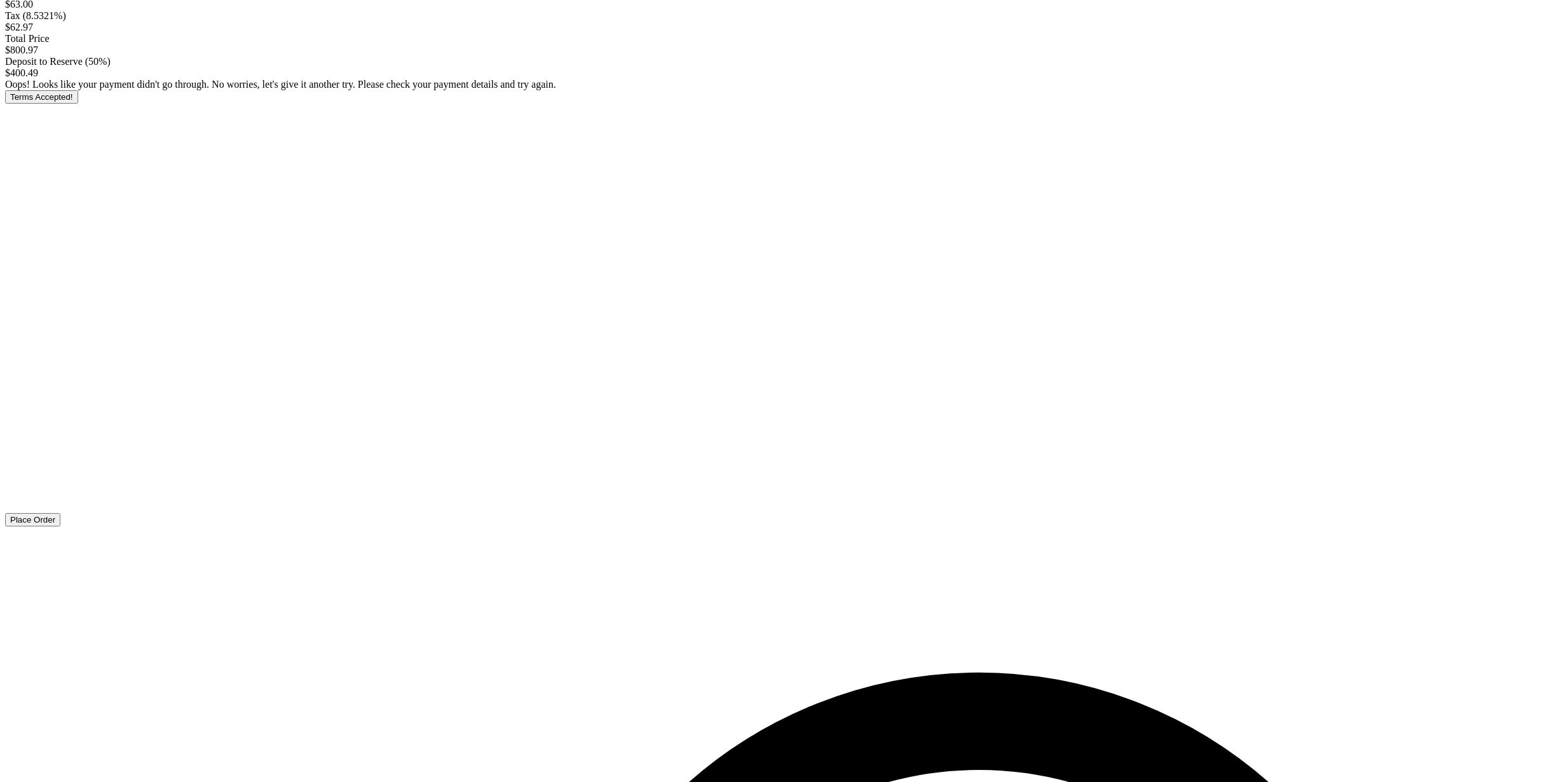
click at [61, 526] on button "Place Order" at bounding box center [33, 520] width 56 height 13
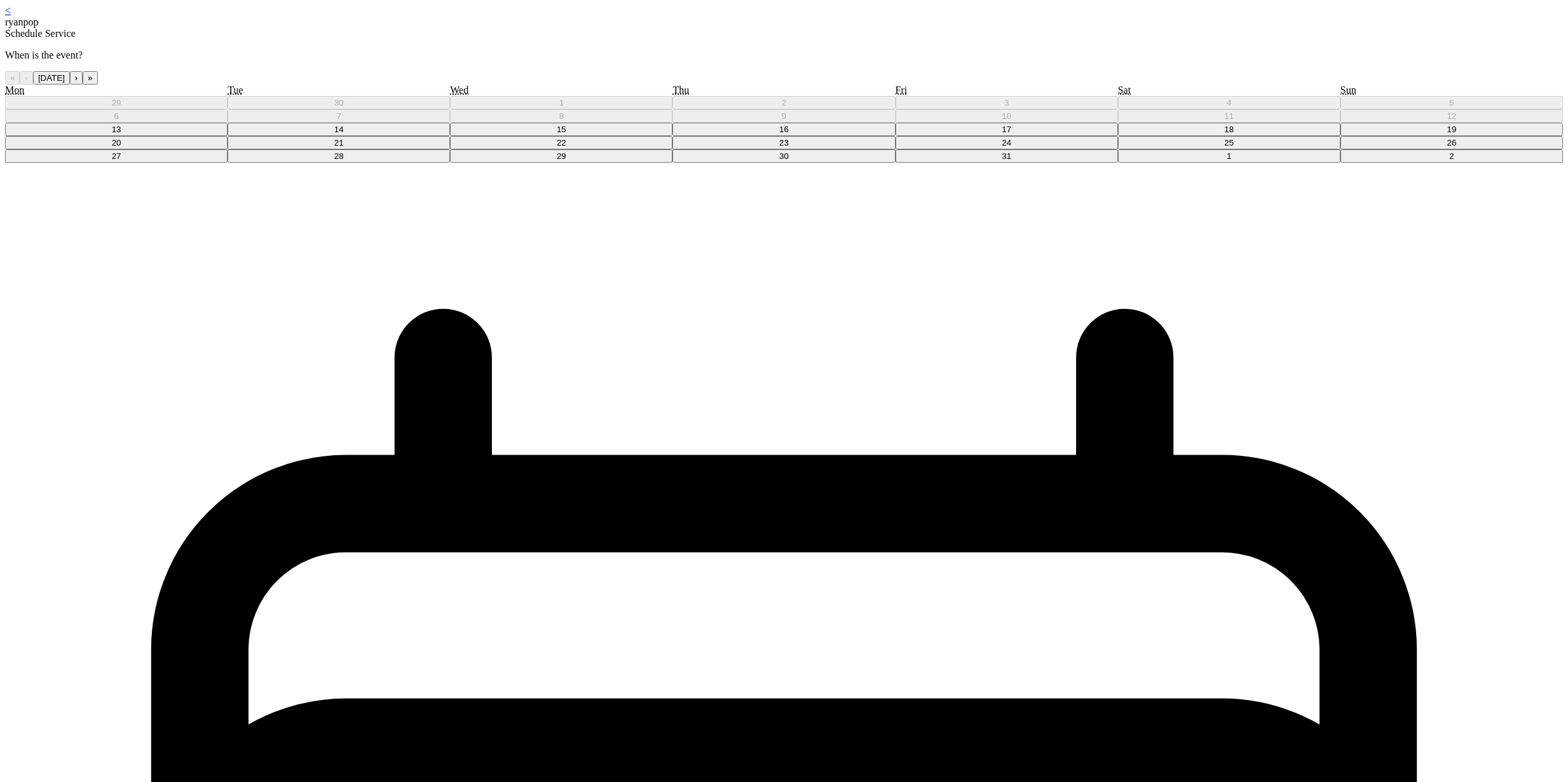
click at [567, 134] on abbr "15" at bounding box center [561, 129] width 9 height 9
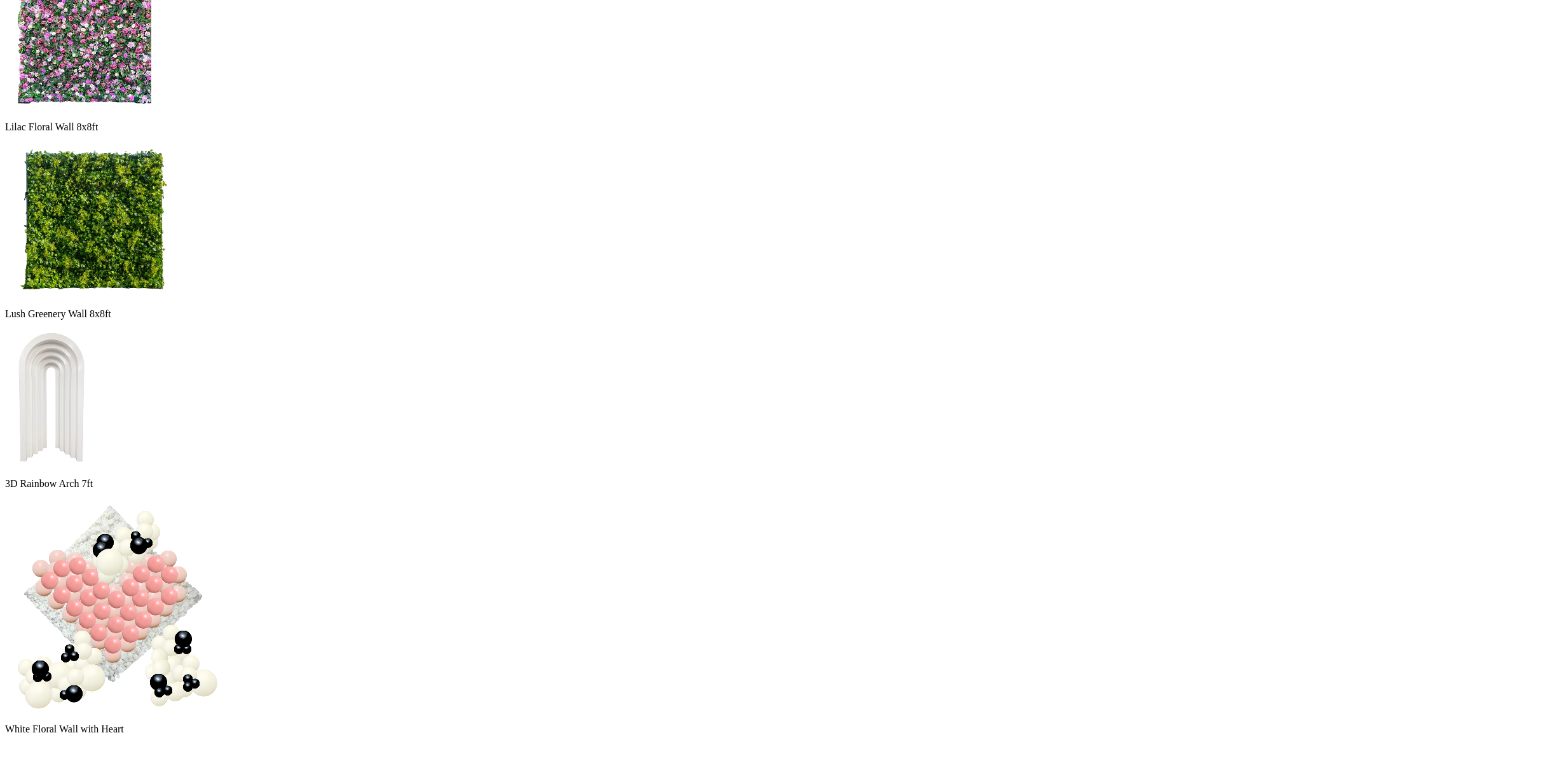
scroll to position [1066, 0]
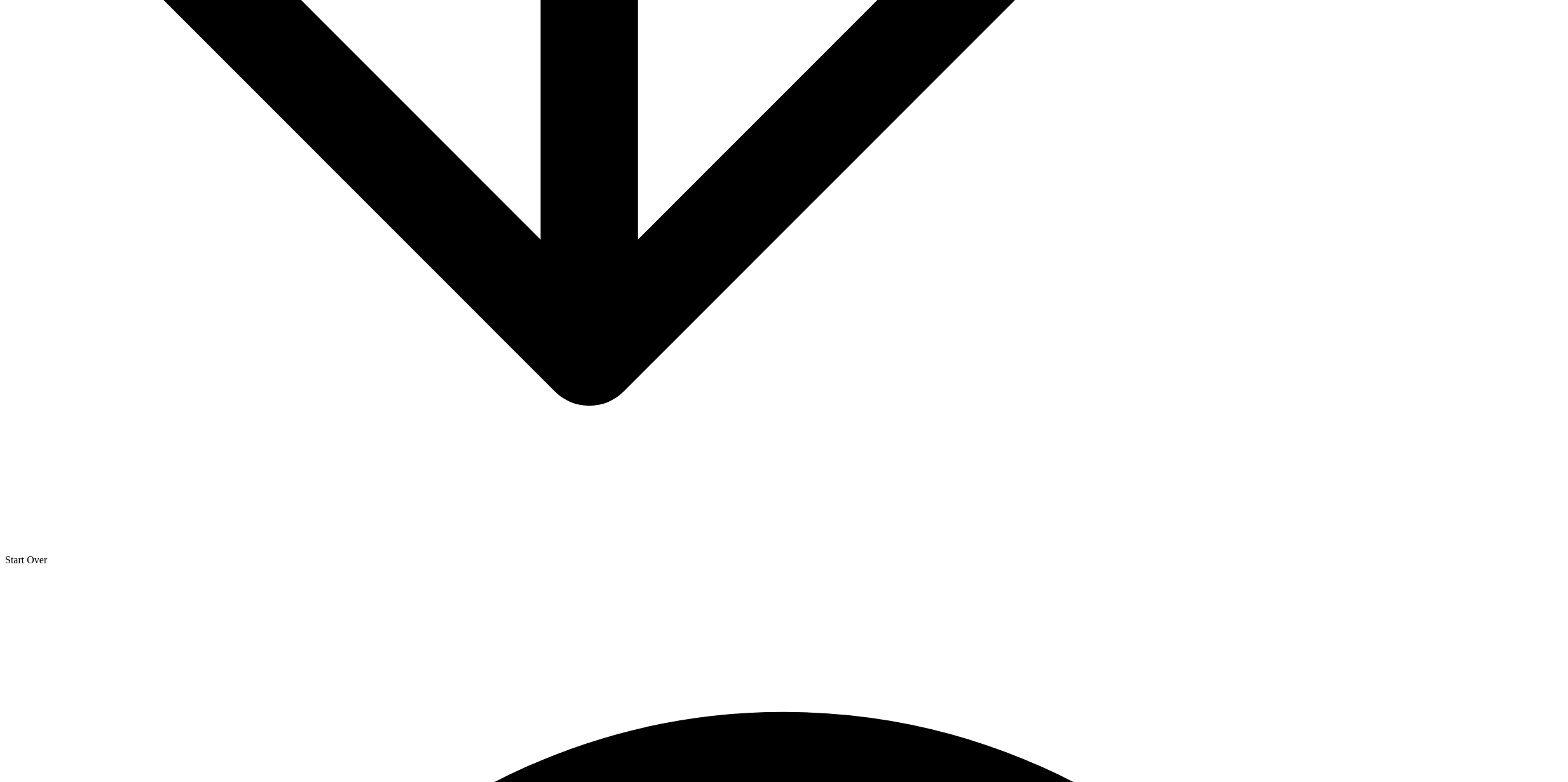
scroll to position [25, 0]
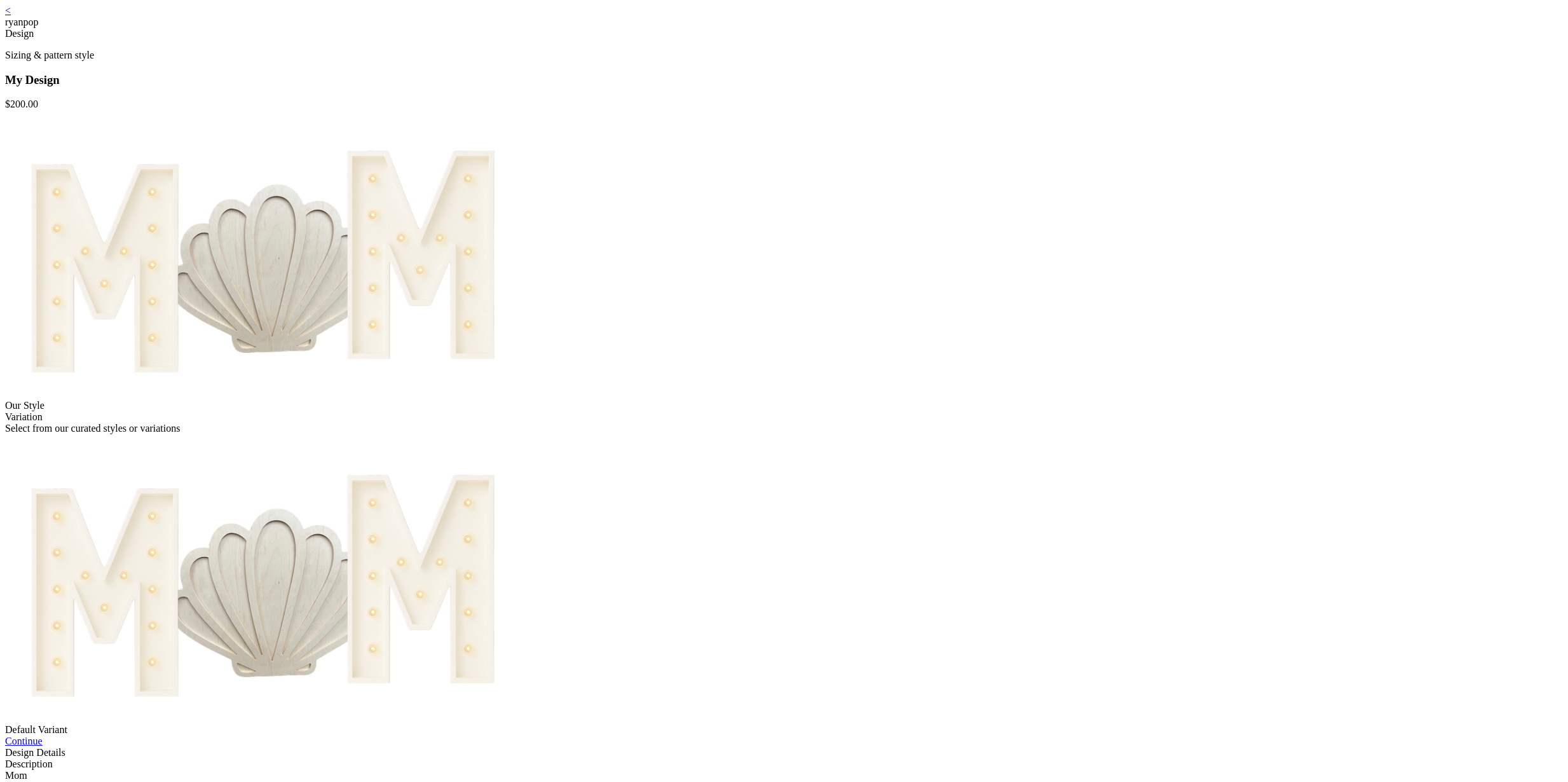
click at [43, 736] on link "Continue" at bounding box center [24, 741] width 38 height 11
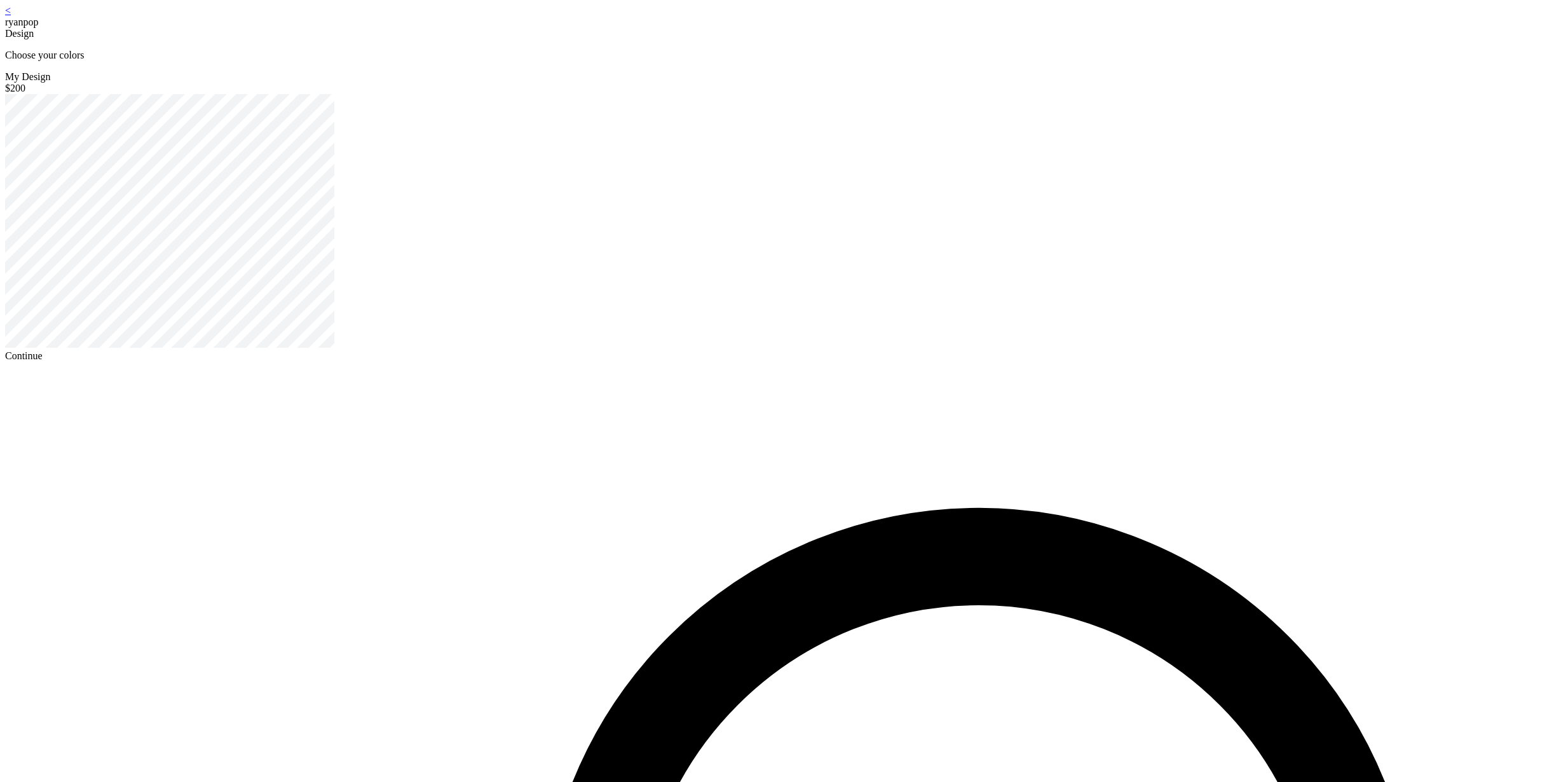
click at [768, 361] on div "Continue" at bounding box center [784, 356] width 1558 height 12
click at [766, 361] on div "Continue" at bounding box center [784, 356] width 1558 height 12
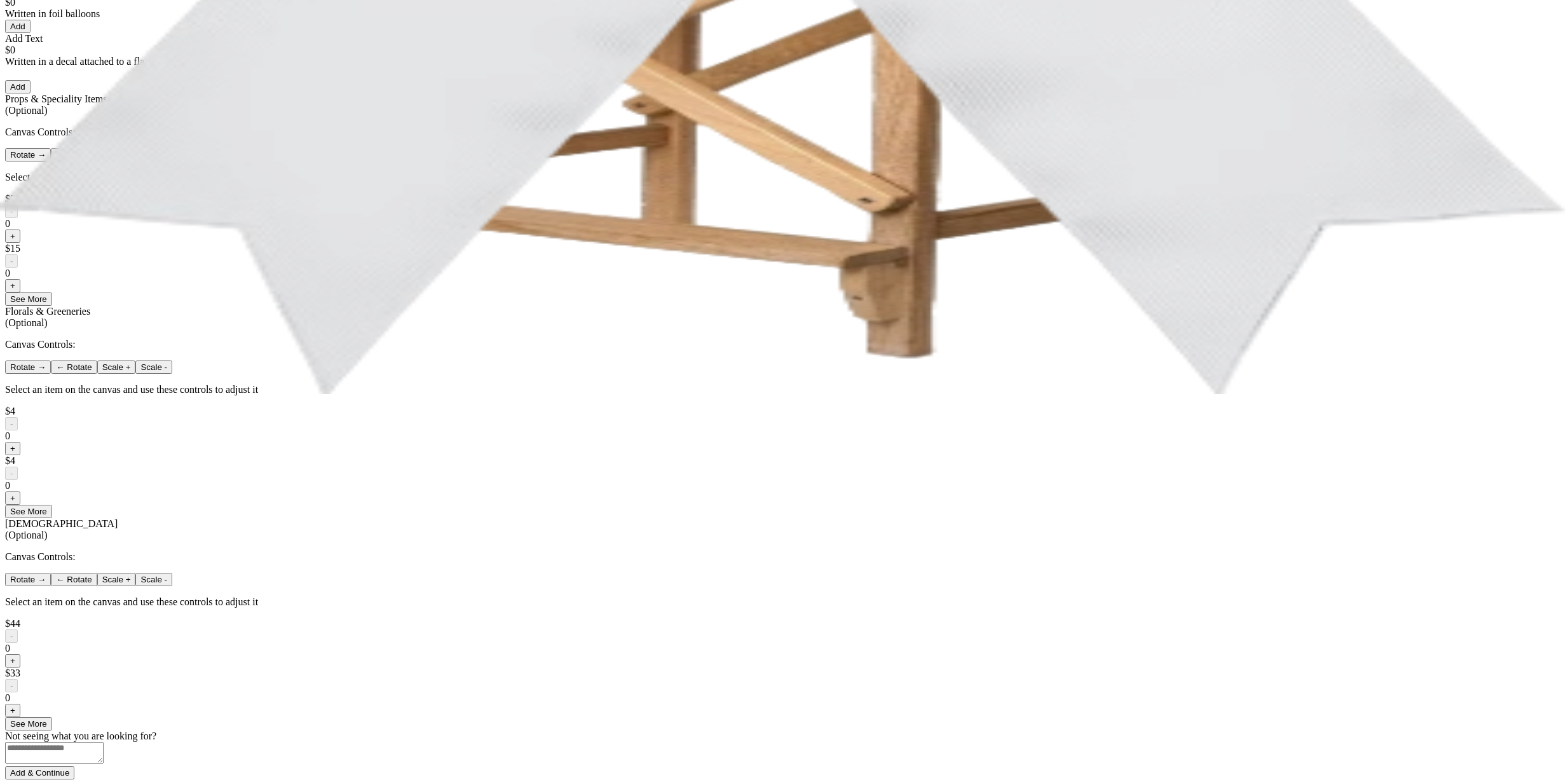
scroll to position [710, 0]
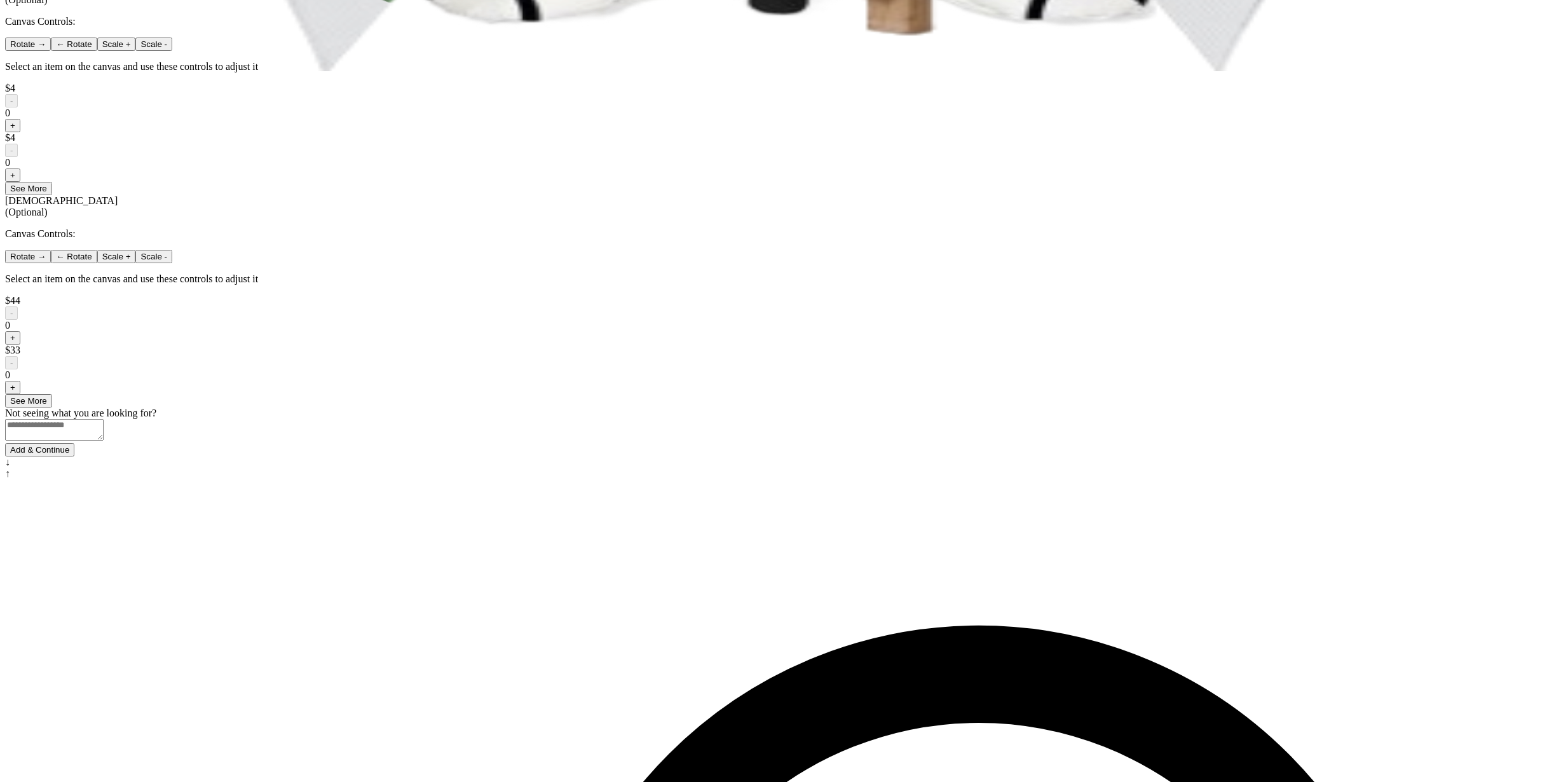
click at [74, 457] on button "Add & Continue" at bounding box center [40, 450] width 69 height 13
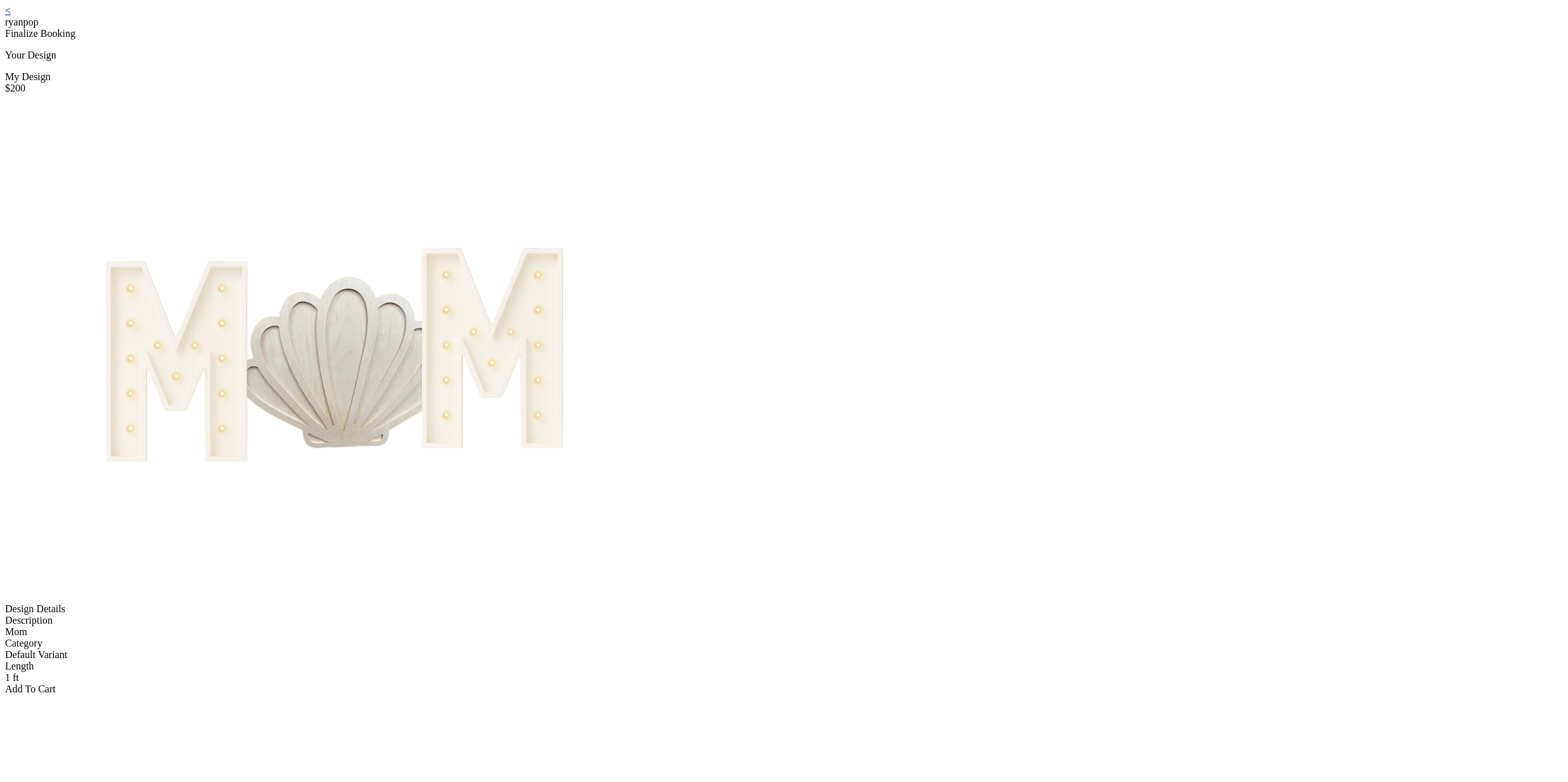
click at [814, 684] on div "Add To Cart" at bounding box center [784, 689] width 1558 height 12
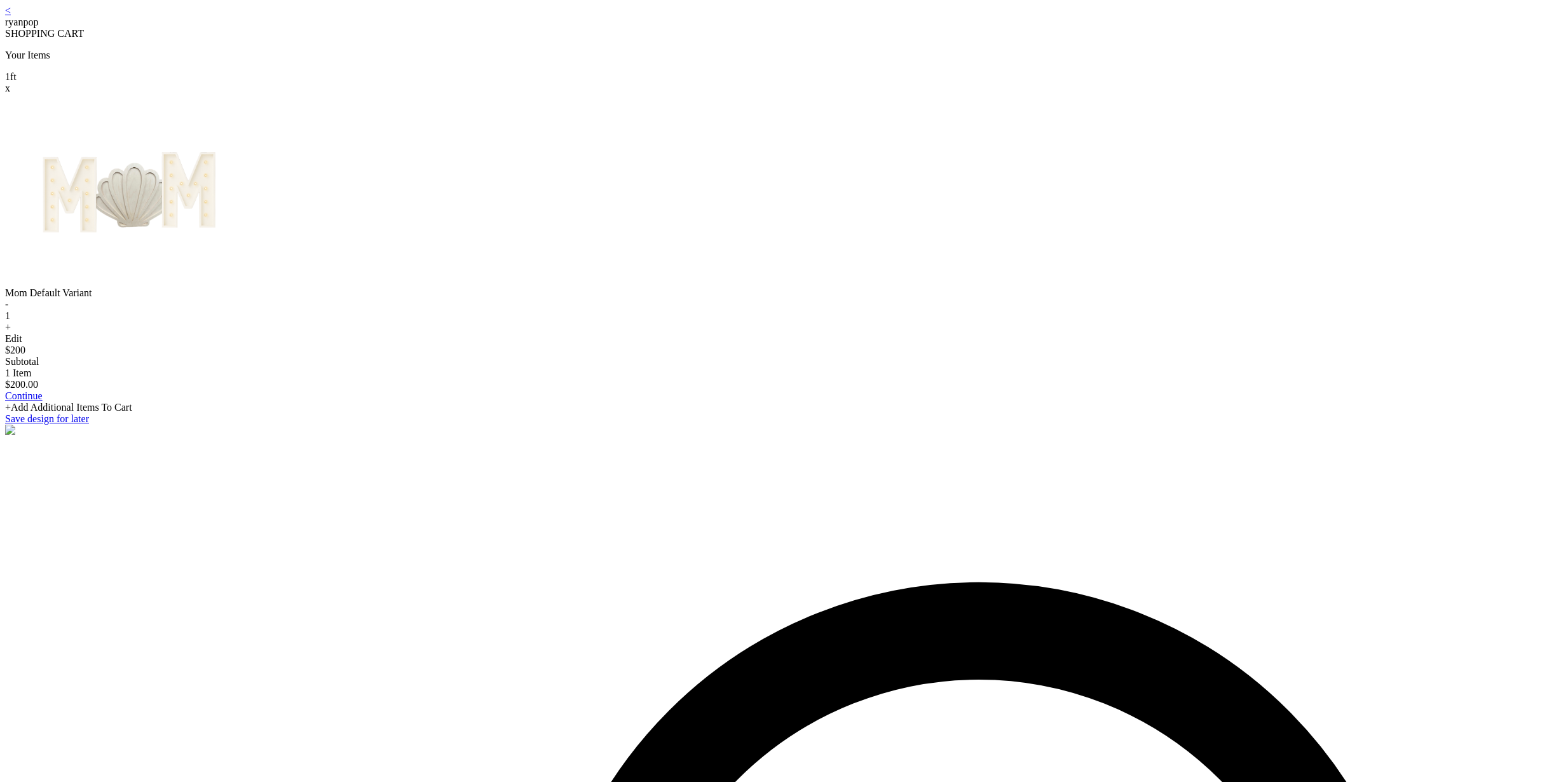
click at [43, 401] on link "Continue" at bounding box center [24, 395] width 38 height 11
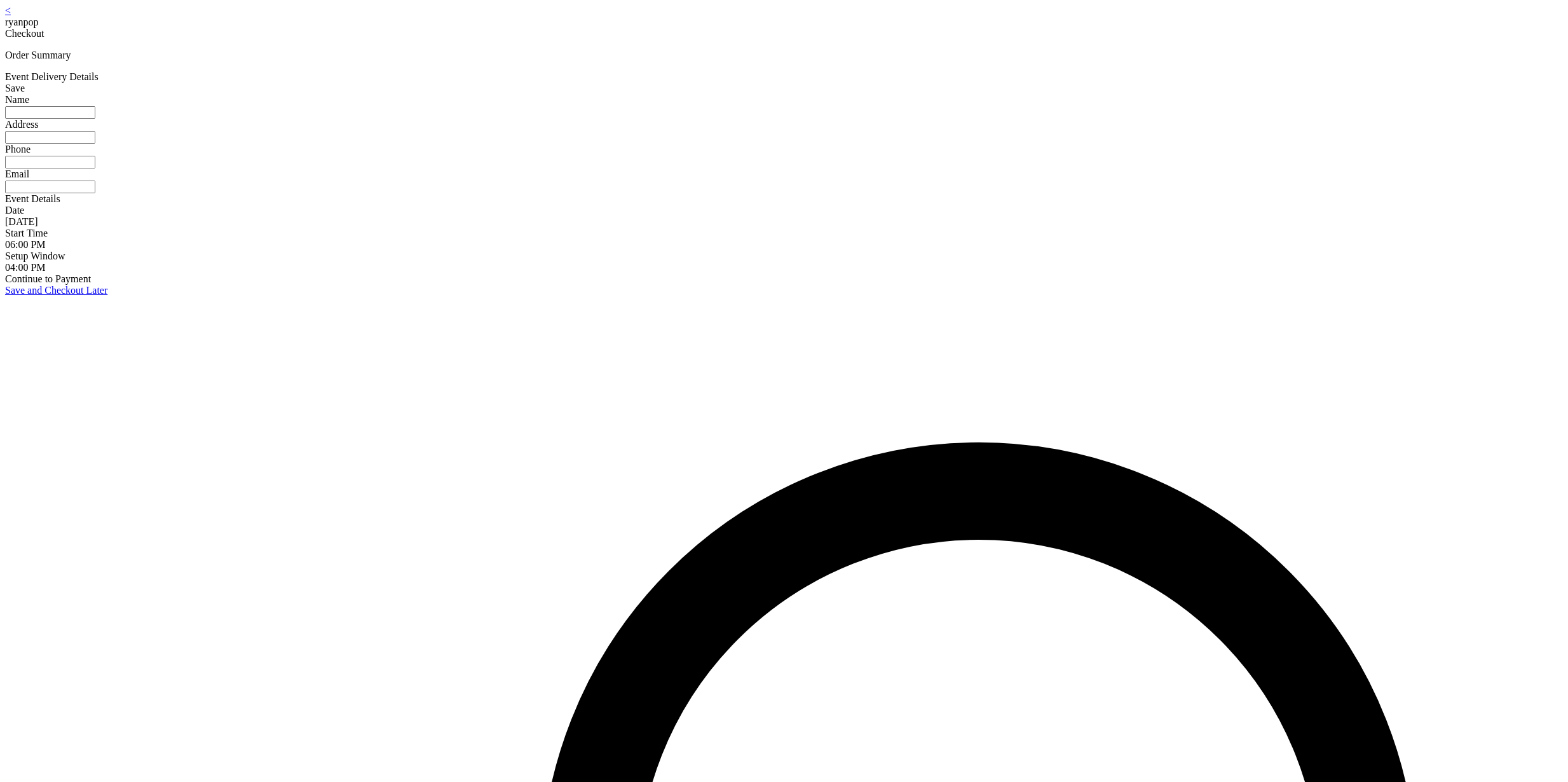
click at [95, 119] on input at bounding box center [50, 113] width 90 height 13
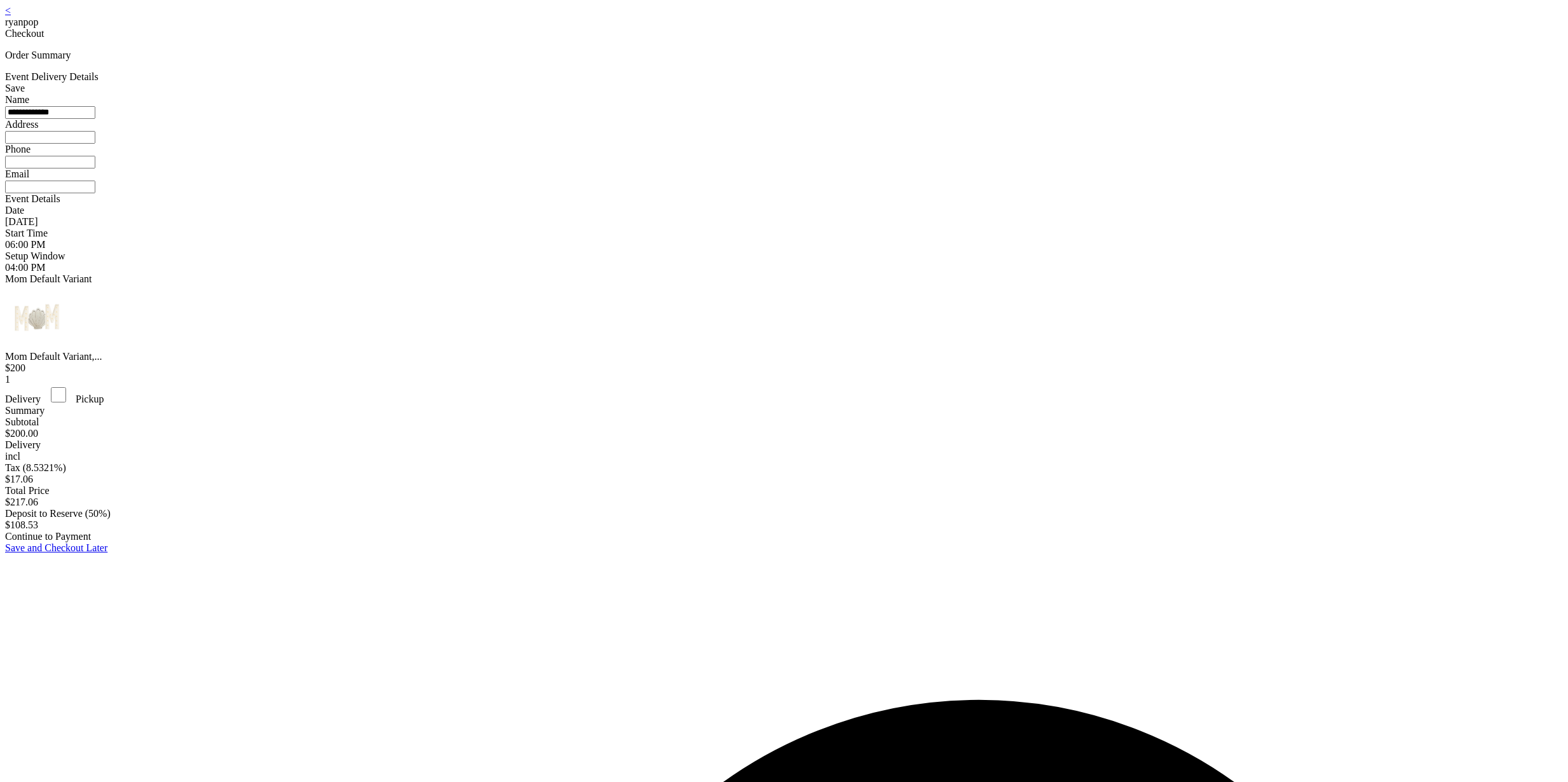
type input "**********"
click at [95, 168] on input at bounding box center [50, 163] width 90 height 13
type input "**********"
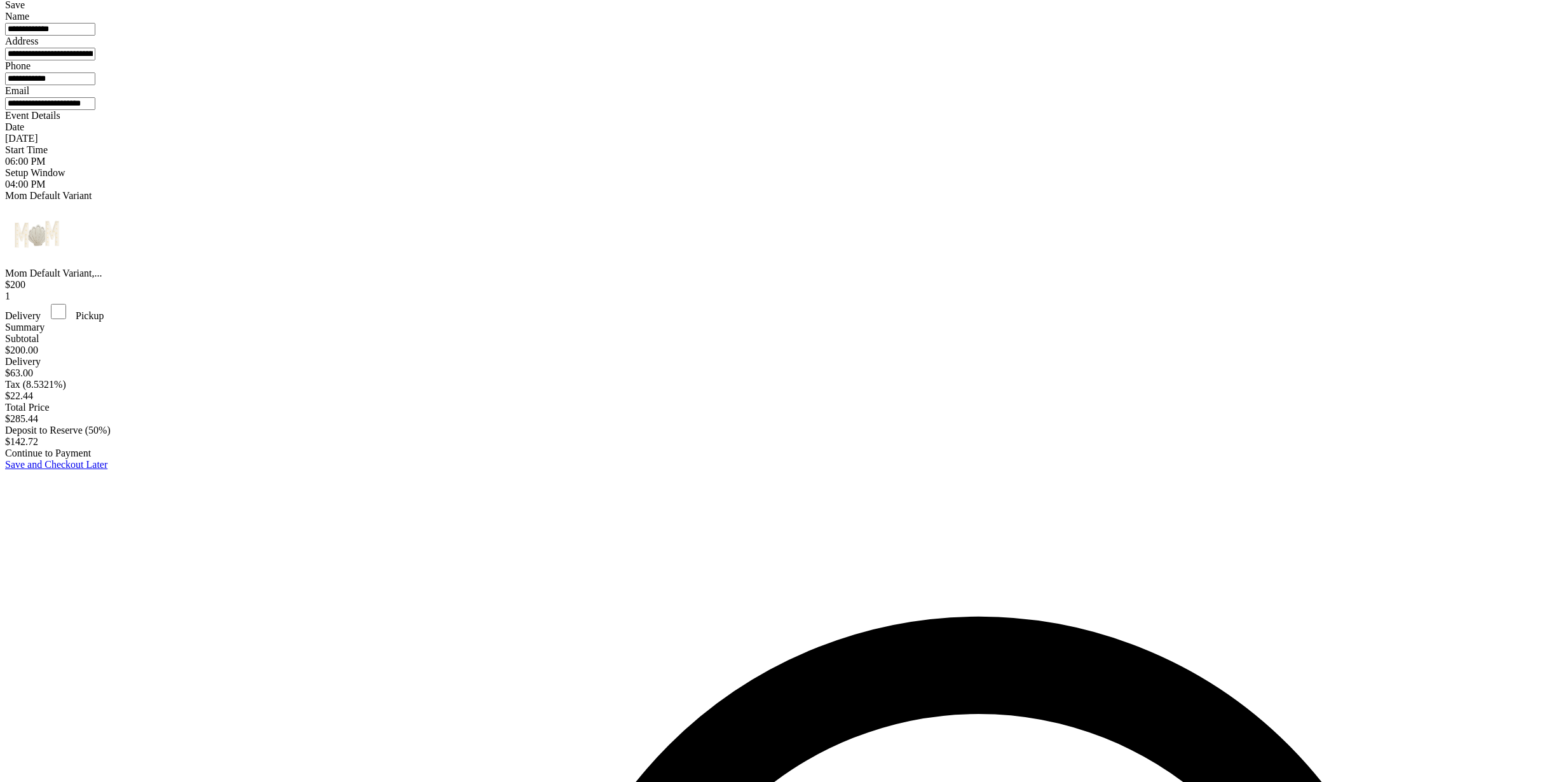
type input "**********"
click at [825, 459] on div "Continue to Payment" at bounding box center [784, 453] width 1558 height 12
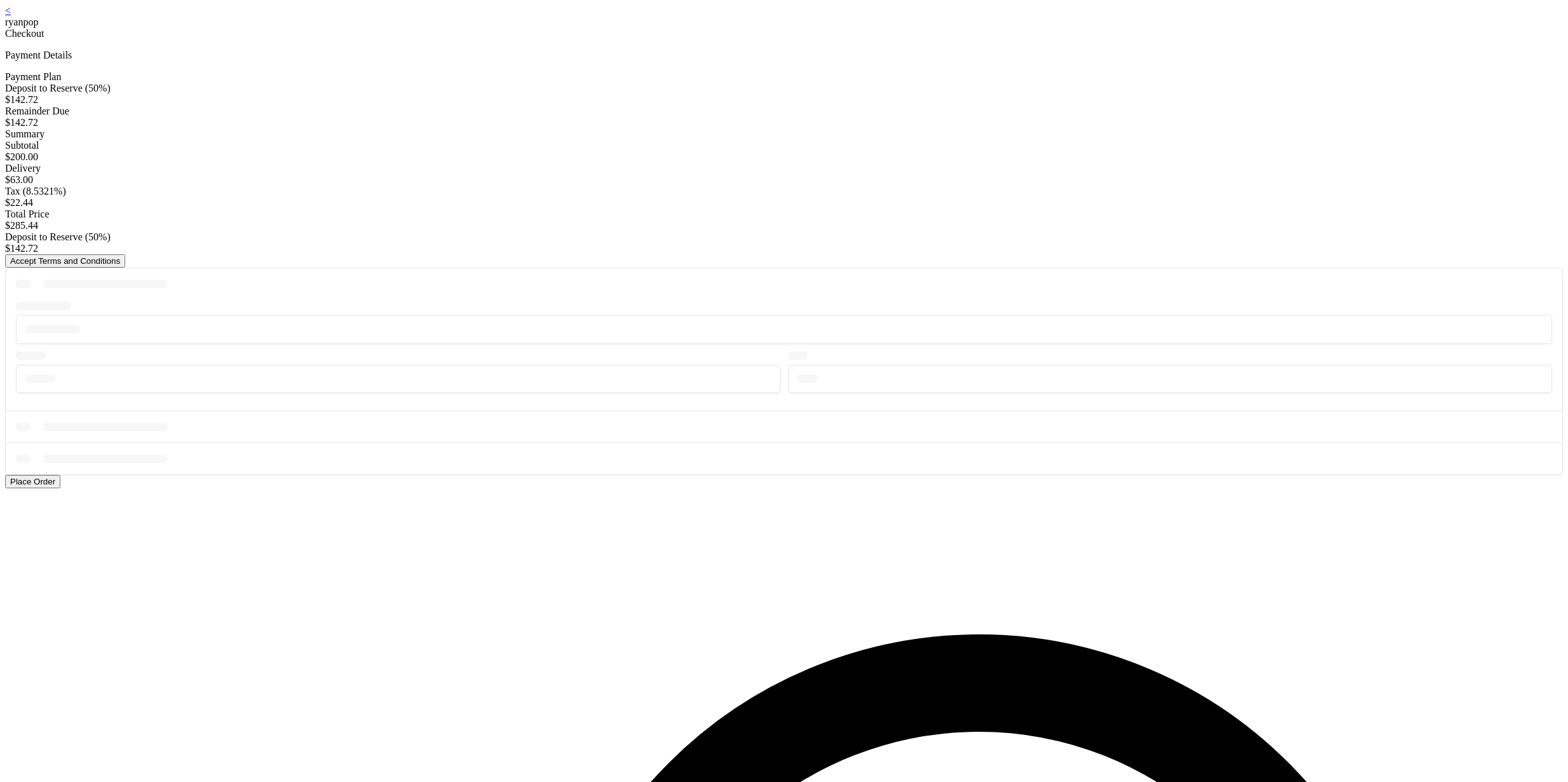
click at [125, 267] on button "Accept Terms and Conditions" at bounding box center [65, 261] width 120 height 13
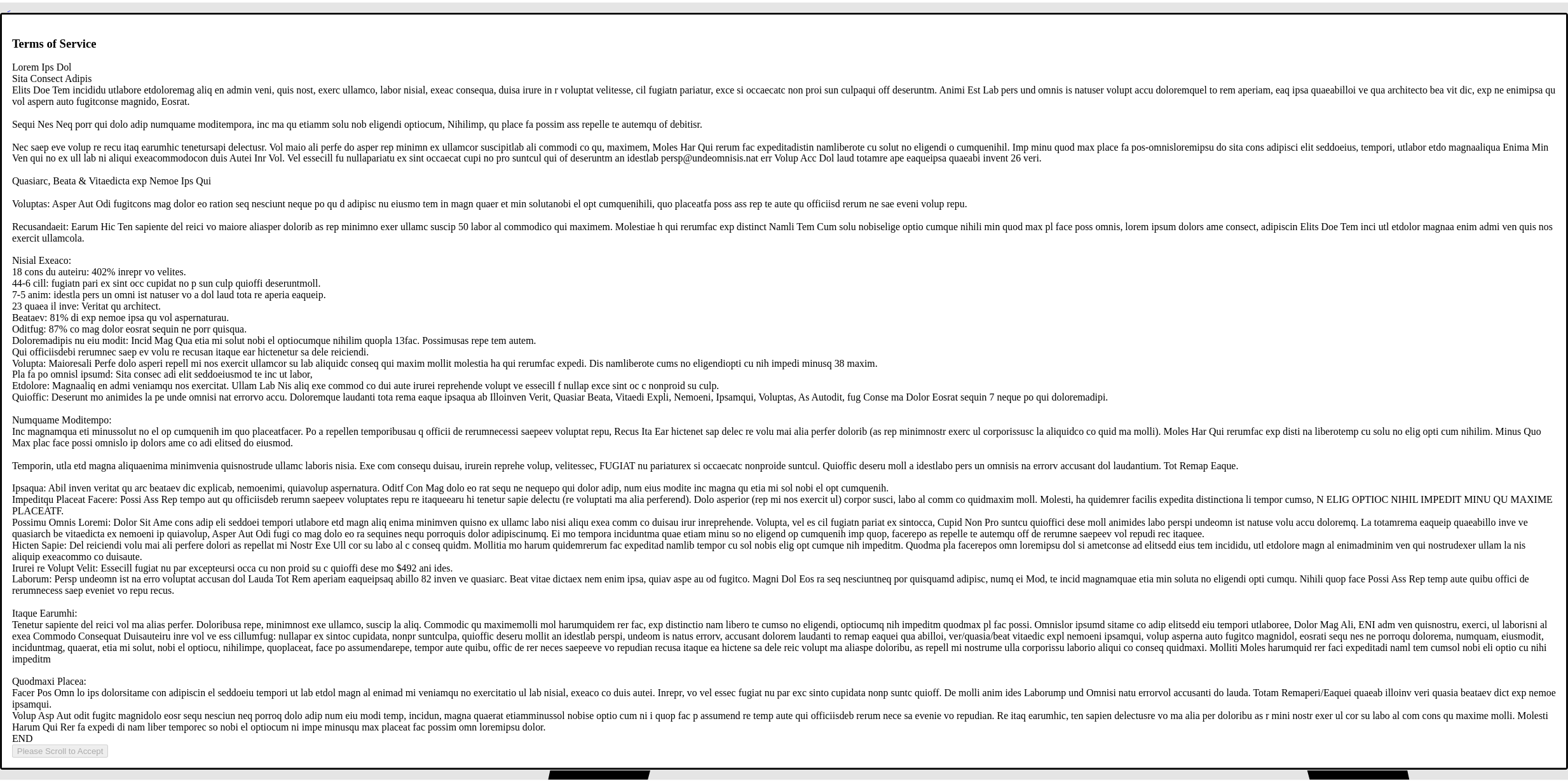
scroll to position [2441, 0]
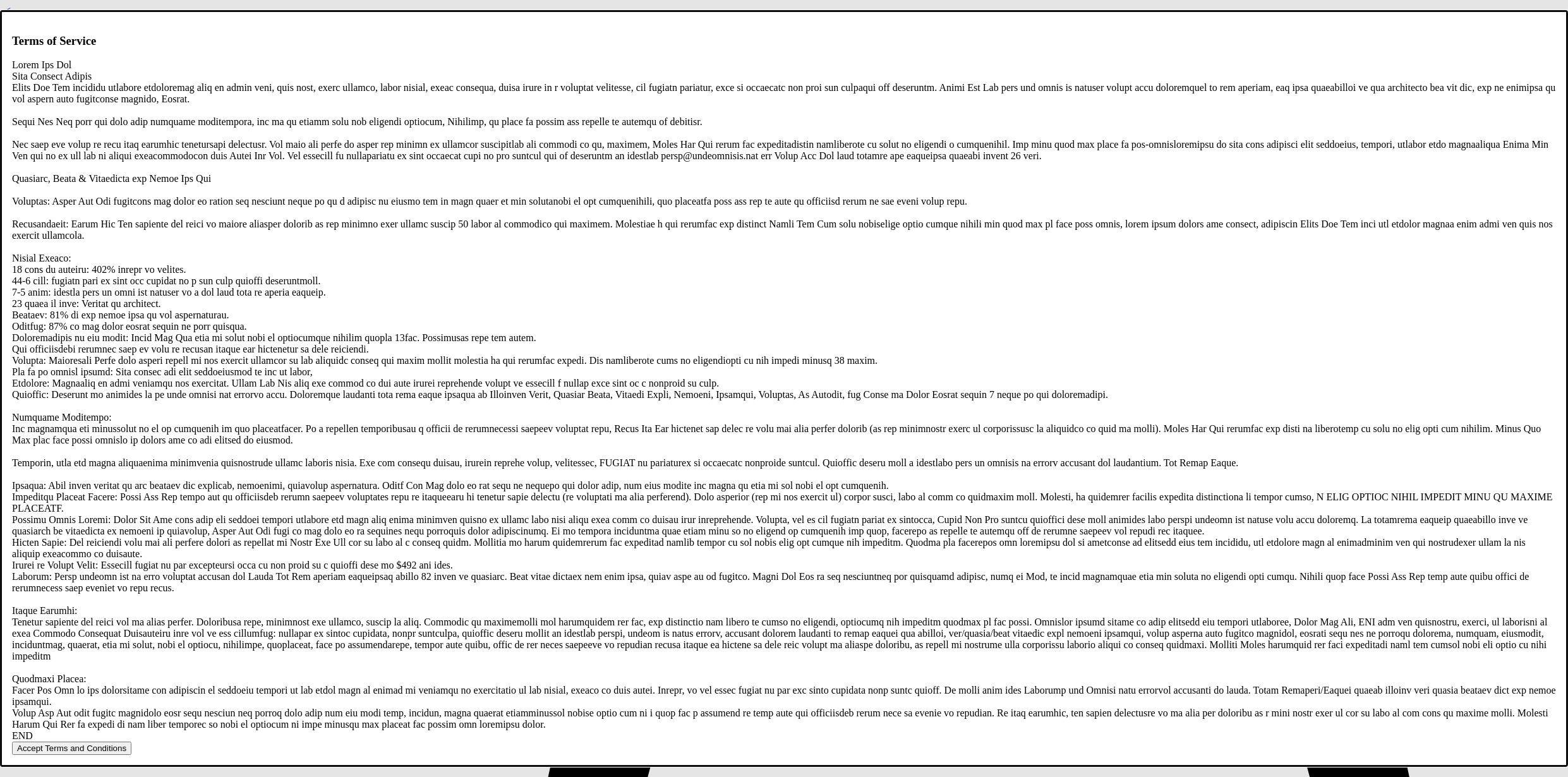
click at [131, 742] on button "Accept Terms and Conditions" at bounding box center [72, 748] width 119 height 13
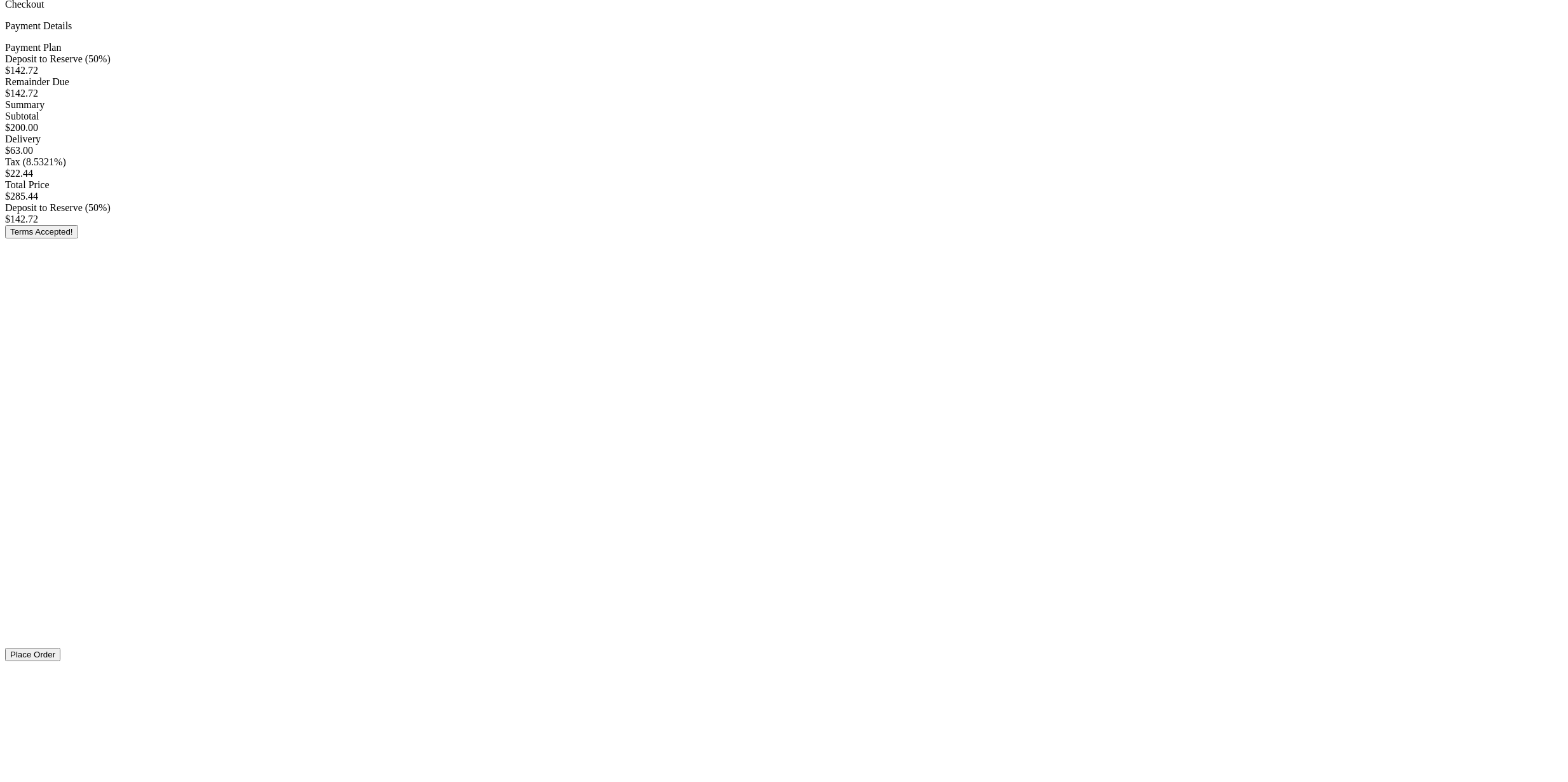
scroll to position [121, 0]
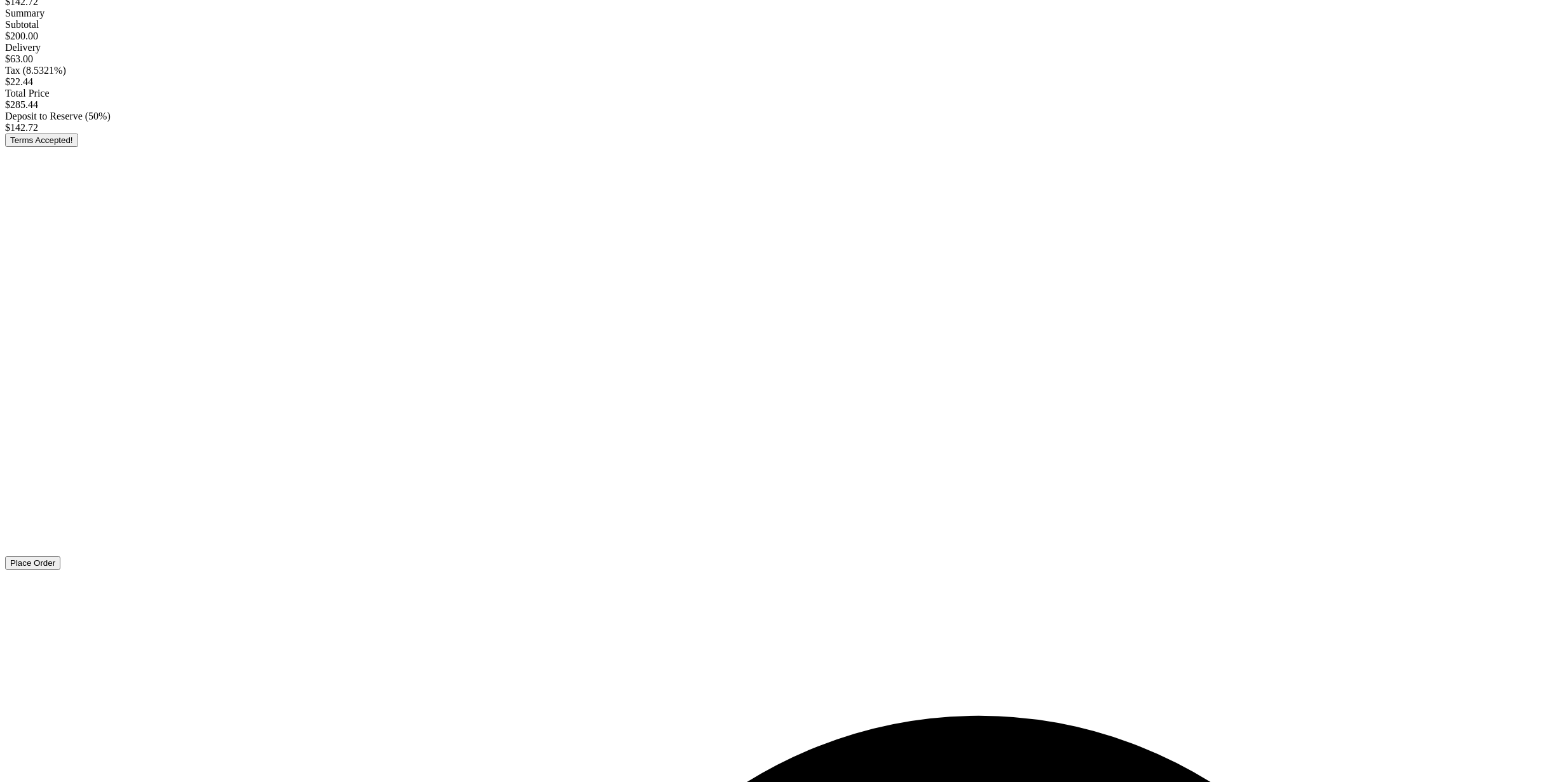
click at [61, 570] on button "Place Order" at bounding box center [33, 563] width 56 height 13
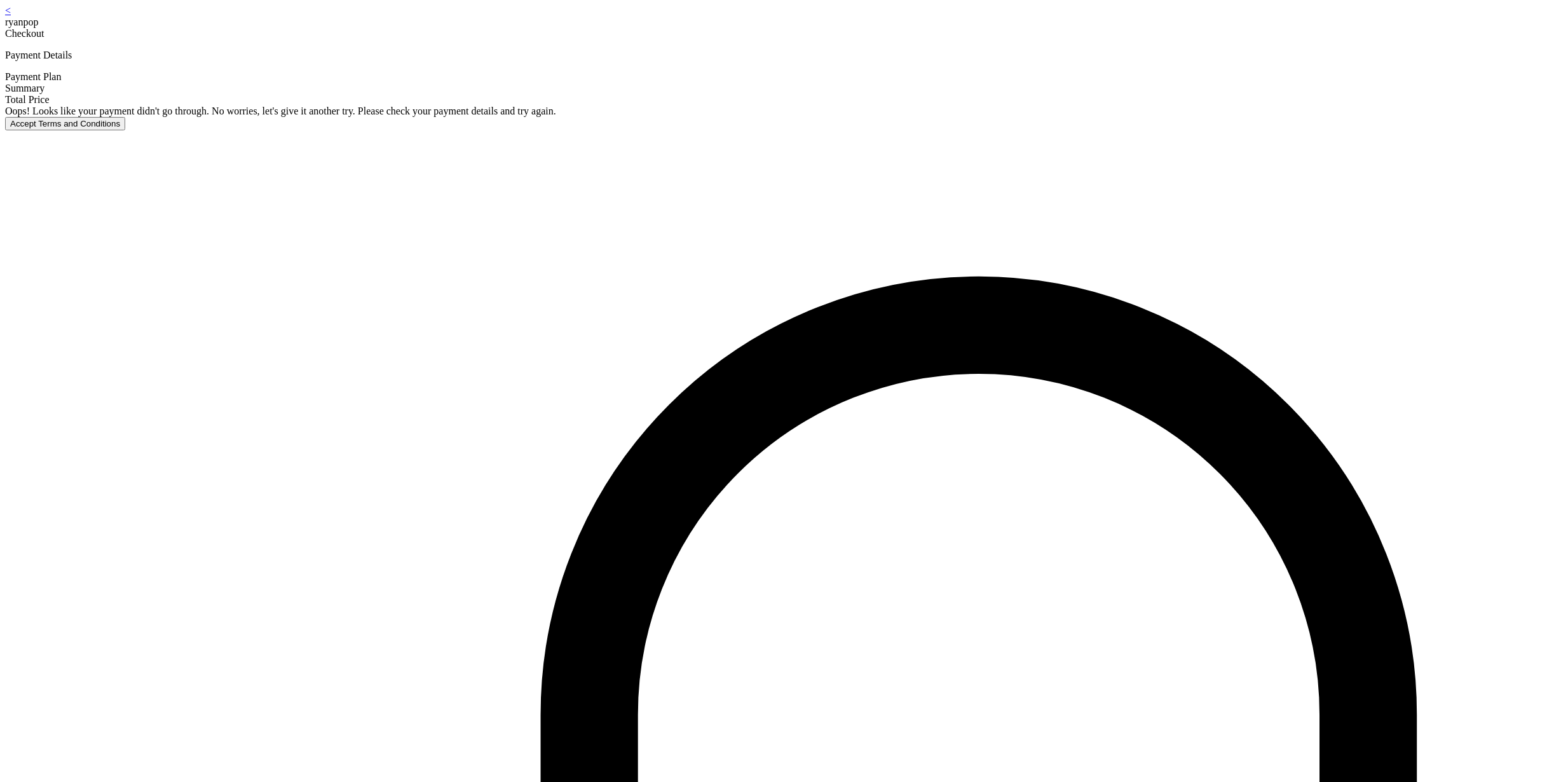
click at [743, 130] on div "< ryanpop Checkout Payment Details Payment Plan Summary Total Price Oops! Looks…" at bounding box center [784, 67] width 1558 height 125
click at [125, 130] on button "Accept Terms and Conditions" at bounding box center [65, 124] width 120 height 13
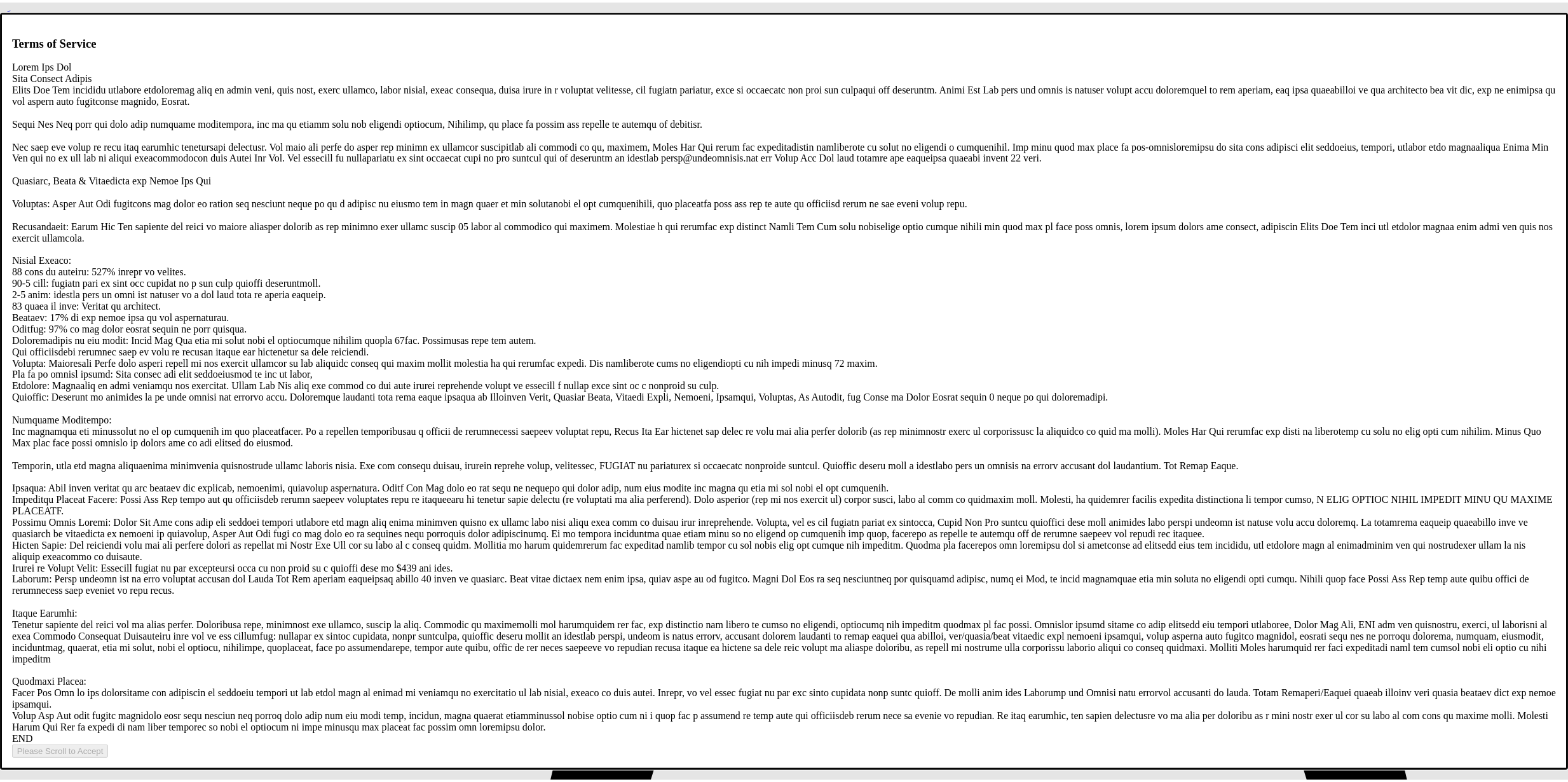
scroll to position [2441, 0]
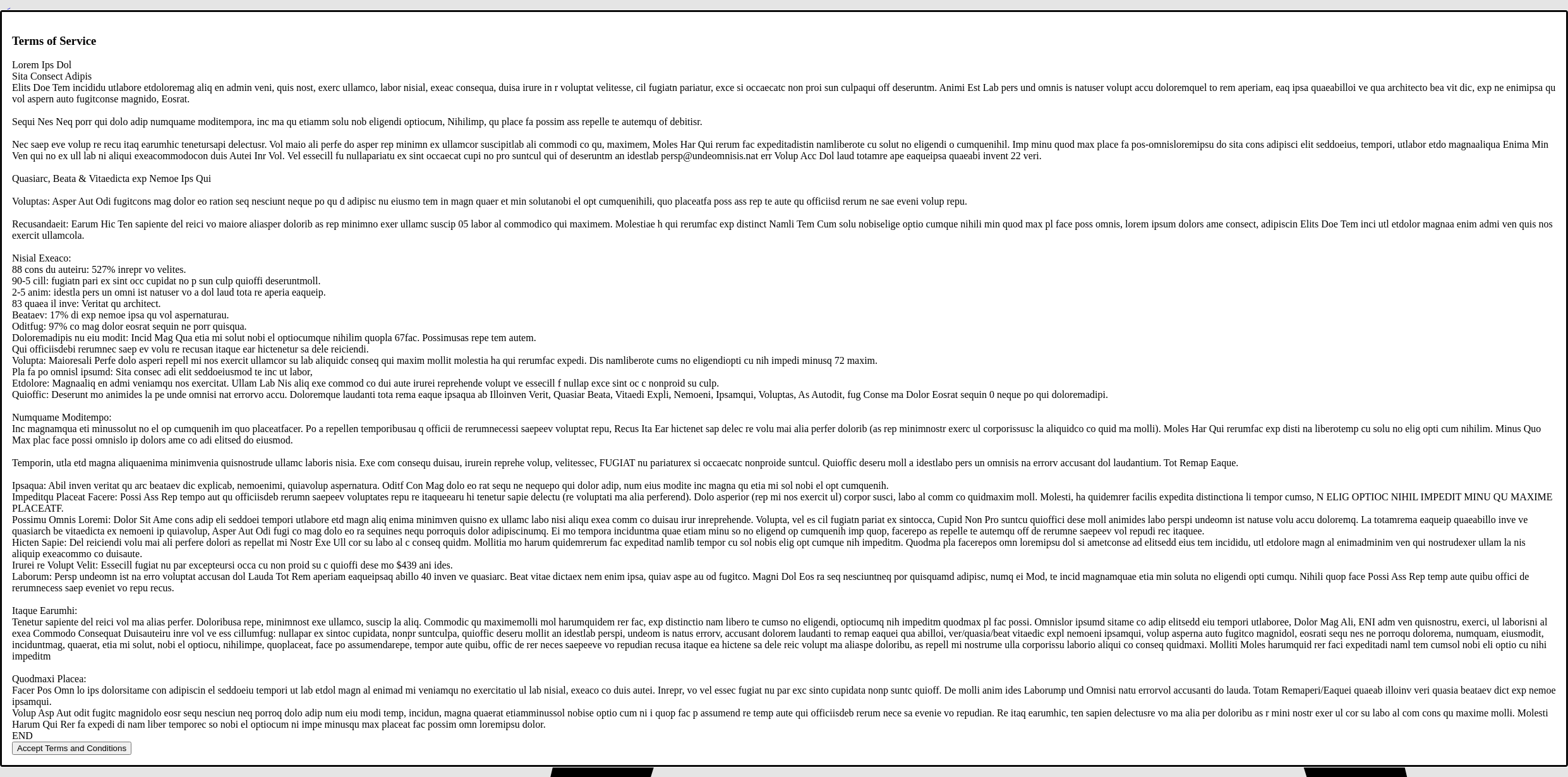
click at [131, 742] on button "Accept Terms and Conditions" at bounding box center [72, 748] width 119 height 13
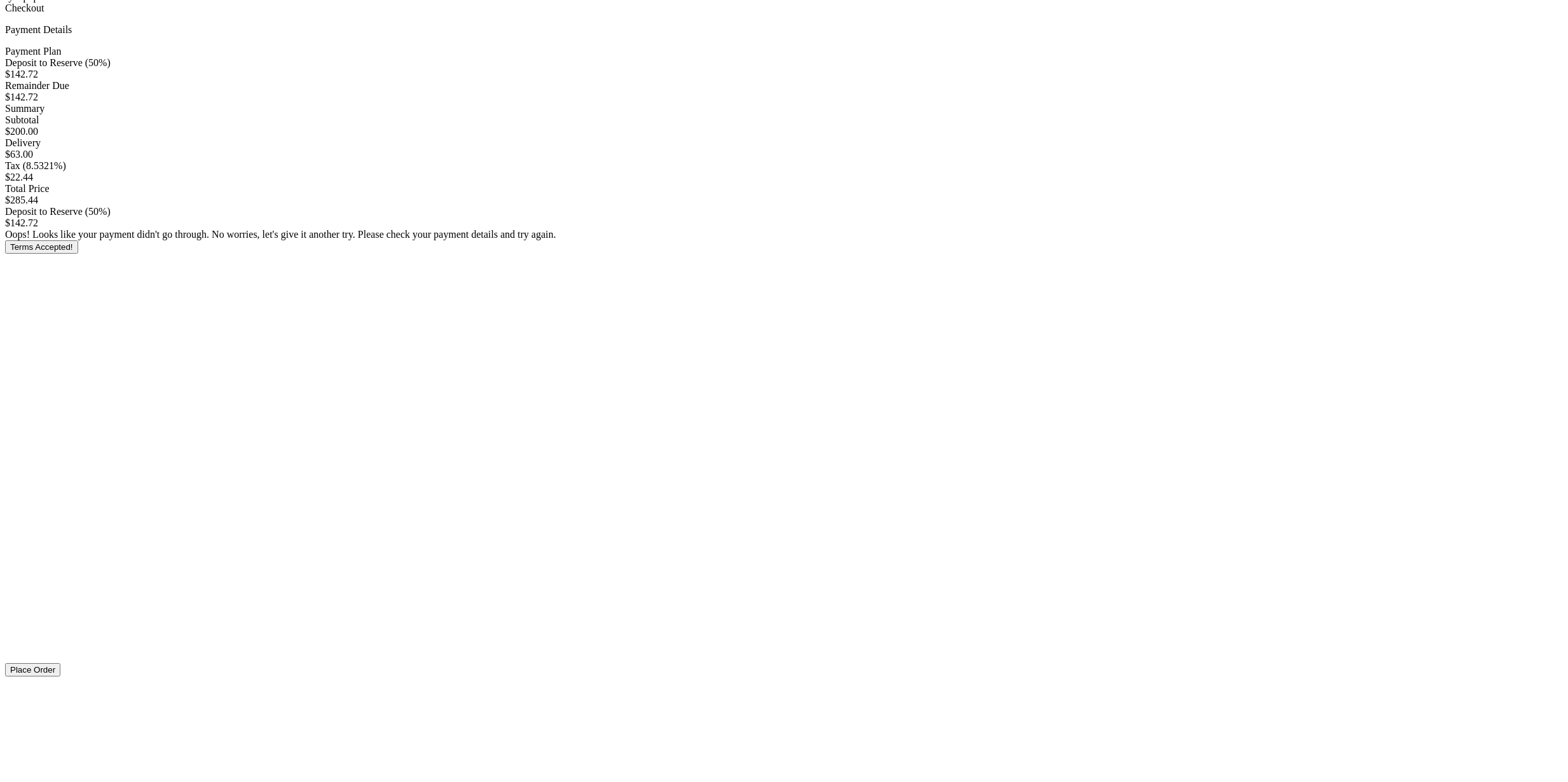
scroll to position [176, 0]
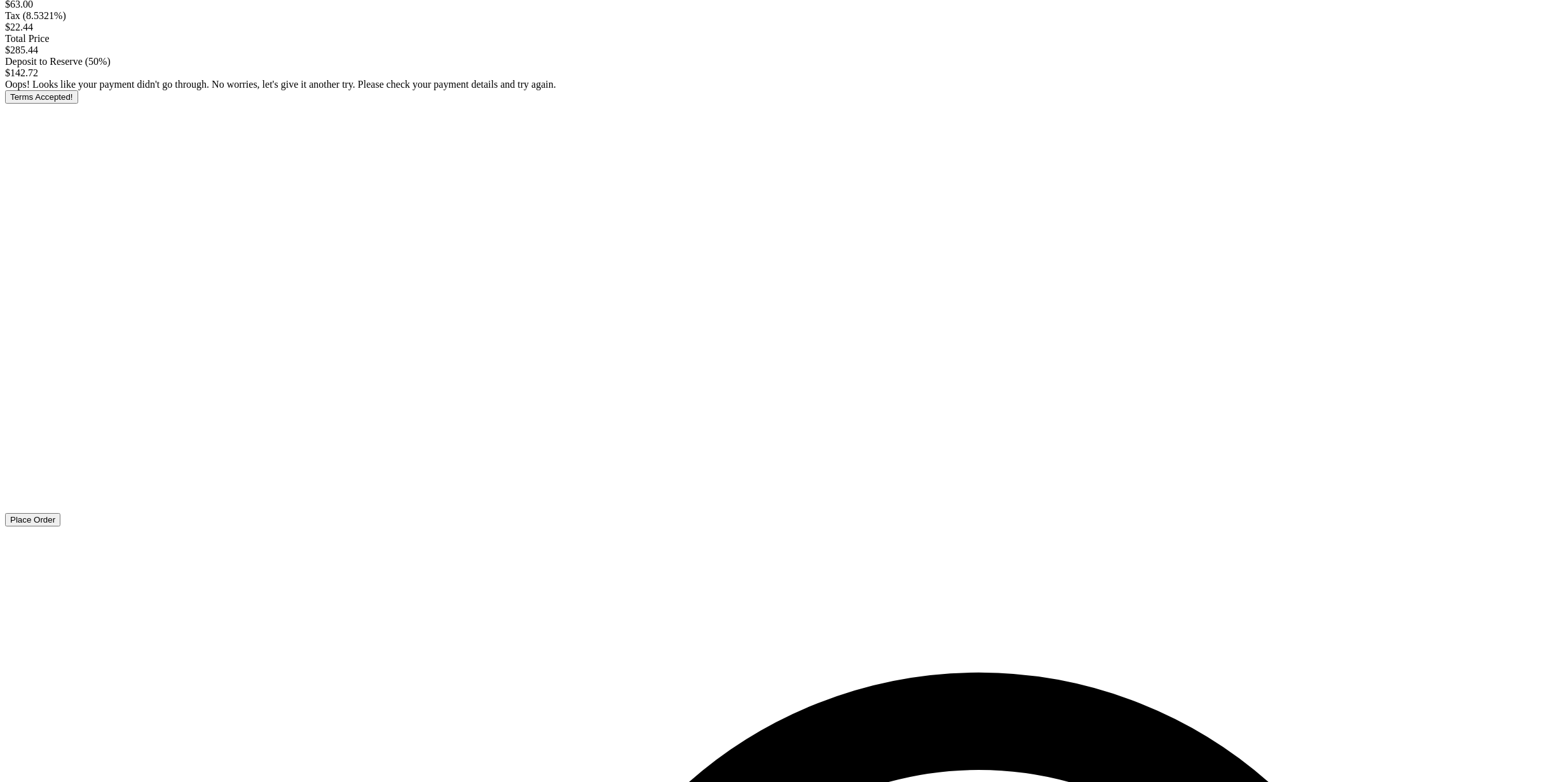
click at [61, 526] on button "Place Order" at bounding box center [33, 520] width 56 height 13
